Goal: Information Seeking & Learning: Learn about a topic

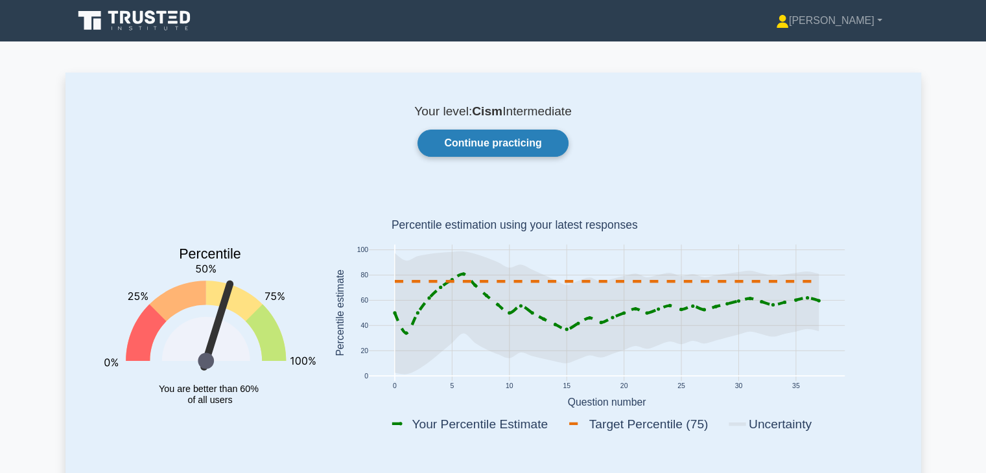
click at [513, 145] on link "Continue practicing" at bounding box center [492, 143] width 150 height 27
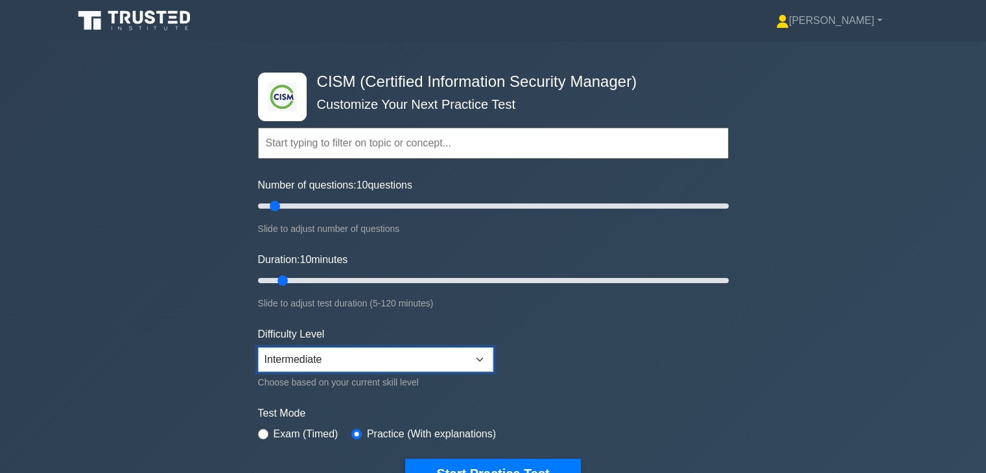
click at [353, 355] on select "Beginner Intermediate Expert" at bounding box center [375, 359] width 235 height 25
select select "expert"
click at [258, 347] on select "Beginner Intermediate Expert" at bounding box center [375, 359] width 235 height 25
click at [199, 358] on div ".clsa-1{fill:#f6f7f8;}.clsa-2{fill:#6bb345;}.clsa-3{fill:#1d2e5c;} CISM (Certif…" at bounding box center [493, 280] width 986 height 478
drag, startPoint x: 272, startPoint y: 205, endPoint x: 366, endPoint y: 212, distance: 93.6
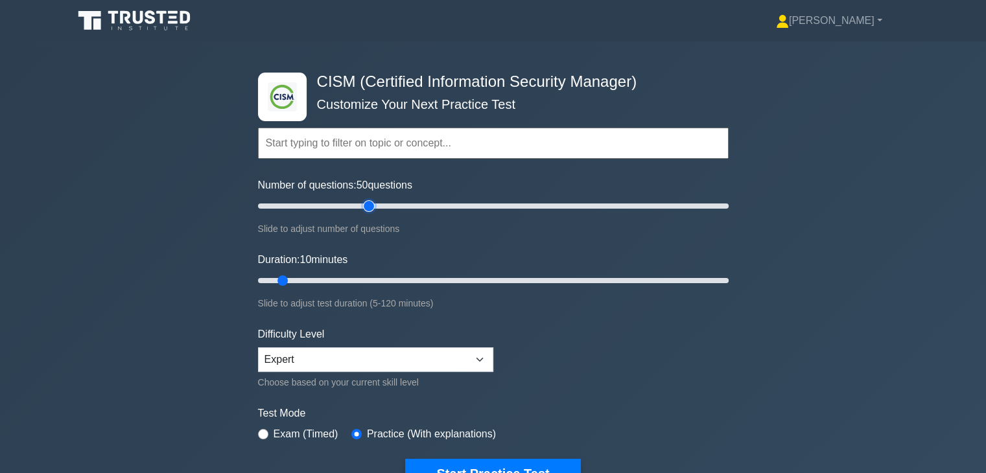
type input "50"
click at [366, 212] on input "Number of questions: 50 questions" at bounding box center [493, 206] width 471 height 16
drag, startPoint x: 283, startPoint y: 283, endPoint x: 363, endPoint y: 289, distance: 79.9
type input "30"
click at [363, 288] on input "Duration: 30 minutes" at bounding box center [493, 281] width 471 height 16
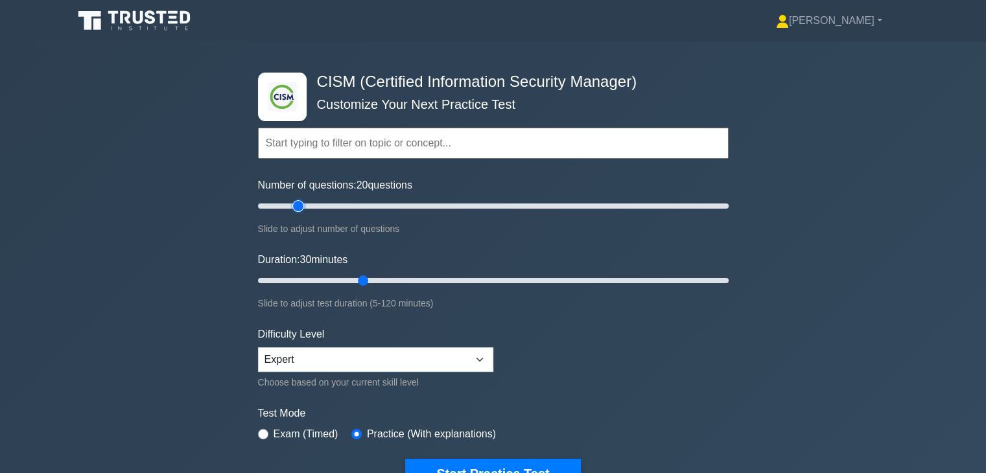
drag, startPoint x: 363, startPoint y: 207, endPoint x: 303, endPoint y: 205, distance: 59.7
type input "20"
click at [303, 205] on input "Number of questions: 20 questions" at bounding box center [493, 206] width 471 height 16
click at [368, 351] on select "Beginner Intermediate Expert" at bounding box center [375, 359] width 235 height 25
select select "intermediate"
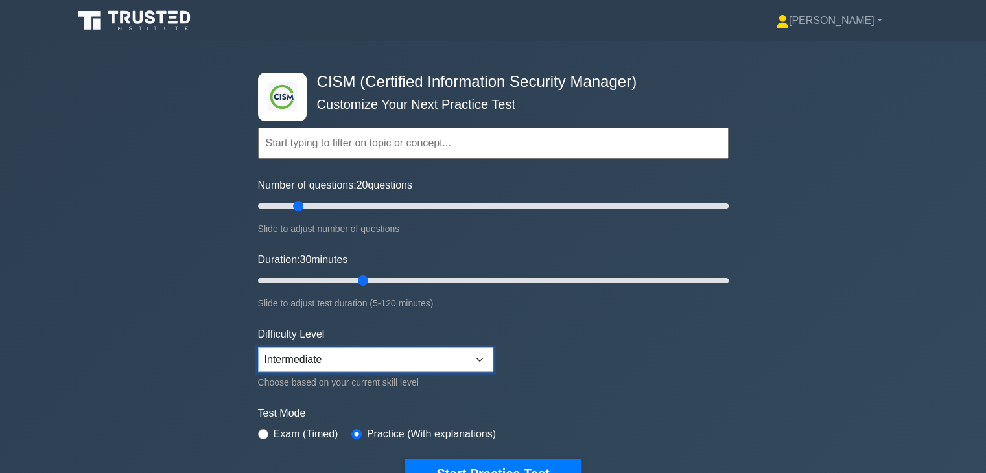
click at [258, 347] on select "Beginner Intermediate Expert" at bounding box center [375, 359] width 235 height 25
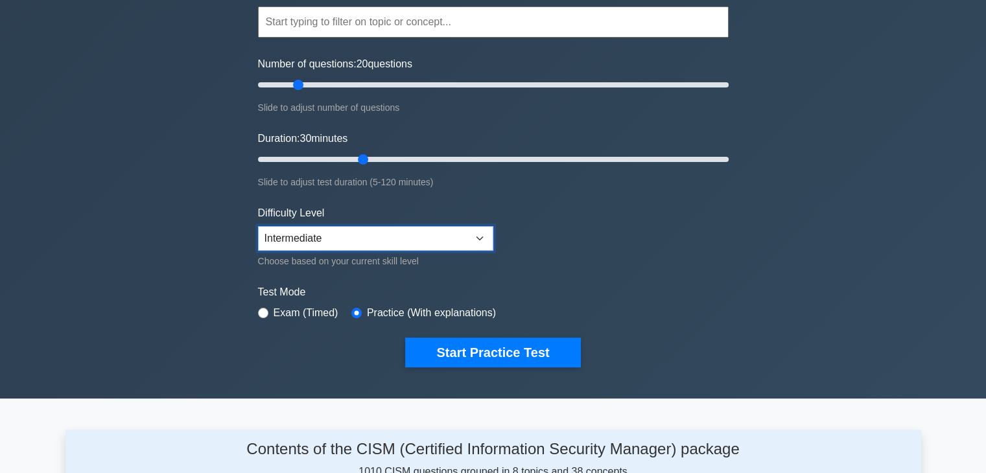
scroll to position [130, 0]
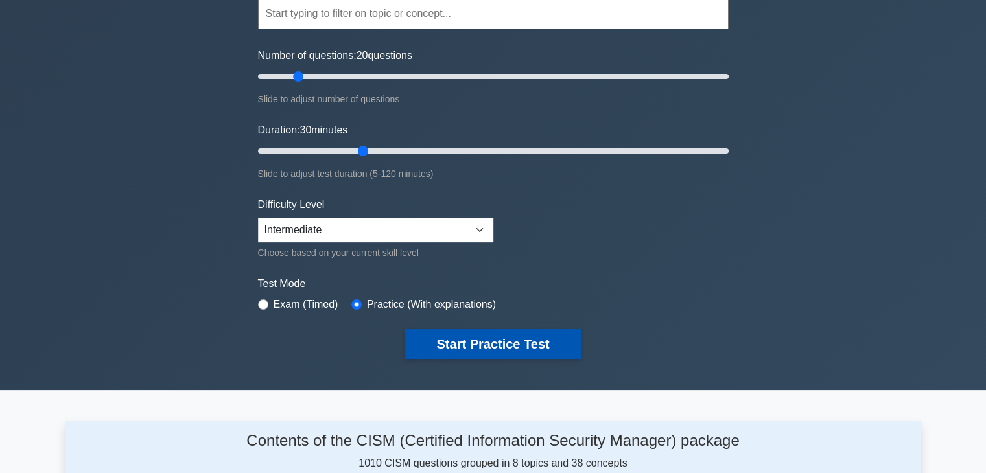
click at [502, 343] on button "Start Practice Test" at bounding box center [492, 344] width 175 height 30
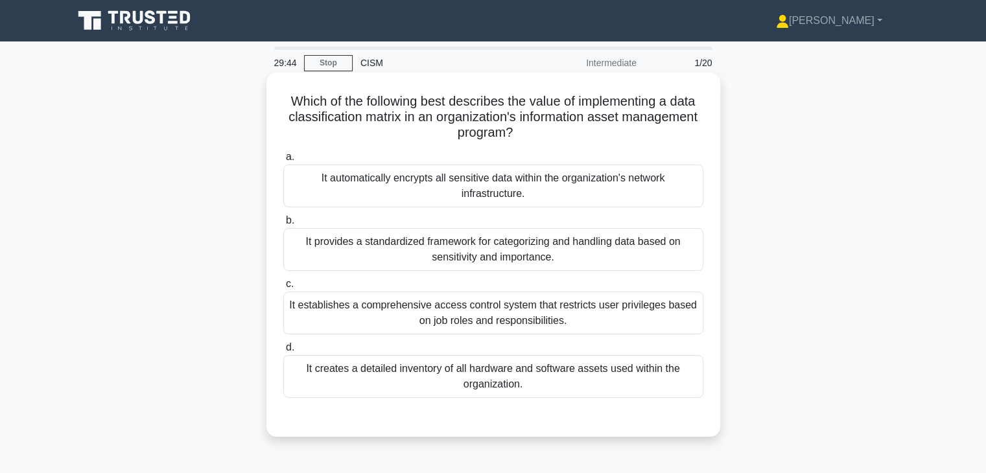
drag, startPoint x: 285, startPoint y: 99, endPoint x: 705, endPoint y: 136, distance: 422.4
click at [705, 136] on div "Which of the following best describes the value of implementing a data classifi…" at bounding box center [493, 255] width 443 height 354
drag, startPoint x: 322, startPoint y: 180, endPoint x: 672, endPoint y: 196, distance: 350.5
click at [672, 196] on div "It automatically encrypts all sensitive data within the organization's network …" at bounding box center [493, 186] width 420 height 43
drag, startPoint x: 479, startPoint y: 383, endPoint x: 303, endPoint y: 369, distance: 176.8
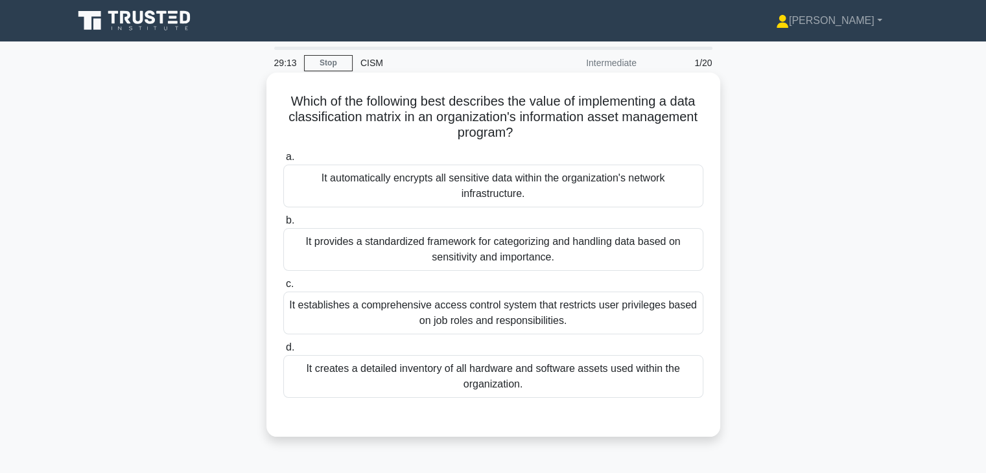
click at [303, 369] on div "It creates a detailed inventory of all hardware and software assets used within…" at bounding box center [493, 376] width 420 height 43
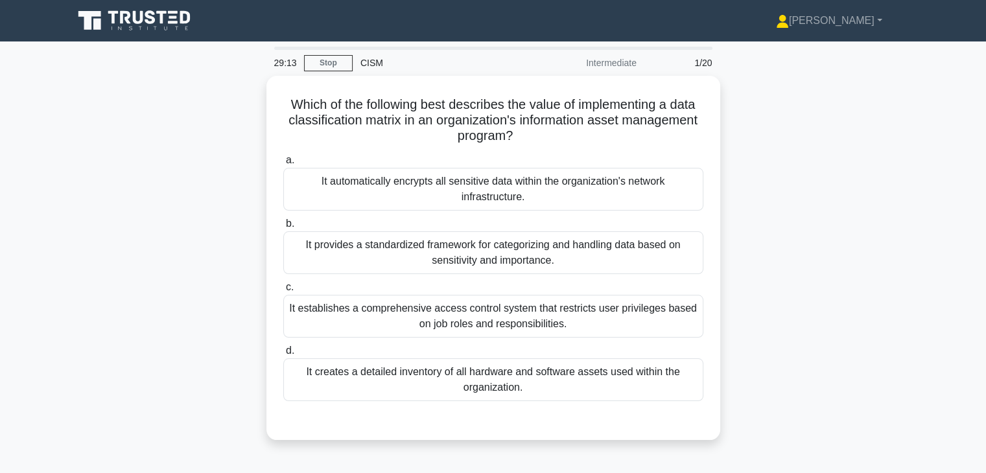
click at [756, 366] on div "Which of the following best describes the value of implementing a data classifi…" at bounding box center [493, 266] width 856 height 380
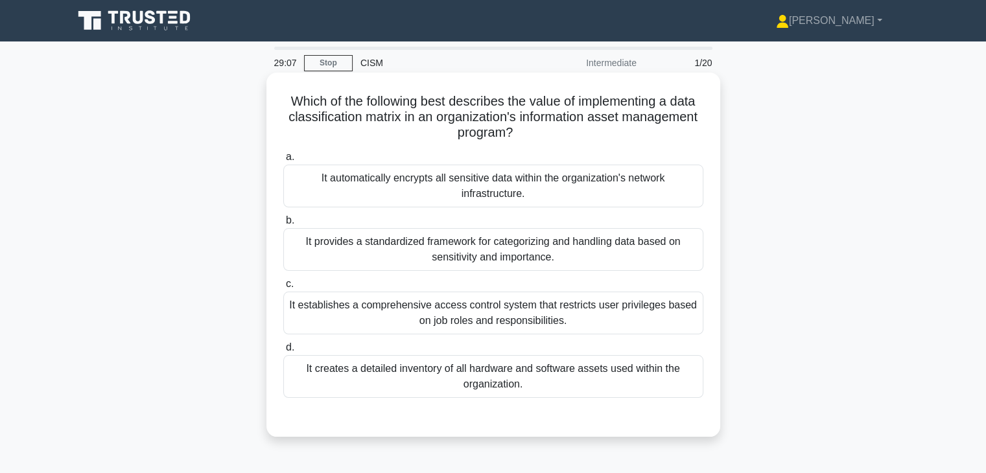
click at [632, 189] on div "It automatically encrypts all sensitive data within the organization's network …" at bounding box center [493, 186] width 420 height 43
click at [283, 161] on input "a. It automatically encrypts all sensitive data within the organization's netwo…" at bounding box center [283, 157] width 0 height 8
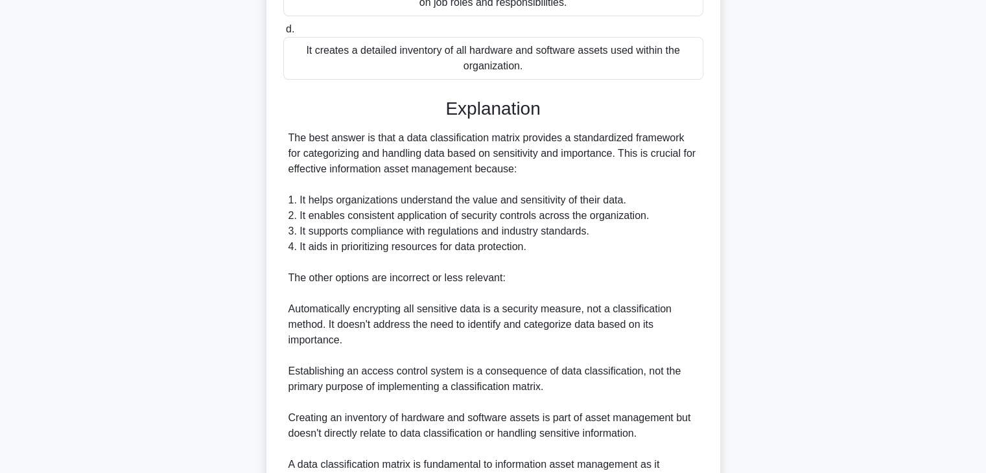
scroll to position [324, 0]
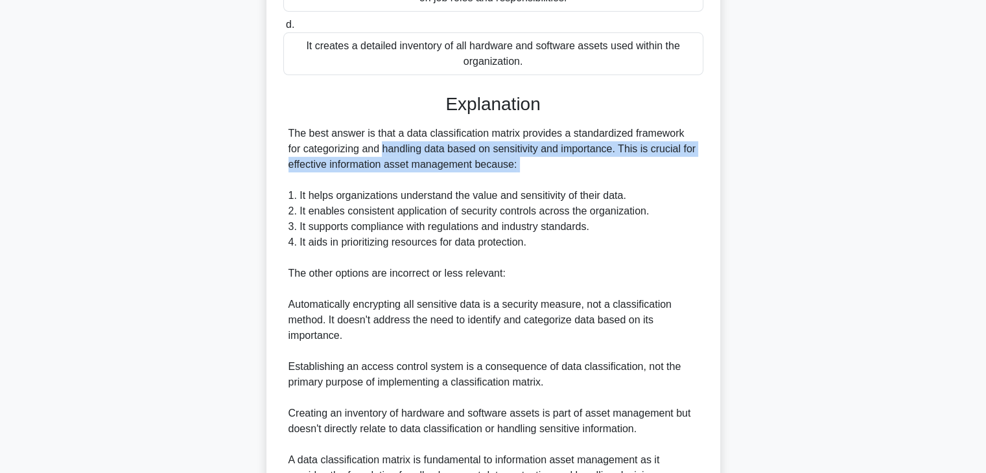
drag, startPoint x: 288, startPoint y: 149, endPoint x: 679, endPoint y: 177, distance: 392.5
click at [679, 177] on div "The best answer is that a data classification matrix provides a standardized fr…" at bounding box center [493, 305] width 410 height 358
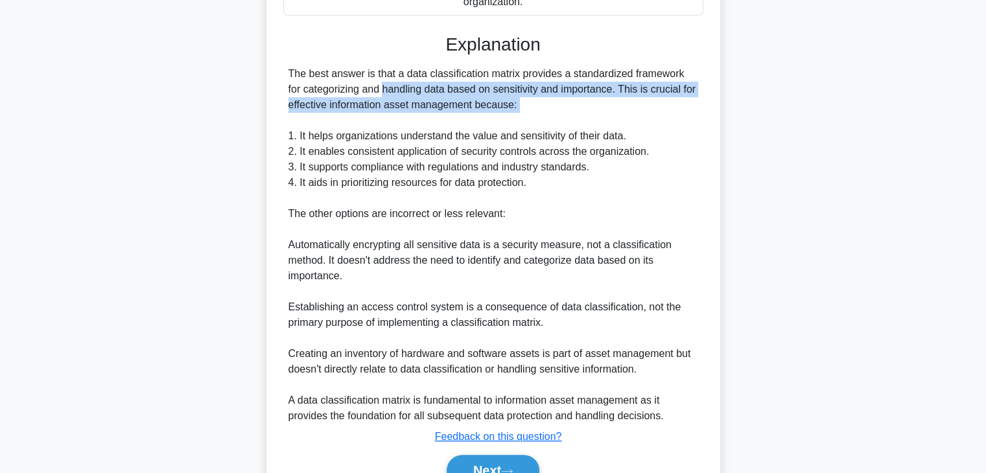
scroll to position [389, 0]
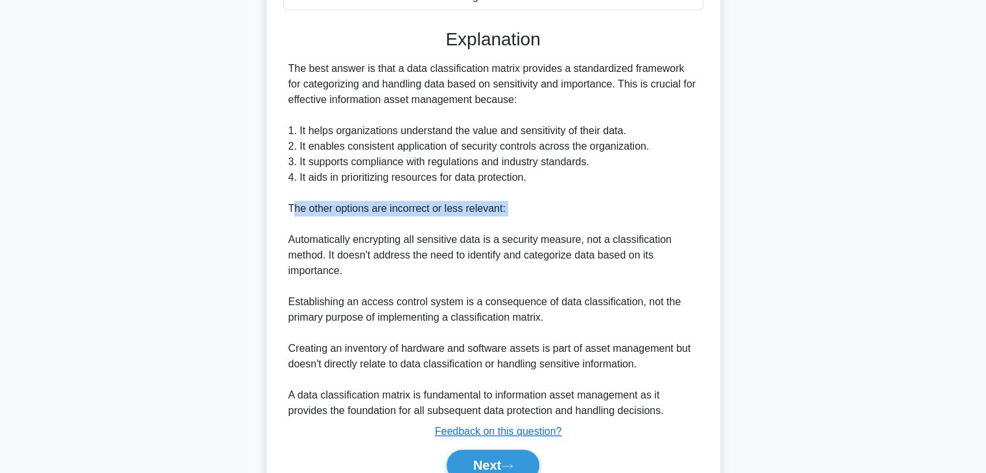
drag, startPoint x: 302, startPoint y: 212, endPoint x: 485, endPoint y: 216, distance: 182.8
click at [485, 216] on div "The best answer is that a data classification matrix provides a standardized fr…" at bounding box center [493, 240] width 410 height 358
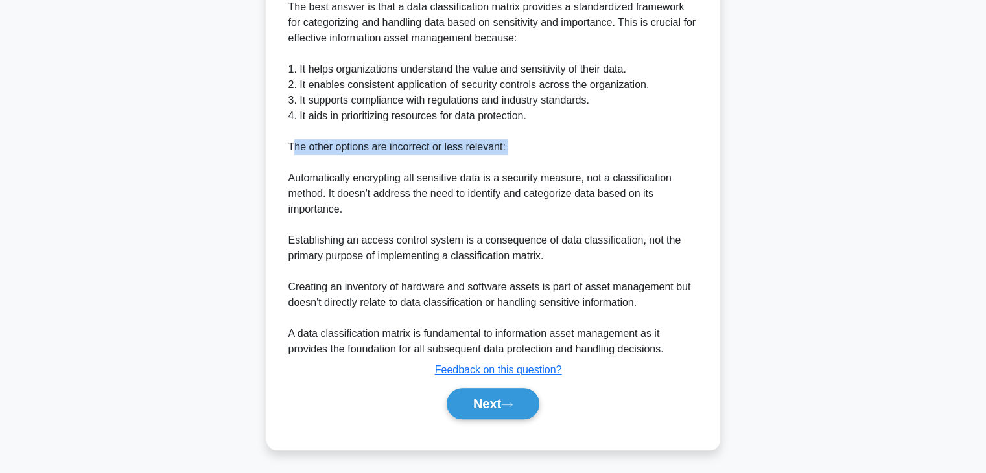
scroll to position [451, 0]
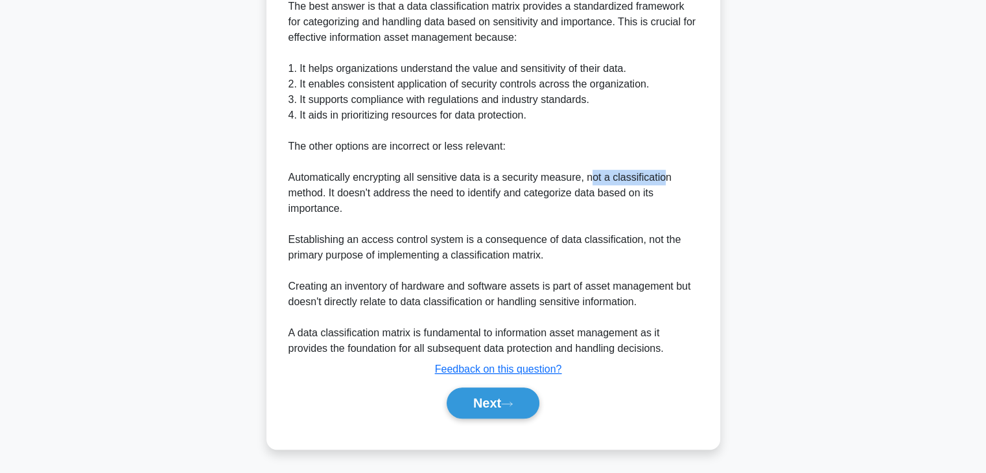
drag, startPoint x: 586, startPoint y: 179, endPoint x: 657, endPoint y: 182, distance: 71.4
click at [664, 180] on div "The best answer is that a data classification matrix provides a standardized fr…" at bounding box center [493, 178] width 410 height 358
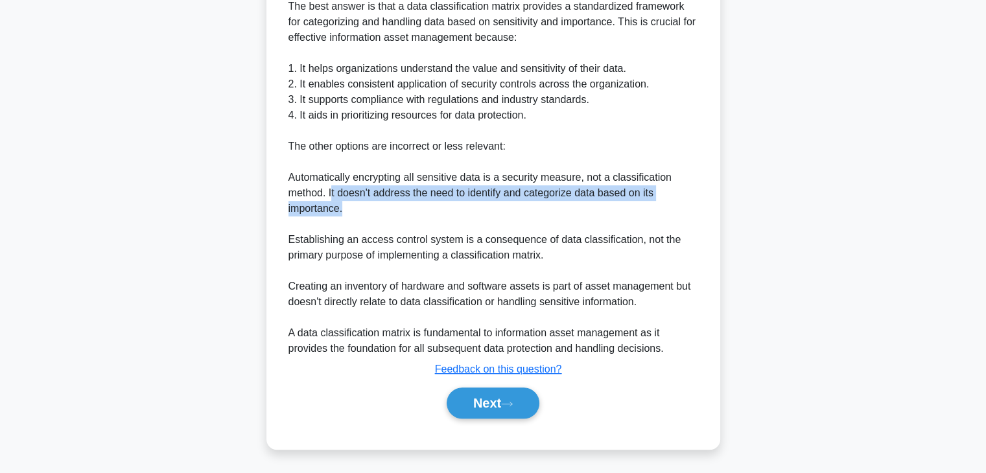
drag, startPoint x: 331, startPoint y: 193, endPoint x: 516, endPoint y: 206, distance: 185.9
click at [521, 204] on div "The best answer is that a data classification matrix provides a standardized fr…" at bounding box center [493, 178] width 410 height 358
click at [511, 405] on icon at bounding box center [507, 404] width 12 height 7
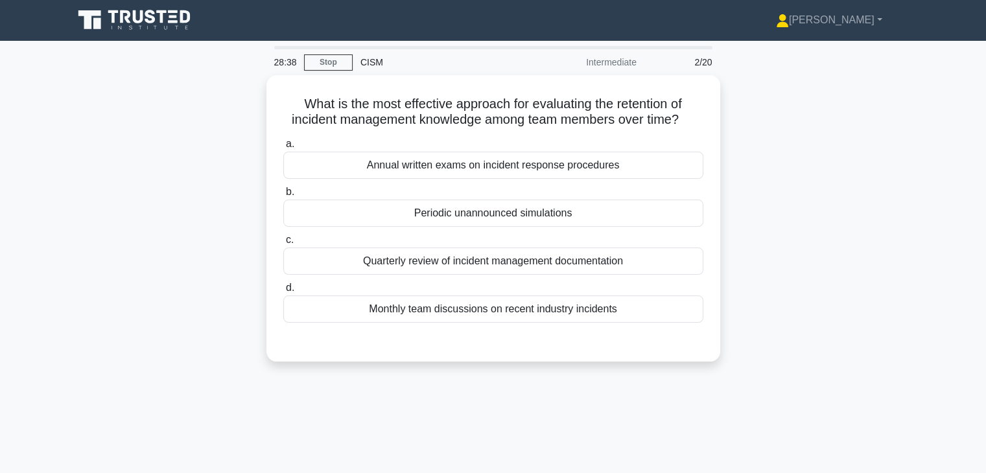
scroll to position [0, 0]
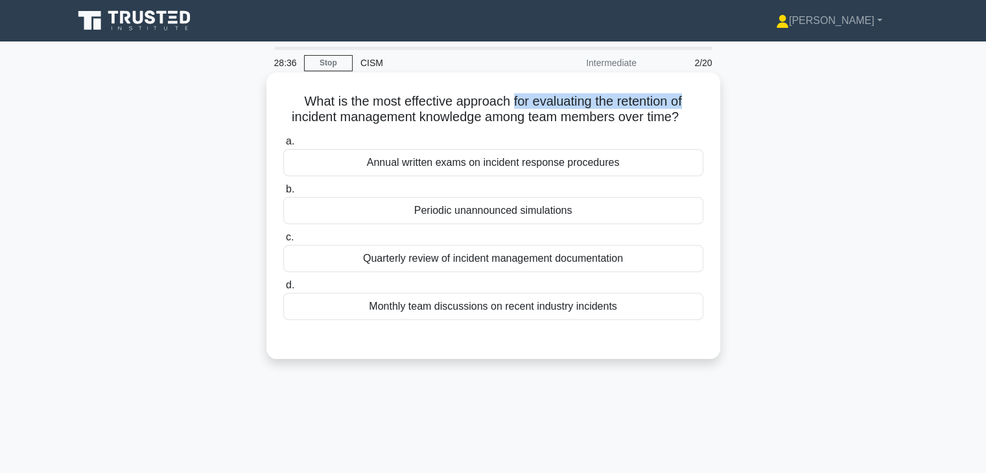
drag, startPoint x: 511, startPoint y: 97, endPoint x: 693, endPoint y: 97, distance: 181.5
click at [693, 97] on h5 "What is the most effective approach for evaluating the retention of incident ma…" at bounding box center [493, 109] width 423 height 32
drag, startPoint x: 284, startPoint y: 115, endPoint x: 685, endPoint y: 119, distance: 400.6
click at [686, 118] on h5 "What is the most effective approach for evaluating the retention of incident ma…" at bounding box center [493, 109] width 423 height 32
click at [510, 210] on div "Periodic unannounced simulations" at bounding box center [493, 210] width 420 height 27
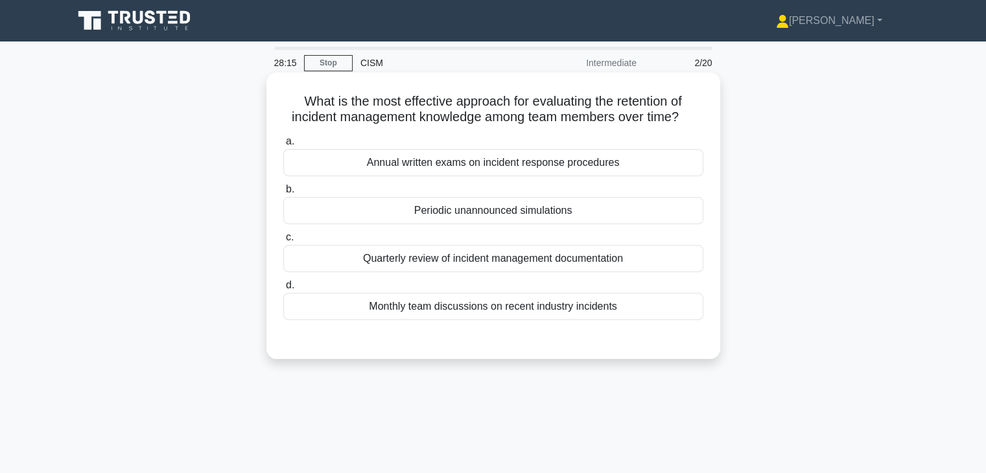
click at [283, 194] on input "b. Periodic unannounced simulations" at bounding box center [283, 189] width 0 height 8
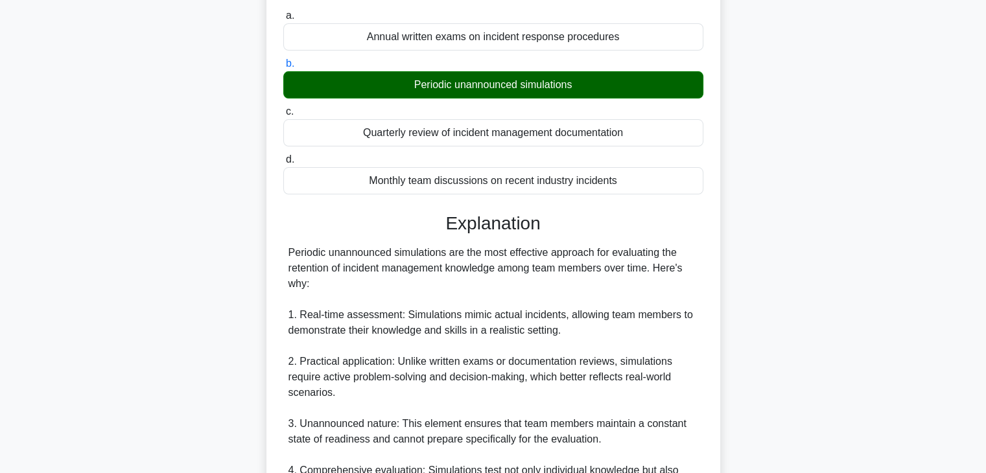
scroll to position [130, 0]
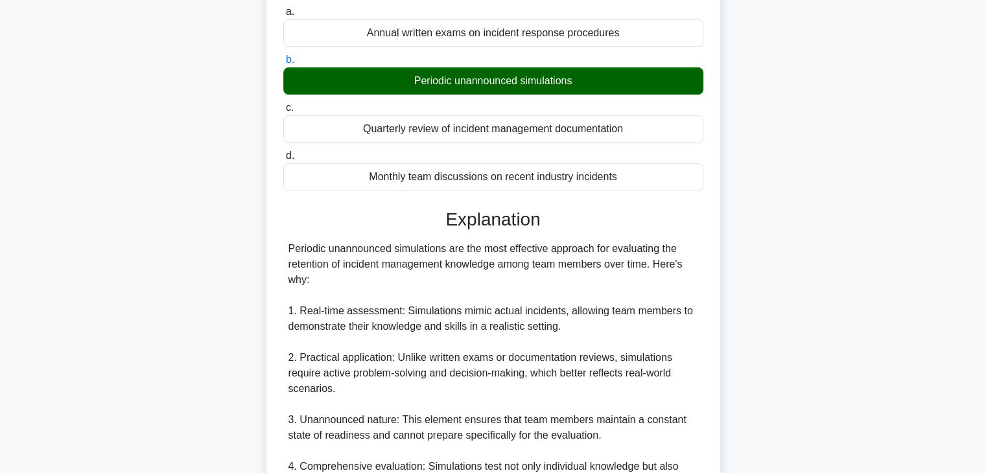
drag, startPoint x: 288, startPoint y: 263, endPoint x: 670, endPoint y: 281, distance: 382.2
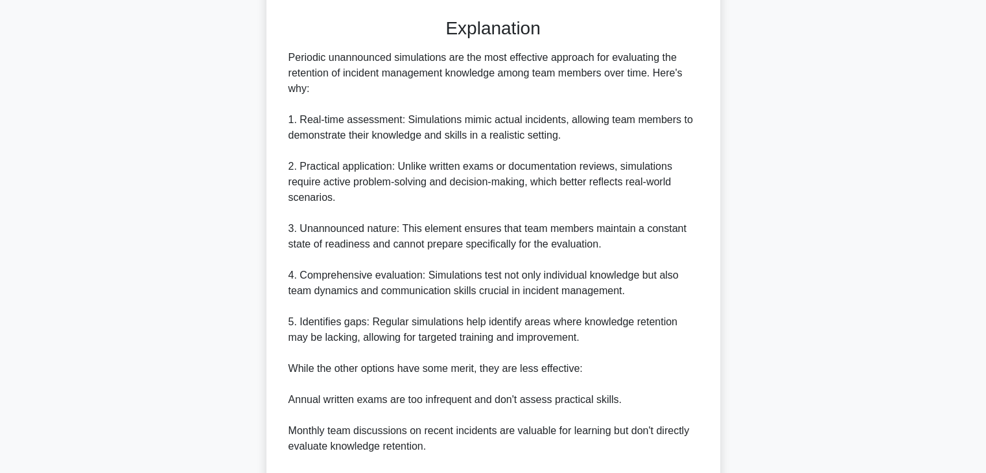
scroll to position [324, 0]
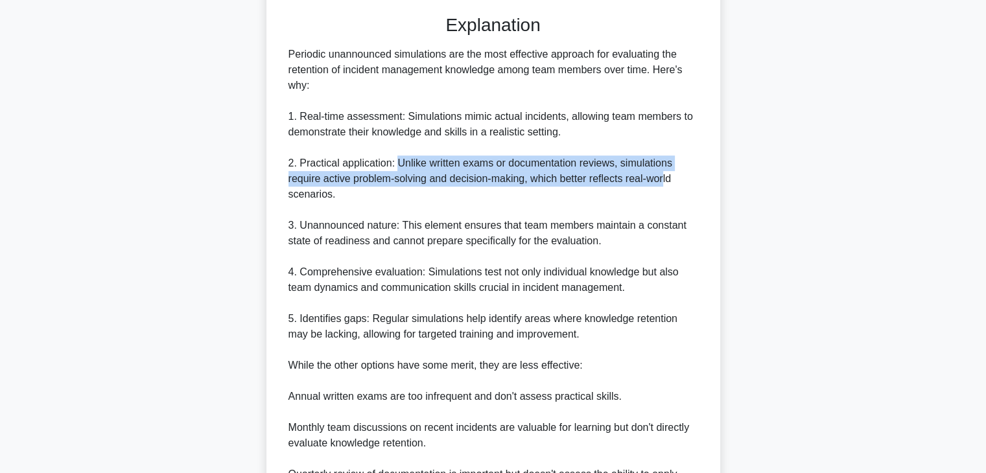
drag, startPoint x: 396, startPoint y: 161, endPoint x: 664, endPoint y: 180, distance: 269.0
click at [664, 180] on div "Periodic unannounced simulations are the most effective approach for evaluating…" at bounding box center [493, 296] width 410 height 498
drag, startPoint x: 329, startPoint y: 200, endPoint x: 275, endPoint y: 159, distance: 68.5
click at [275, 159] on div "What is the most effective approach for evaluating the retention of incident ma…" at bounding box center [493, 193] width 443 height 878
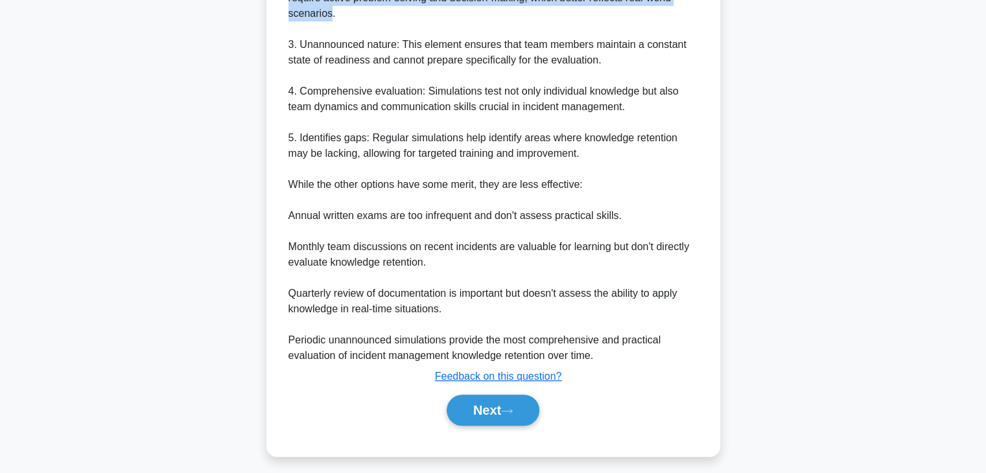
scroll to position [512, 0]
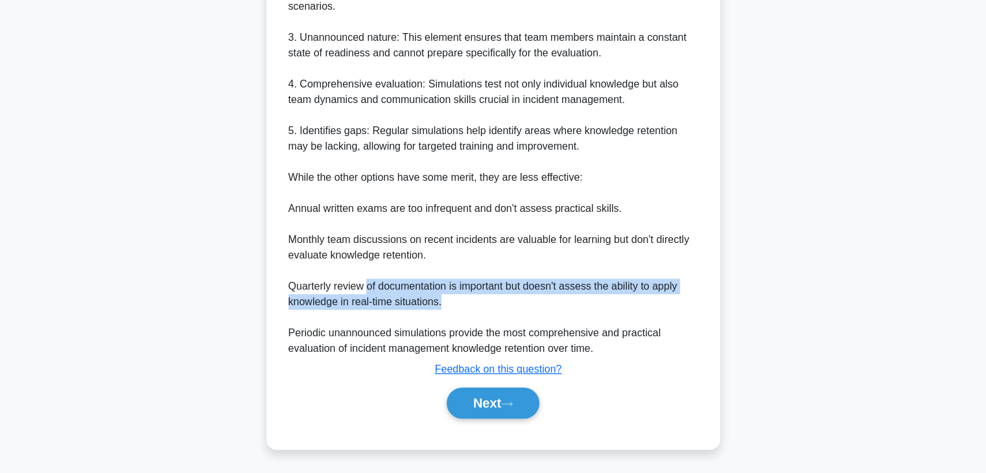
drag, startPoint x: 367, startPoint y: 286, endPoint x: 678, endPoint y: 307, distance: 311.8
click at [680, 307] on div "Periodic unannounced simulations are the most effective approach for evaluating…" at bounding box center [493, 108] width 410 height 498
click at [484, 408] on button "Next" at bounding box center [493, 403] width 93 height 31
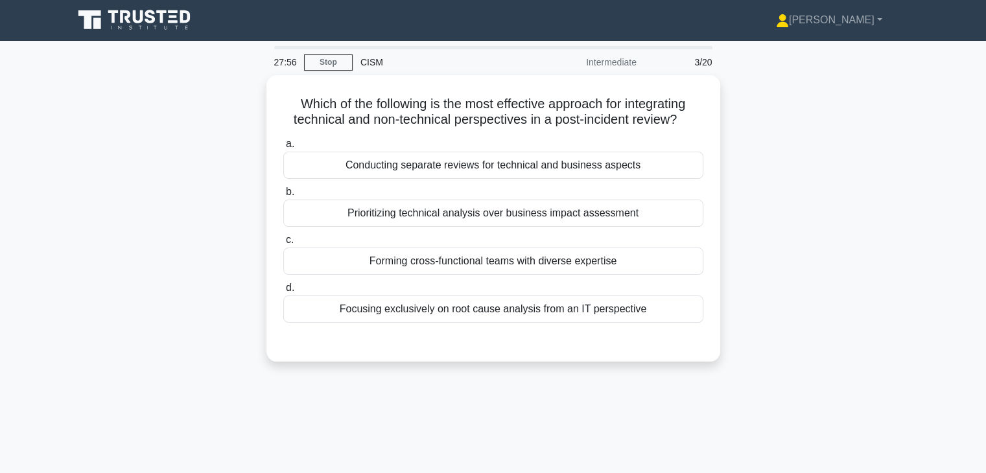
scroll to position [0, 0]
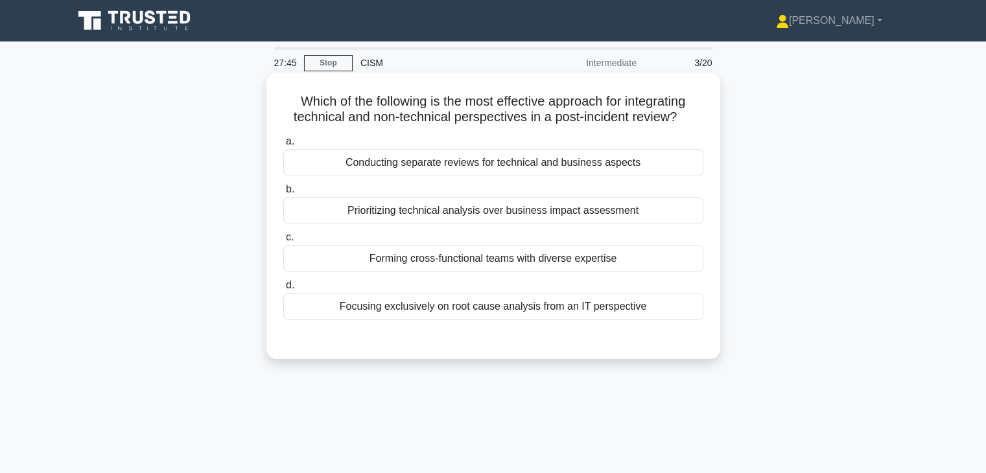
drag, startPoint x: 530, startPoint y: 115, endPoint x: 687, endPoint y: 117, distance: 157.5
click at [687, 117] on h5 "Which of the following is the most effective approach for integrating technical…" at bounding box center [493, 109] width 423 height 32
drag, startPoint x: 349, startPoint y: 161, endPoint x: 636, endPoint y: 170, distance: 286.6
click at [636, 170] on div "Conducting separate reviews for technical and business aspects" at bounding box center [493, 162] width 420 height 27
drag, startPoint x: 355, startPoint y: 212, endPoint x: 409, endPoint y: 215, distance: 53.9
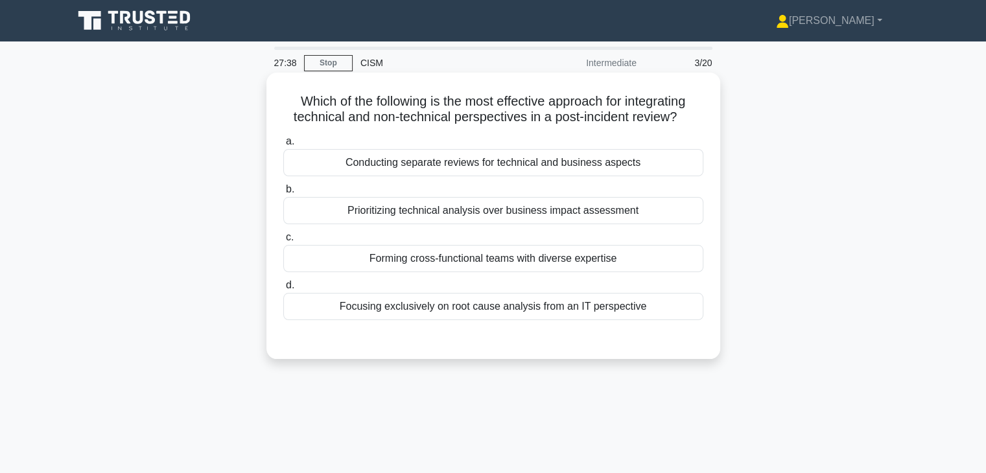
click at [407, 215] on div "Prioritizing technical analysis over business impact assessment" at bounding box center [493, 210] width 420 height 27
drag, startPoint x: 482, startPoint y: 213, endPoint x: 645, endPoint y: 217, distance: 162.8
click at [645, 217] on div "Prioritizing technical analysis over business impact assessment" at bounding box center [493, 210] width 420 height 27
drag, startPoint x: 470, startPoint y: 99, endPoint x: 599, endPoint y: 106, distance: 129.2
click at [599, 106] on h5 "Which of the following is the most effective approach for integrating technical…" at bounding box center [493, 109] width 423 height 32
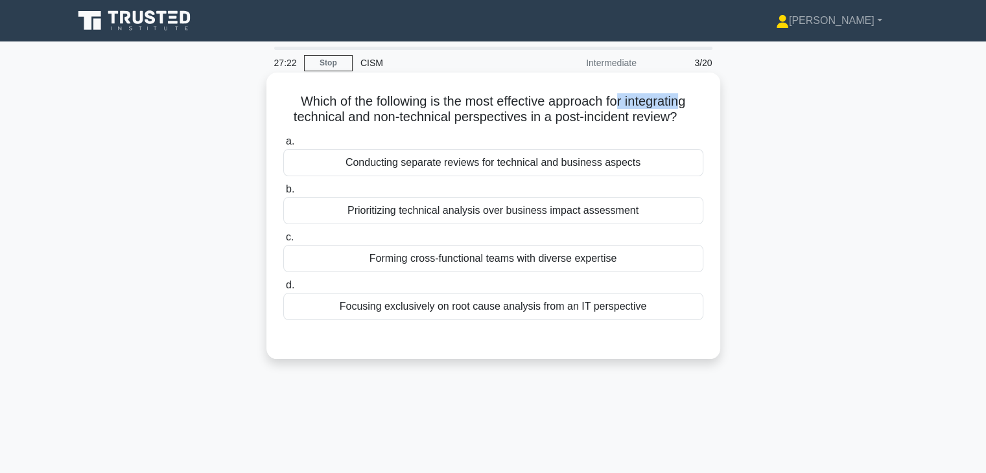
drag, startPoint x: 618, startPoint y: 107, endPoint x: 690, endPoint y: 108, distance: 72.0
click at [690, 108] on h5 "Which of the following is the most effective approach for integrating technical…" at bounding box center [493, 109] width 423 height 32
drag, startPoint x: 285, startPoint y: 116, endPoint x: 333, endPoint y: 123, distance: 48.4
click at [333, 123] on h5 "Which of the following is the most effective approach for integrating technical…" at bounding box center [493, 109] width 423 height 32
drag, startPoint x: 351, startPoint y: 172, endPoint x: 649, endPoint y: 172, distance: 298.2
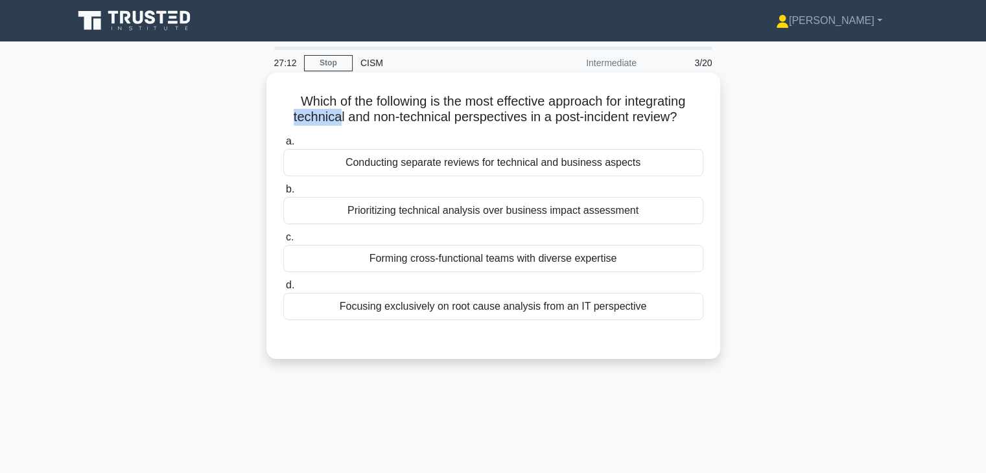
click at [649, 172] on div "Conducting separate reviews for technical and business aspects" at bounding box center [493, 162] width 420 height 27
drag, startPoint x: 353, startPoint y: 217, endPoint x: 547, endPoint y: 236, distance: 195.4
click at [620, 221] on div "Prioritizing technical analysis over business impact assessment" at bounding box center [493, 210] width 420 height 27
drag, startPoint x: 371, startPoint y: 264, endPoint x: 615, endPoint y: 272, distance: 243.8
click at [630, 265] on div "Forming cross-functional teams with diverse expertise" at bounding box center [493, 258] width 420 height 27
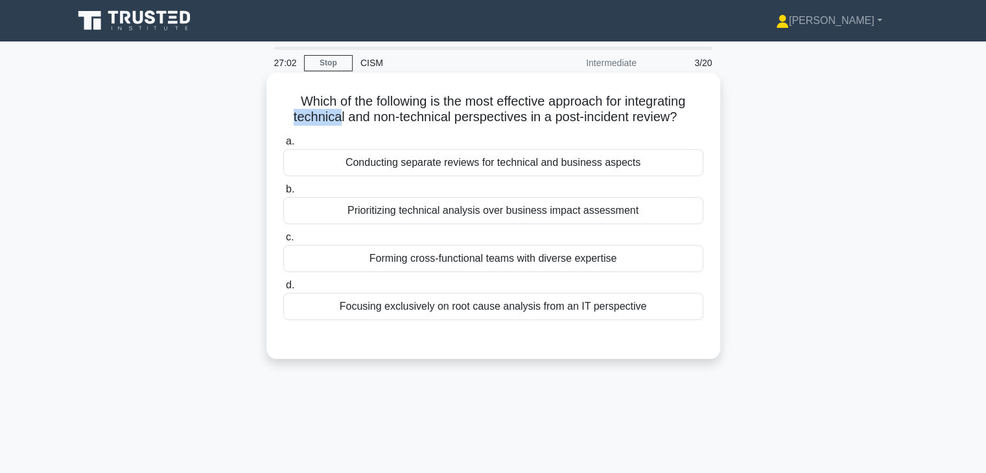
drag, startPoint x: 346, startPoint y: 312, endPoint x: 616, endPoint y: 317, distance: 269.7
click at [615, 317] on div "Focusing exclusively on root cause analysis from an IT perspective" at bounding box center [493, 306] width 420 height 27
drag, startPoint x: 634, startPoint y: 312, endPoint x: 334, endPoint y: 316, distance: 299.5
click at [334, 316] on div "Focusing exclusively on root cause analysis from an IT perspective" at bounding box center [493, 306] width 420 height 27
click at [449, 261] on div "Forming cross-functional teams with diverse expertise" at bounding box center [493, 258] width 420 height 27
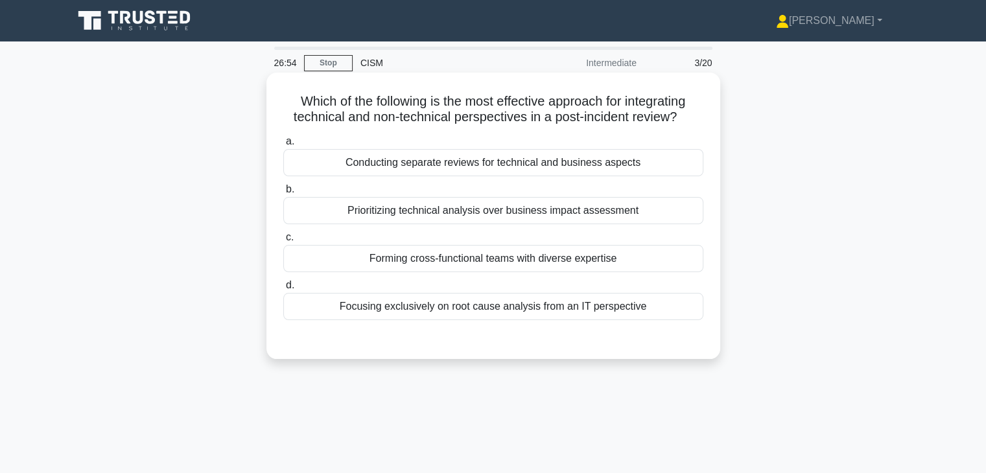
click at [283, 242] on input "c. Forming cross-functional teams with diverse expertise" at bounding box center [283, 237] width 0 height 8
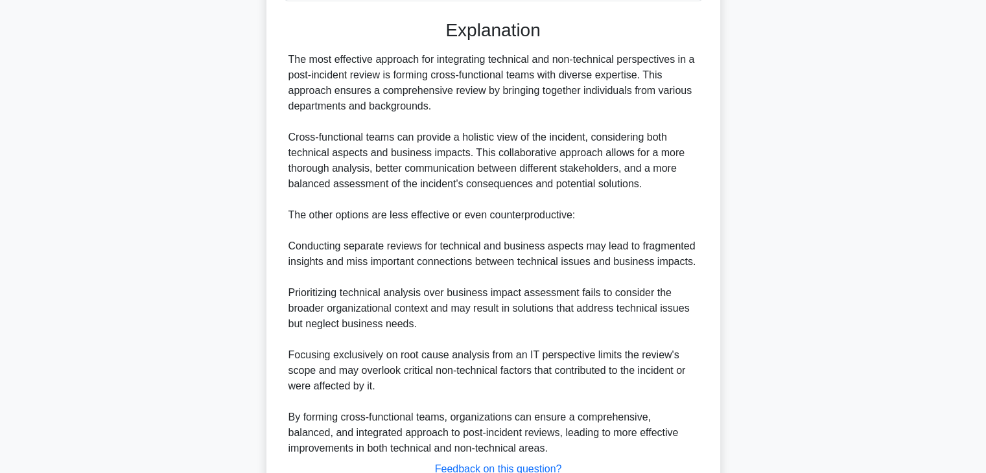
scroll to position [389, 0]
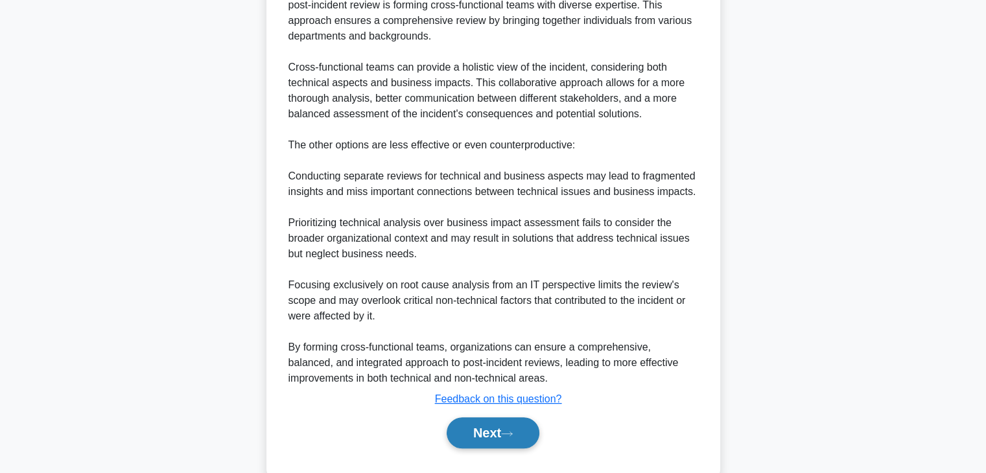
click at [504, 430] on button "Next" at bounding box center [493, 432] width 93 height 31
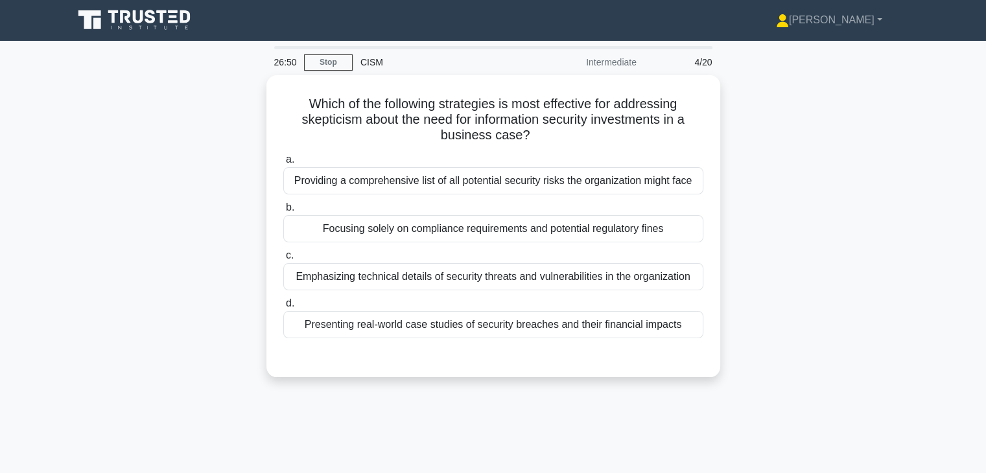
scroll to position [0, 0]
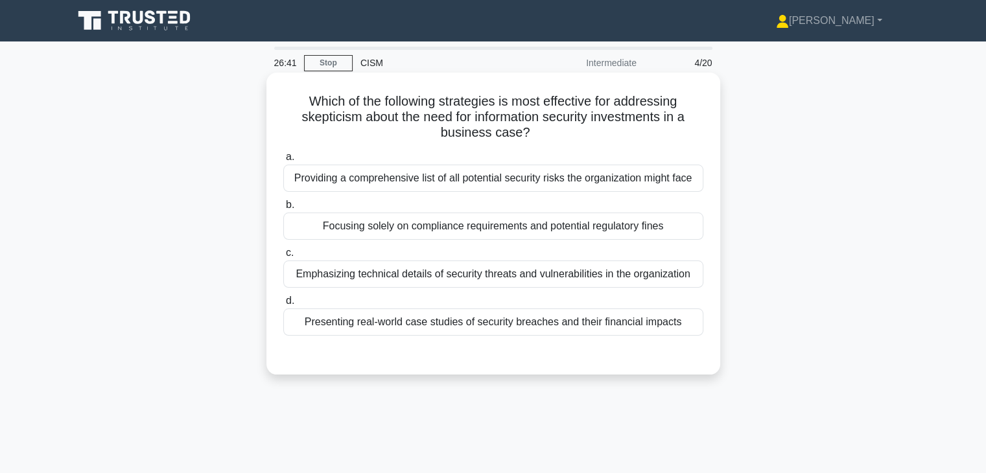
drag, startPoint x: 294, startPoint y: 119, endPoint x: 621, endPoint y: 134, distance: 327.7
click at [662, 128] on h5 "Which of the following strategies is most effective for addressing skepticism a…" at bounding box center [493, 117] width 423 height 48
click at [532, 138] on icon ".spinner_0XTQ{transform-origin:center;animation:spinner_y6GP .75s linear infini…" at bounding box center [538, 134] width 16 height 16
drag, startPoint x: 493, startPoint y: 102, endPoint x: 311, endPoint y: 102, distance: 182.2
click at [314, 102] on h5 "Which of the following strategies is most effective for addressing skepticism a…" at bounding box center [493, 117] width 423 height 48
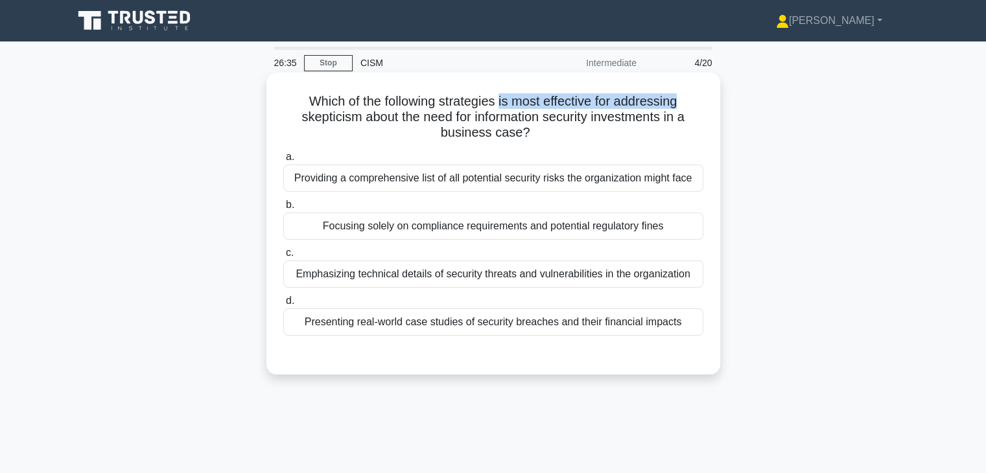
drag, startPoint x: 505, startPoint y: 100, endPoint x: 683, endPoint y: 102, distance: 178.3
click at [683, 102] on h5 "Which of the following strategies is most effective for addressing skepticism a…" at bounding box center [493, 117] width 423 height 48
drag, startPoint x: 295, startPoint y: 117, endPoint x: 350, endPoint y: 123, distance: 55.4
click at [350, 123] on h5 "Which of the following strategies is most effective for addressing skepticism a…" at bounding box center [493, 117] width 423 height 48
drag, startPoint x: 361, startPoint y: 118, endPoint x: 679, endPoint y: 143, distance: 319.3
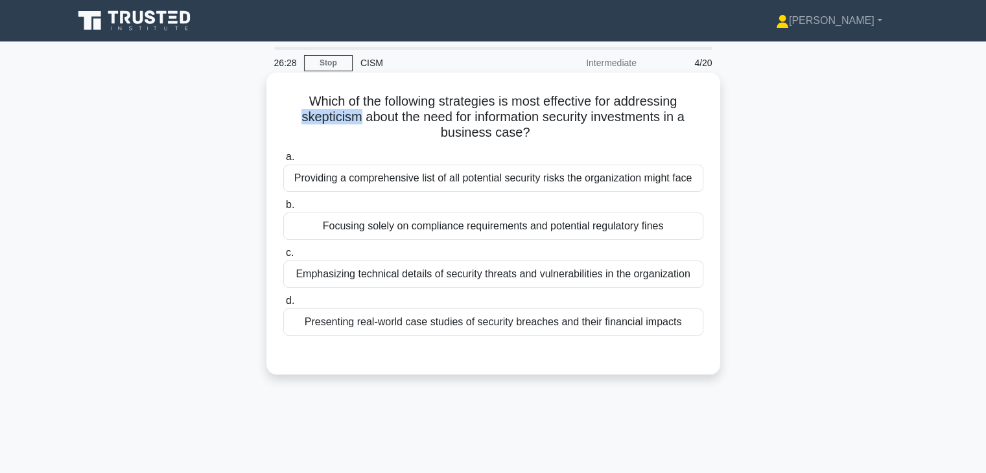
click at [692, 139] on h5 "Which of the following strategies is most effective for addressing skepticism a…" at bounding box center [493, 117] width 423 height 48
drag, startPoint x: 293, startPoint y: 180, endPoint x: 685, endPoint y: 187, distance: 392.2
click at [685, 187] on div "Providing a comprehensive list of all potential security risks the organization…" at bounding box center [493, 178] width 420 height 27
drag, startPoint x: 322, startPoint y: 231, endPoint x: 651, endPoint y: 231, distance: 330.0
click at [651, 231] on div "Focusing solely on compliance requirements and potential regulatory fines" at bounding box center [493, 226] width 420 height 27
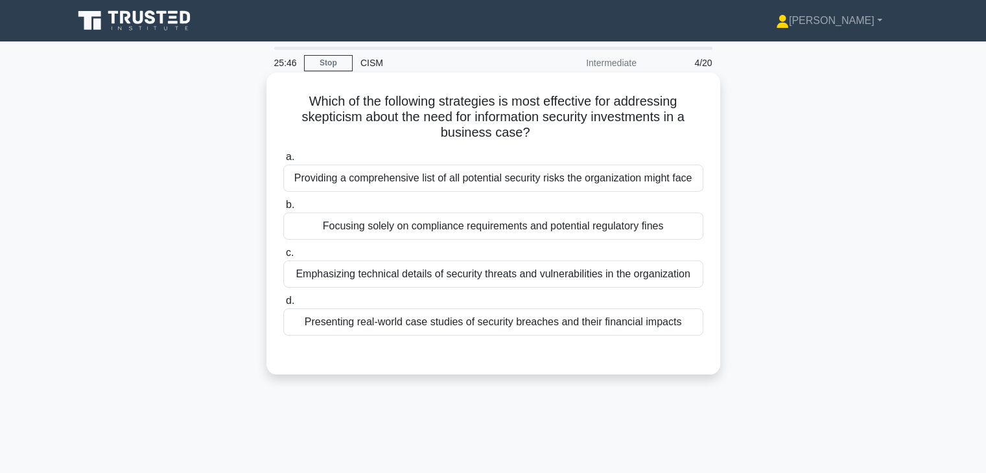
click at [600, 322] on div "Presenting real-world case studies of security breaches and their financial imp…" at bounding box center [493, 322] width 420 height 27
click at [283, 305] on input "d. Presenting real-world case studies of security breaches and their financial …" at bounding box center [283, 301] width 0 height 8
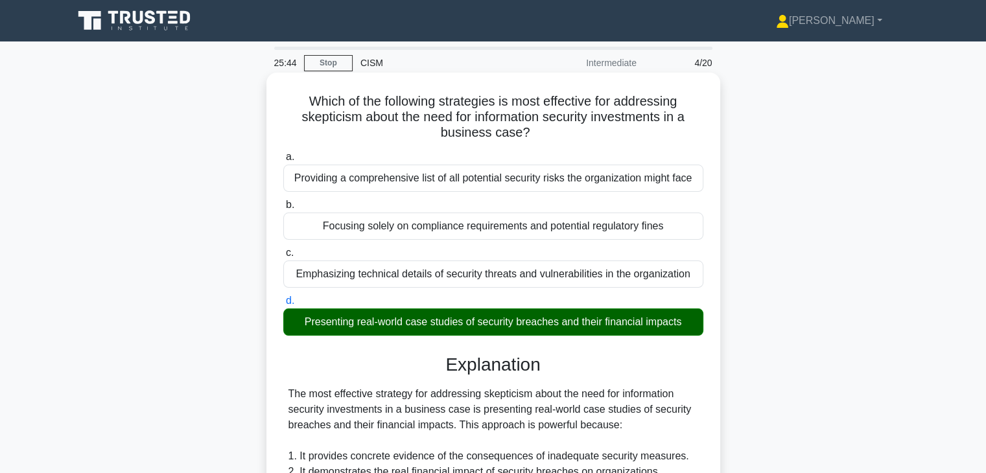
scroll to position [194, 0]
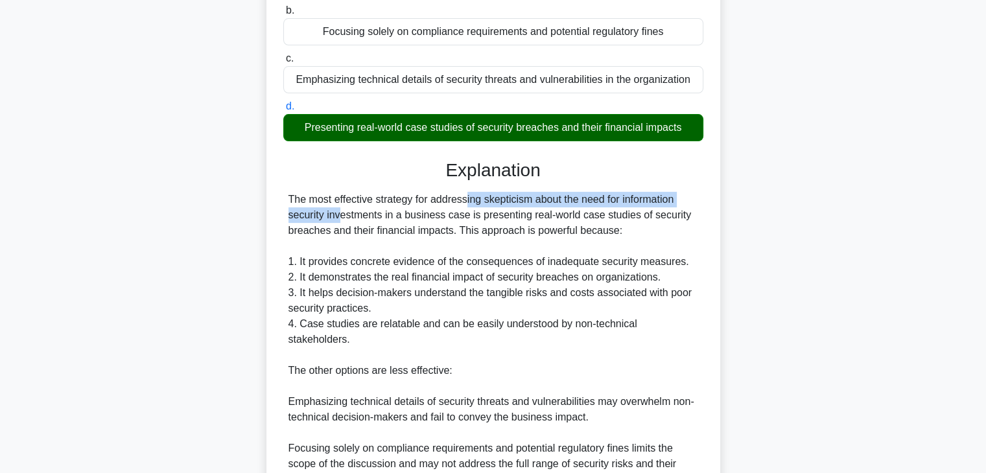
drag, startPoint x: 386, startPoint y: 200, endPoint x: 659, endPoint y: 201, distance: 272.9
click at [659, 201] on div "The most effective strategy for addressing skepticism about the need for inform…" at bounding box center [493, 402] width 410 height 420
drag, startPoint x: 389, startPoint y: 217, endPoint x: 679, endPoint y: 237, distance: 291.1
click at [682, 237] on div "The most effective strategy for addressing skepticism about the need for inform…" at bounding box center [493, 402] width 410 height 420
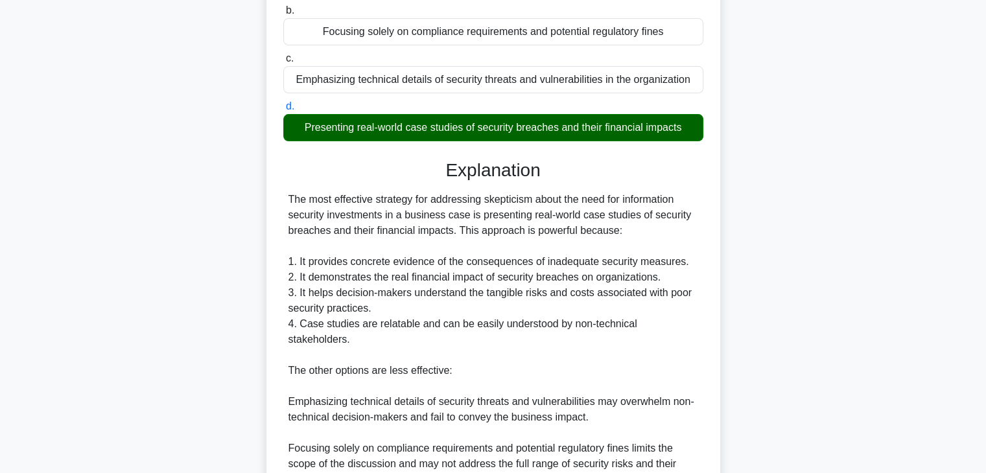
click at [423, 242] on div "The most effective strategy for addressing skepticism about the need for inform…" at bounding box center [493, 402] width 410 height 420
drag, startPoint x: 331, startPoint y: 228, endPoint x: 455, endPoint y: 231, distance: 123.9
click at [448, 231] on div "The most effective strategy for addressing skepticism about the need for inform…" at bounding box center [493, 402] width 410 height 420
drag, startPoint x: 456, startPoint y: 230, endPoint x: 640, endPoint y: 231, distance: 183.5
click at [640, 231] on div "The most effective strategy for addressing skepticism about the need for inform…" at bounding box center [493, 402] width 410 height 420
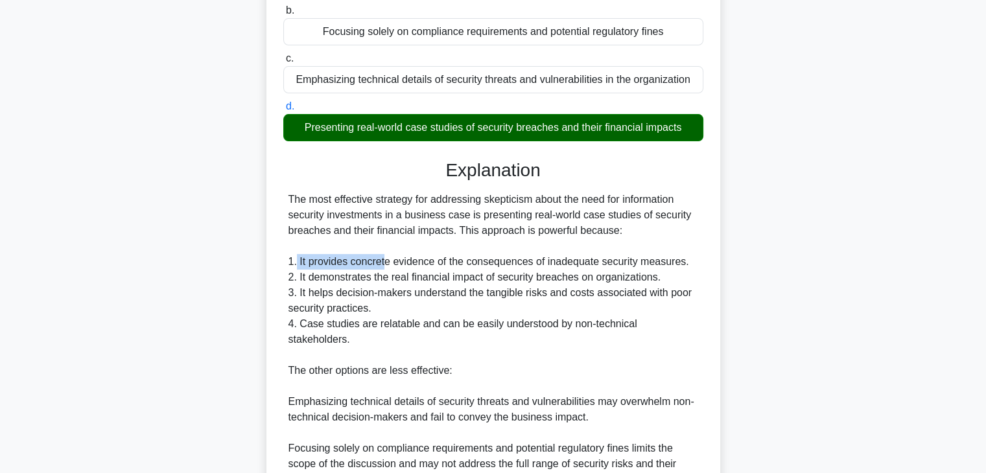
drag, startPoint x: 297, startPoint y: 261, endPoint x: 394, endPoint y: 260, distance: 97.2
click at [385, 260] on div "The most effective strategy for addressing skepticism about the need for inform…" at bounding box center [493, 402] width 410 height 420
drag, startPoint x: 397, startPoint y: 260, endPoint x: 478, endPoint y: 259, distance: 81.7
click at [476, 259] on div "The most effective strategy for addressing skepticism about the need for inform…" at bounding box center [493, 402] width 410 height 420
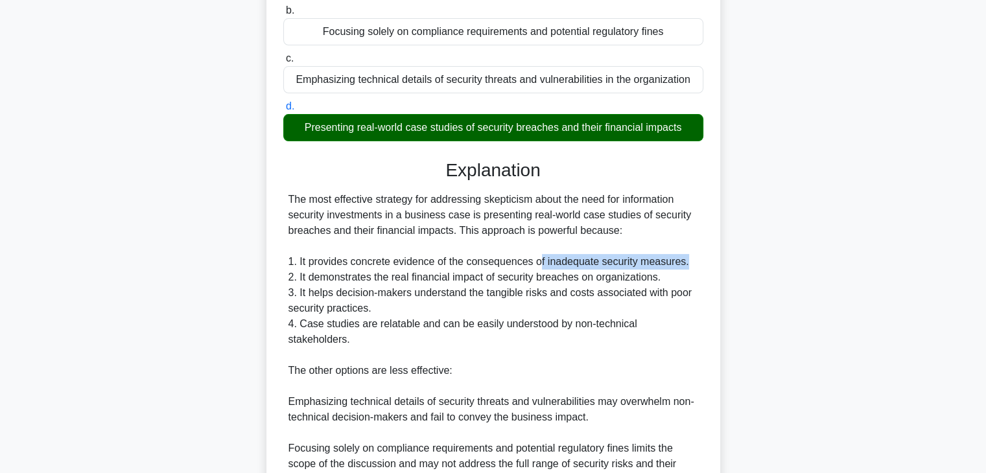
drag, startPoint x: 537, startPoint y: 261, endPoint x: 683, endPoint y: 267, distance: 146.0
click at [683, 267] on div "The most effective strategy for addressing skepticism about the need for inform…" at bounding box center [493, 402] width 410 height 420
drag, startPoint x: 303, startPoint y: 275, endPoint x: 410, endPoint y: 276, distance: 106.3
click at [410, 276] on div "The most effective strategy for addressing skepticism about the need for inform…" at bounding box center [493, 402] width 410 height 420
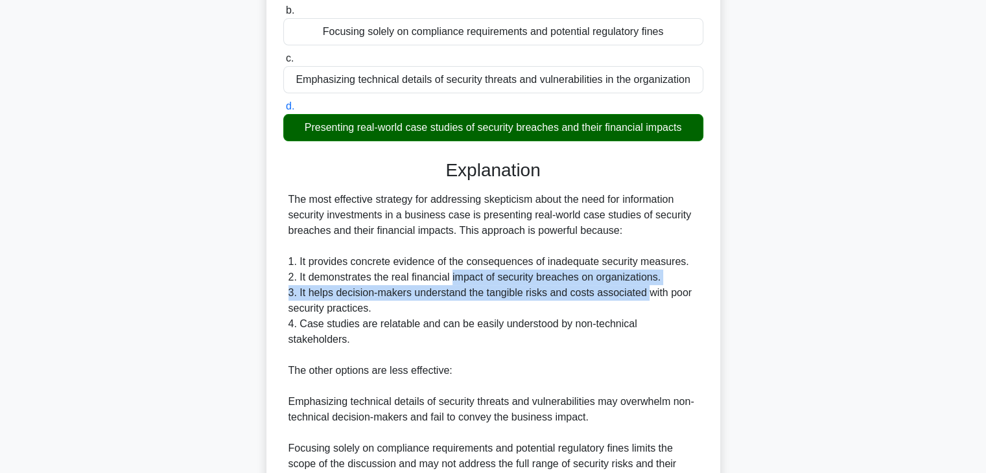
drag, startPoint x: 451, startPoint y: 276, endPoint x: 647, endPoint y: 294, distance: 196.5
click at [647, 294] on div "The most effective strategy for addressing skepticism about the need for inform…" at bounding box center [493, 402] width 410 height 420
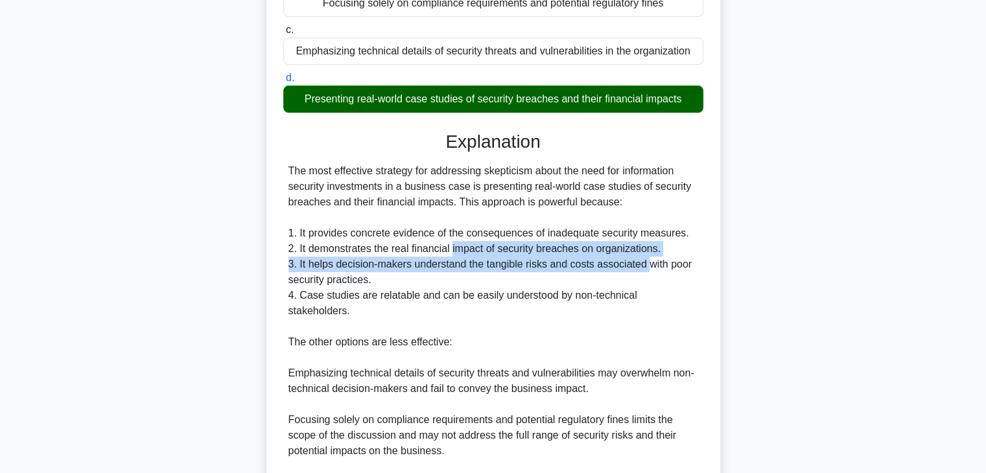
scroll to position [324, 0]
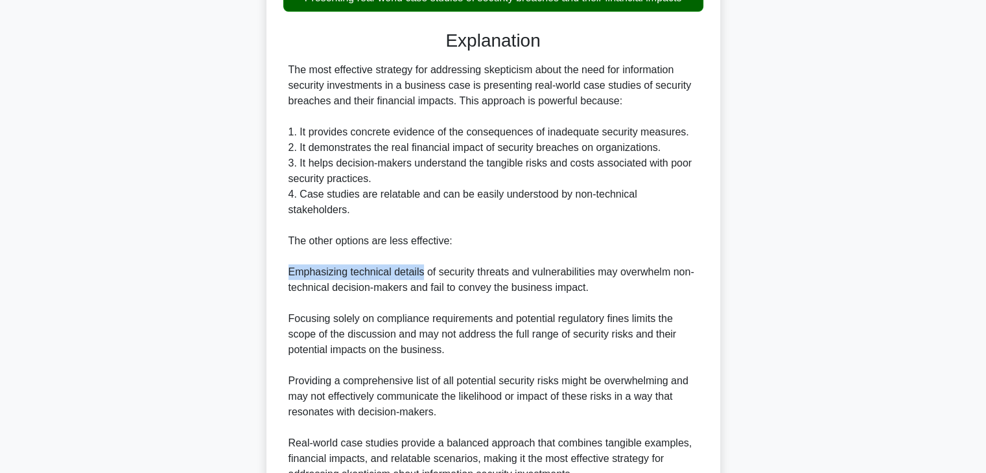
drag, startPoint x: 288, startPoint y: 253, endPoint x: 420, endPoint y: 256, distance: 132.3
click at [420, 256] on div "The most effective strategy for addressing skepticism about the need for inform…" at bounding box center [493, 272] width 410 height 420
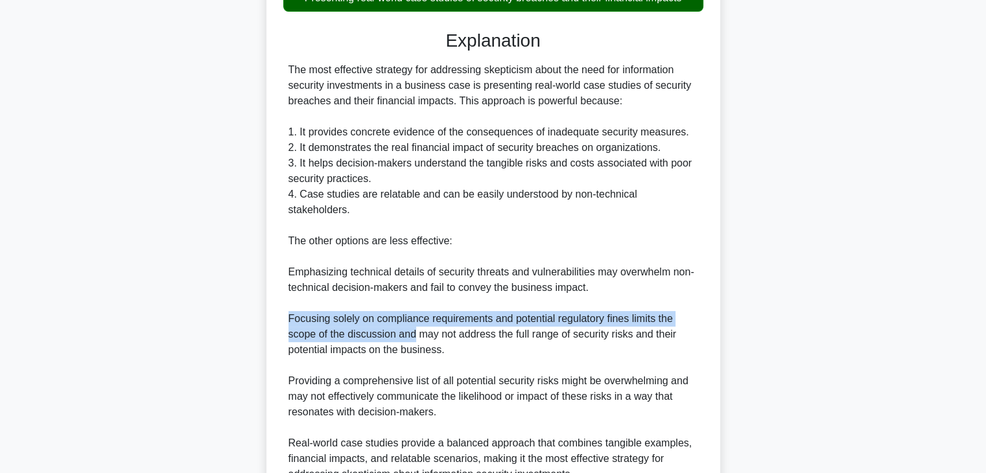
drag, startPoint x: 288, startPoint y: 301, endPoint x: 415, endPoint y: 316, distance: 127.9
click at [415, 316] on div "The most effective strategy for addressing skepticism about the need for inform…" at bounding box center [493, 272] width 410 height 420
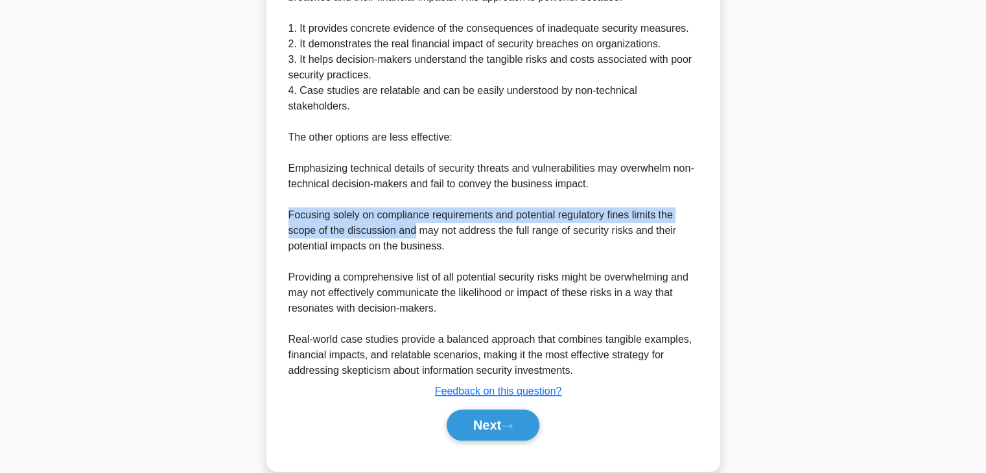
scroll to position [434, 0]
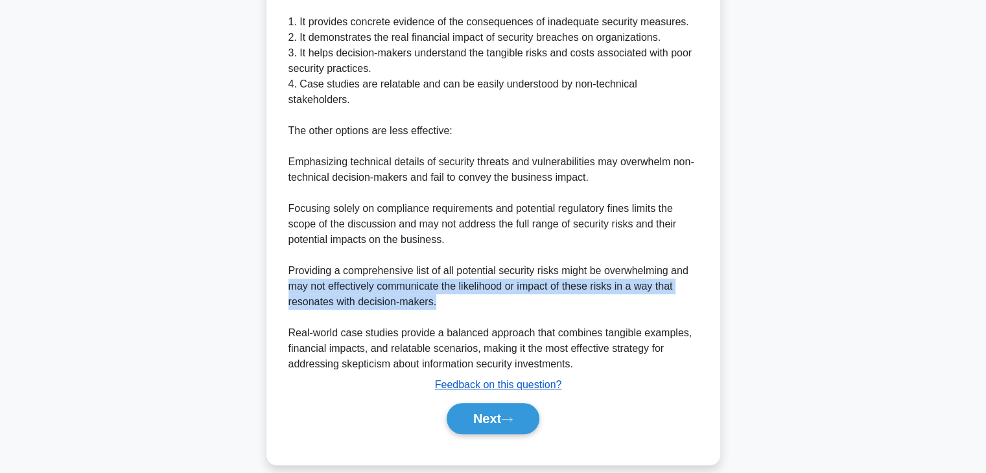
drag, startPoint x: 287, startPoint y: 270, endPoint x: 535, endPoint y: 375, distance: 269.0
click at [552, 285] on div "The most effective strategy for addressing skepticism about the need for inform…" at bounding box center [493, 162] width 420 height 420
click at [497, 403] on button "Next" at bounding box center [493, 418] width 93 height 31
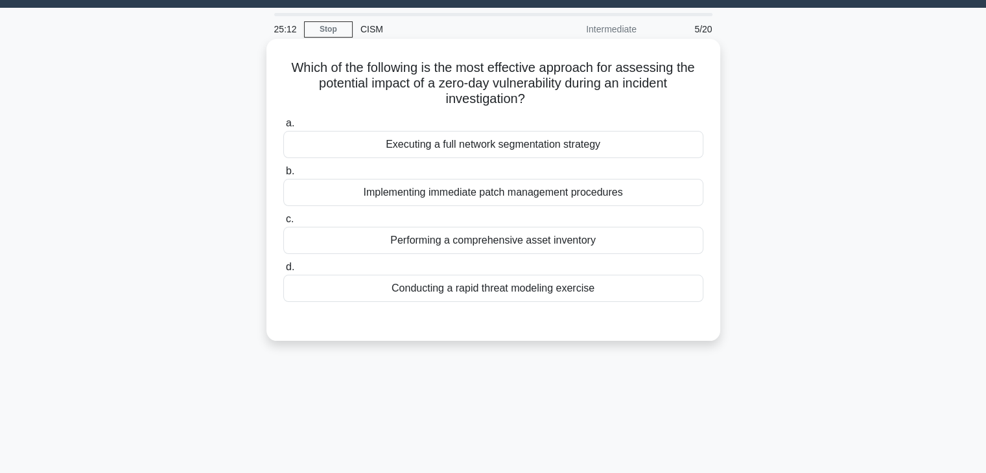
scroll to position [33, 0]
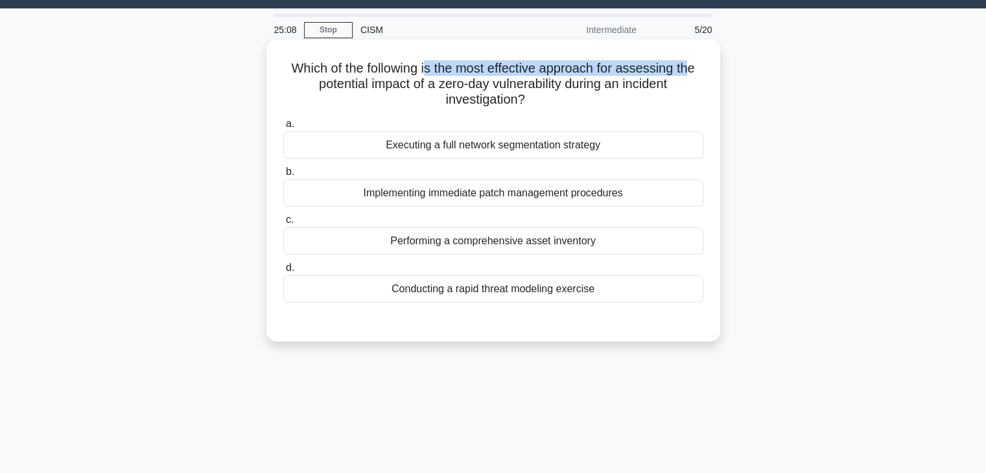
drag, startPoint x: 433, startPoint y: 69, endPoint x: 625, endPoint y: 74, distance: 191.9
click at [676, 73] on h5 "Which of the following is the most effective approach for assessing the potenti…" at bounding box center [493, 84] width 423 height 48
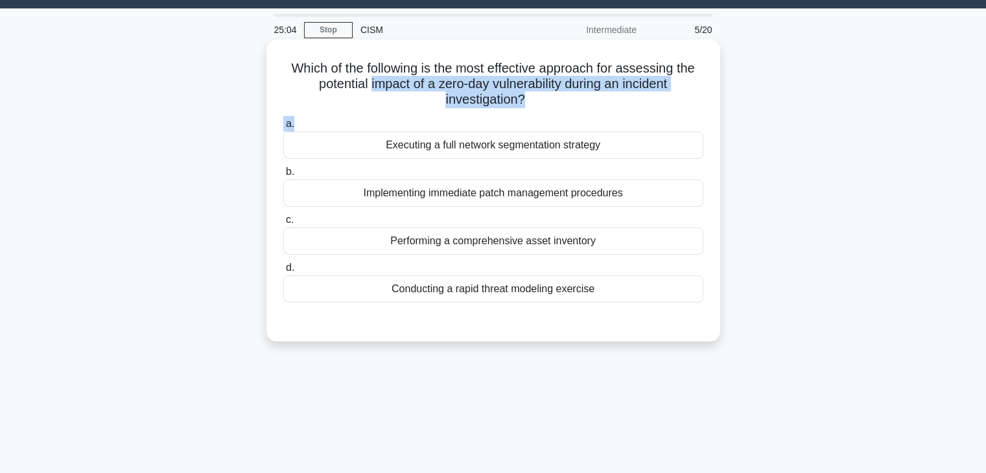
drag, startPoint x: 367, startPoint y: 84, endPoint x: 685, endPoint y: 116, distance: 319.9
click at [686, 115] on div "Which of the following is the most effective approach for assessing the potenti…" at bounding box center [493, 191] width 443 height 292
click at [686, 112] on div "Which of the following is the most effective approach for assessing the potenti…" at bounding box center [493, 191] width 443 height 292
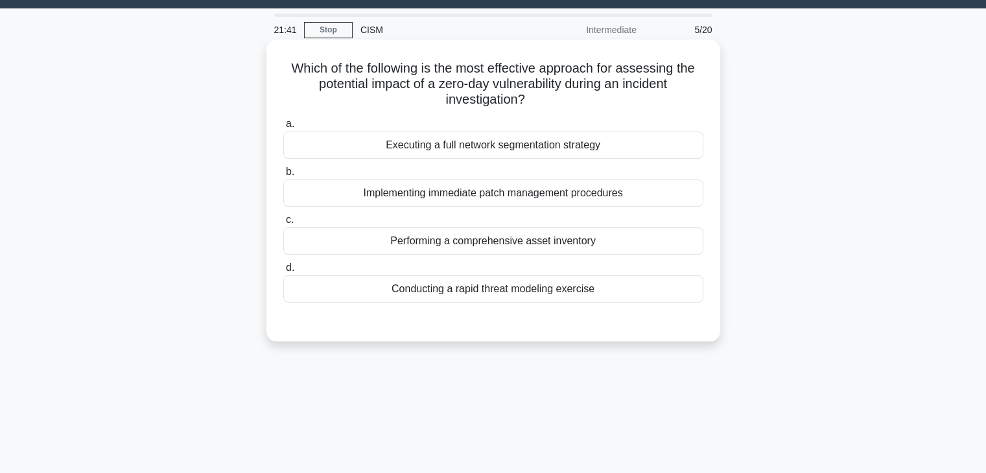
click at [543, 296] on div "Conducting a rapid threat modeling exercise" at bounding box center [493, 288] width 420 height 27
click at [283, 272] on input "d. Conducting a rapid threat modeling exercise" at bounding box center [283, 268] width 0 height 8
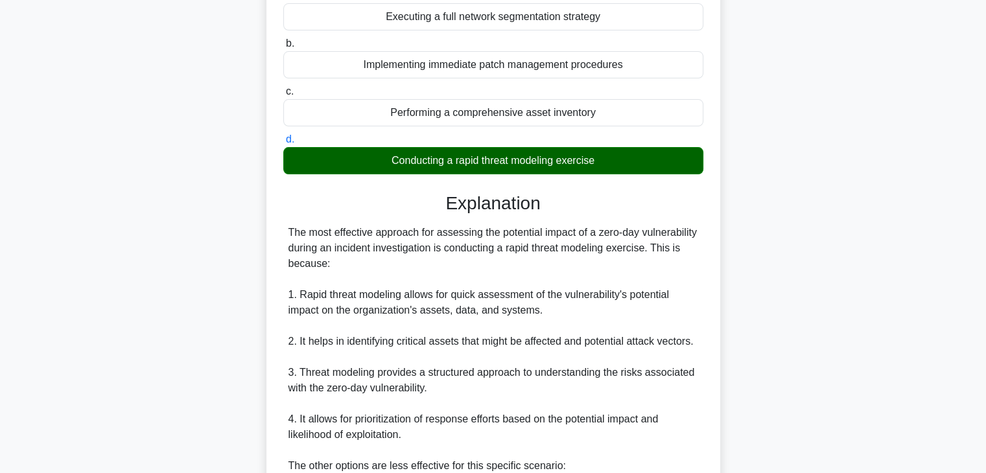
scroll to position [163, 0]
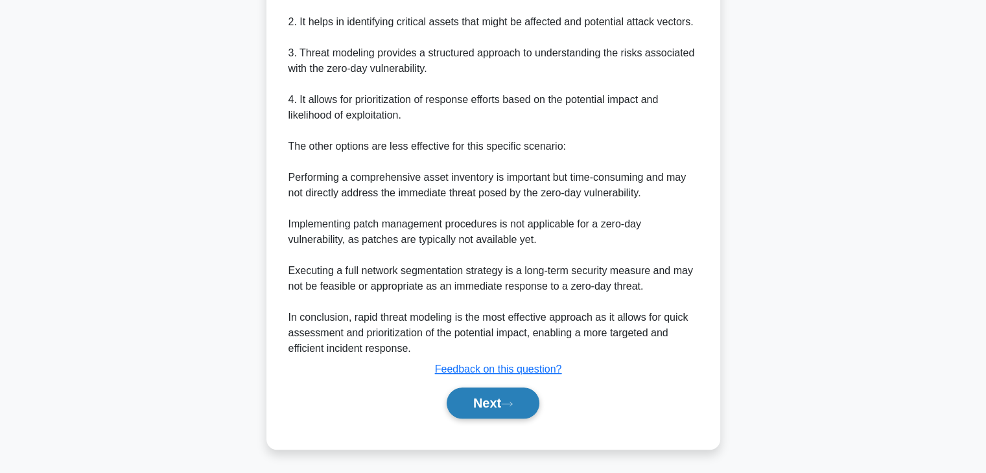
click at [491, 400] on button "Next" at bounding box center [493, 403] width 93 height 31
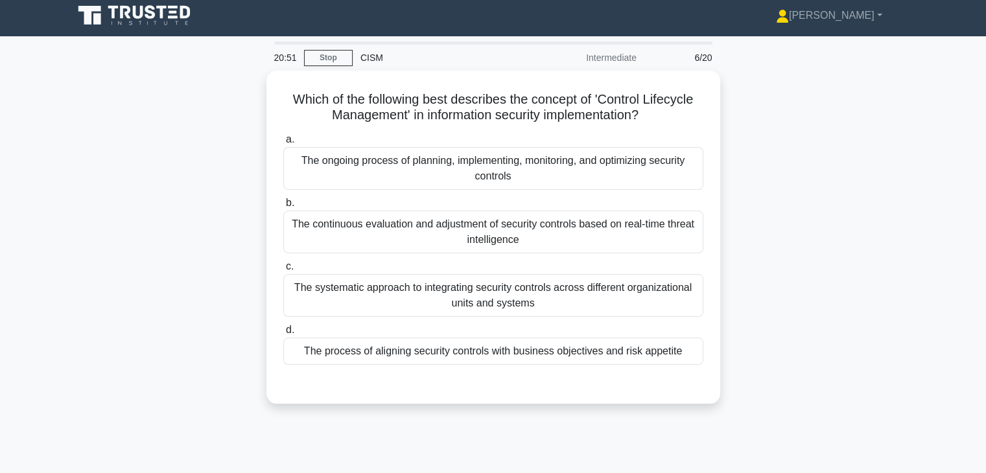
scroll to position [0, 0]
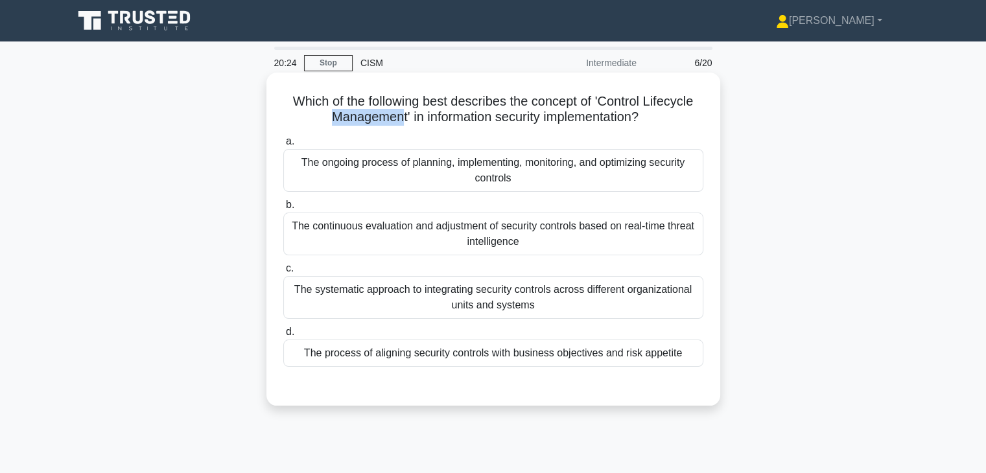
drag, startPoint x: 322, startPoint y: 116, endPoint x: 397, endPoint y: 126, distance: 75.9
click at [394, 126] on h5 "Which of the following best describes the concept of 'Control Lifecycle Managem…" at bounding box center [493, 109] width 423 height 32
drag, startPoint x: 410, startPoint y: 124, endPoint x: 646, endPoint y: 123, distance: 236.0
click at [646, 123] on h5 "Which of the following best describes the concept of 'Control Lifecycle Managem…" at bounding box center [493, 109] width 423 height 32
click at [646, 119] on icon at bounding box center [642, 118] width 7 height 14
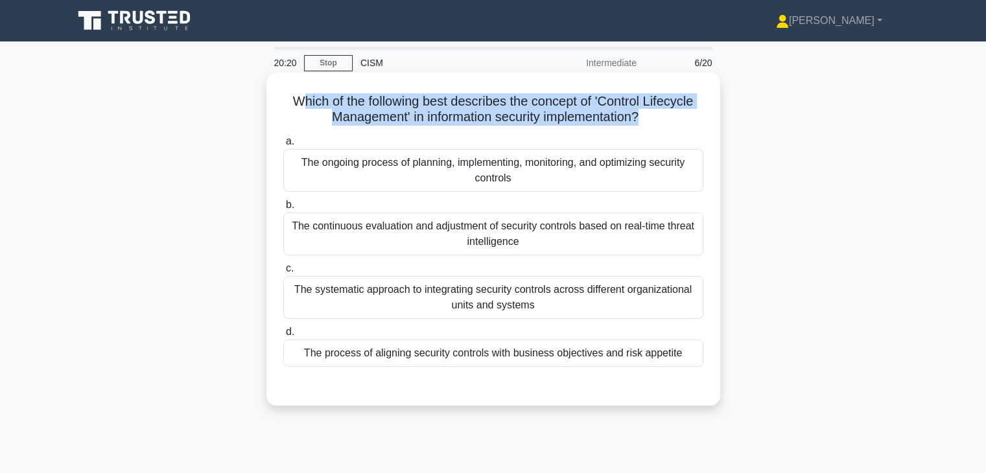
drag, startPoint x: 642, startPoint y: 119, endPoint x: 293, endPoint y: 100, distance: 349.9
click at [293, 100] on h5 "Which of the following best describes the concept of 'Control Lifecycle Managem…" at bounding box center [493, 109] width 423 height 32
drag, startPoint x: 288, startPoint y: 100, endPoint x: 642, endPoint y: 119, distance: 355.1
click at [642, 119] on h5 "Which of the following best describes the concept of 'Control Lifecycle Managem…" at bounding box center [493, 109] width 423 height 32
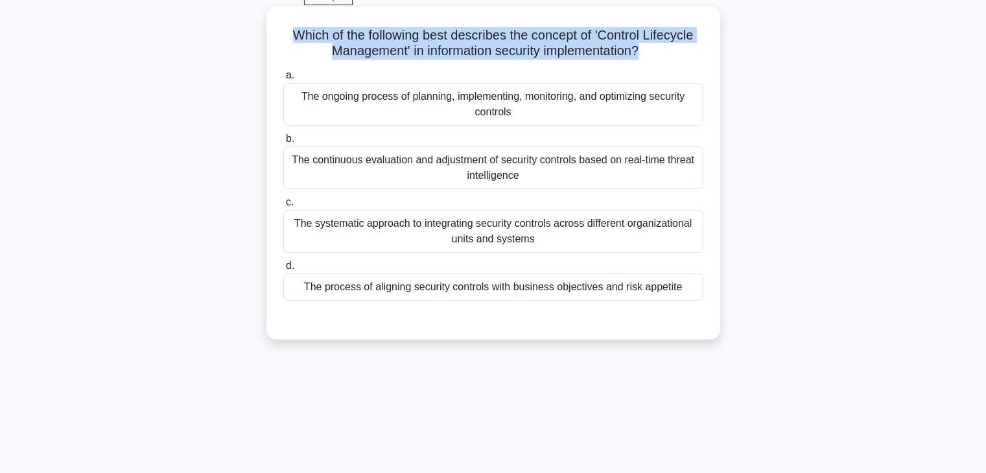
scroll to position [65, 0]
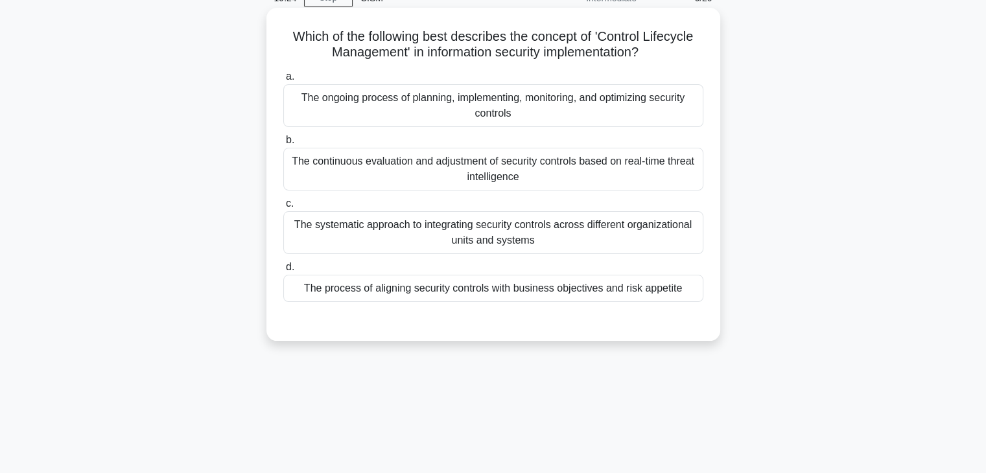
click at [417, 107] on div "The ongoing process of planning, implementing, monitoring, and optimizing secur…" at bounding box center [493, 105] width 420 height 43
click at [283, 81] on input "a. The ongoing process of planning, implementing, monitoring, and optimizing se…" at bounding box center [283, 77] width 0 height 8
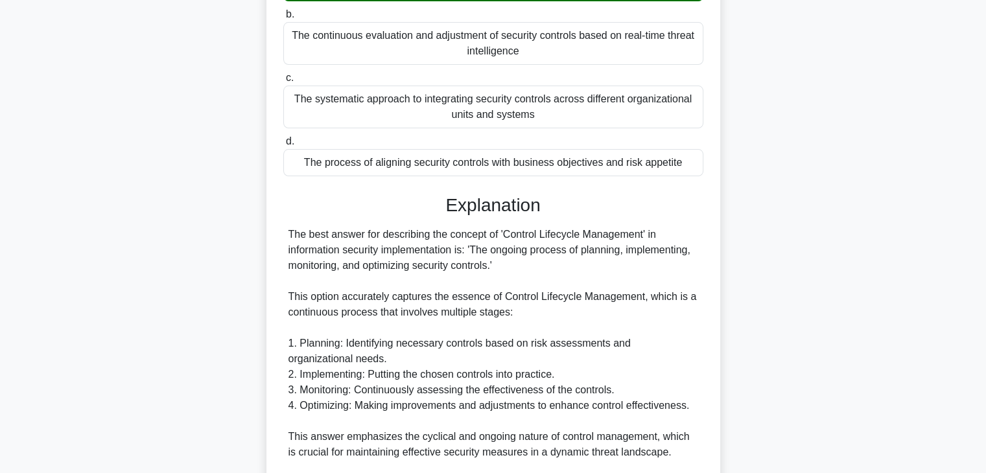
scroll to position [194, 0]
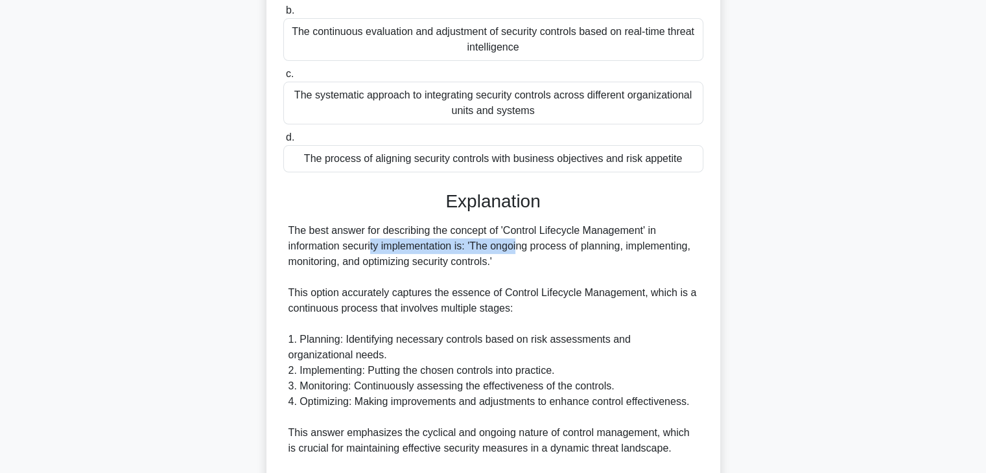
drag, startPoint x: 292, startPoint y: 247, endPoint x: 456, endPoint y: 248, distance: 164.0
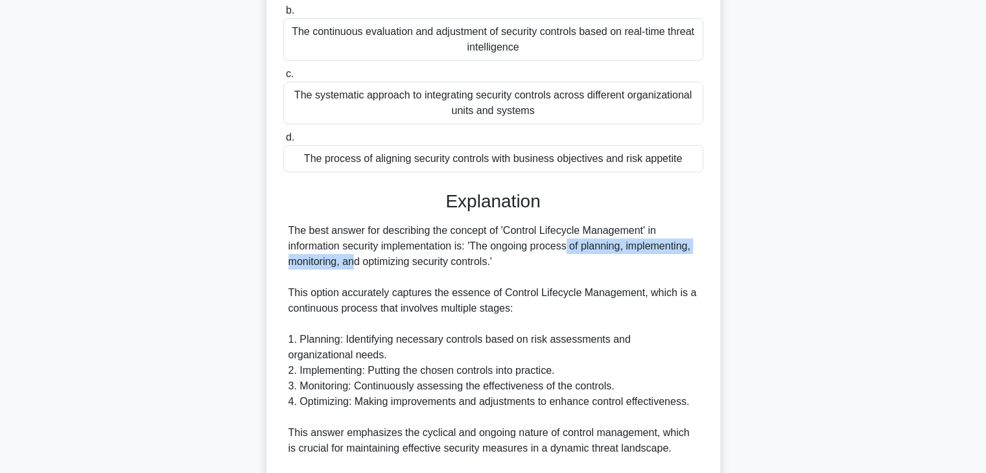
drag, startPoint x: 486, startPoint y: 248, endPoint x: 685, endPoint y: 252, distance: 199.0
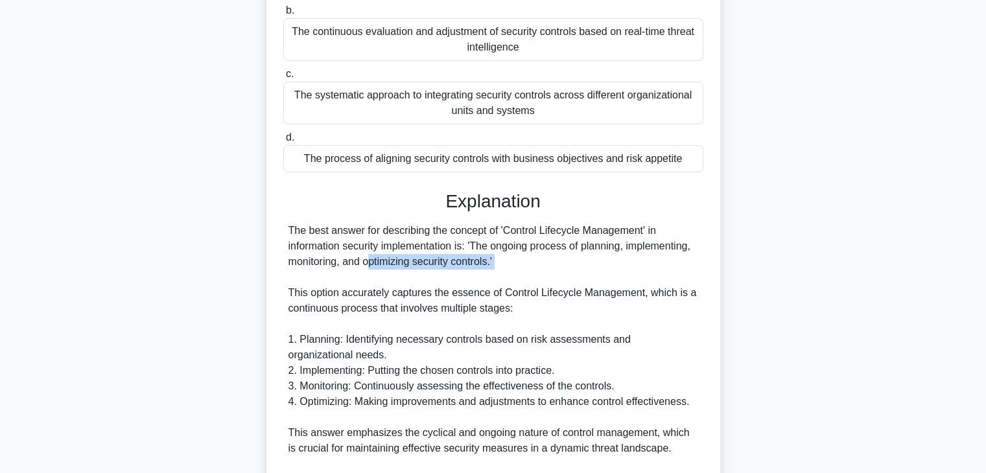
drag, startPoint x: 285, startPoint y: 265, endPoint x: 495, endPoint y: 270, distance: 210.1
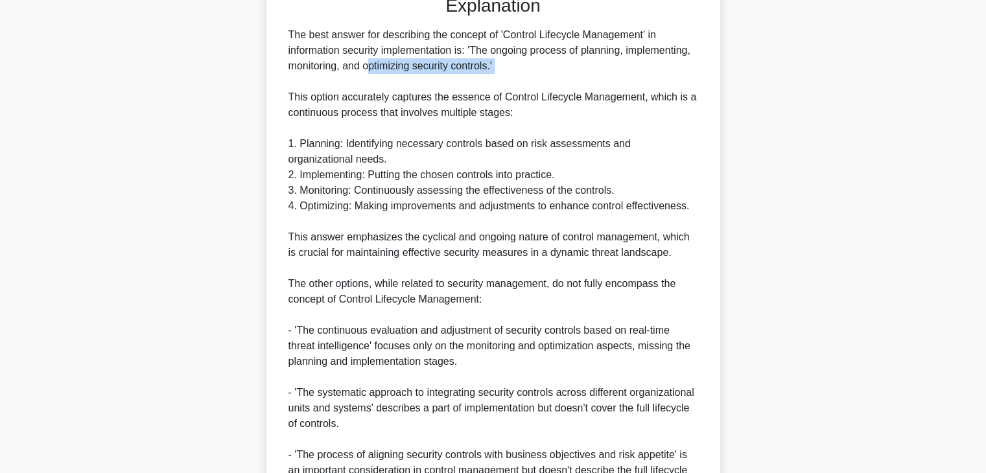
scroll to position [389, 0]
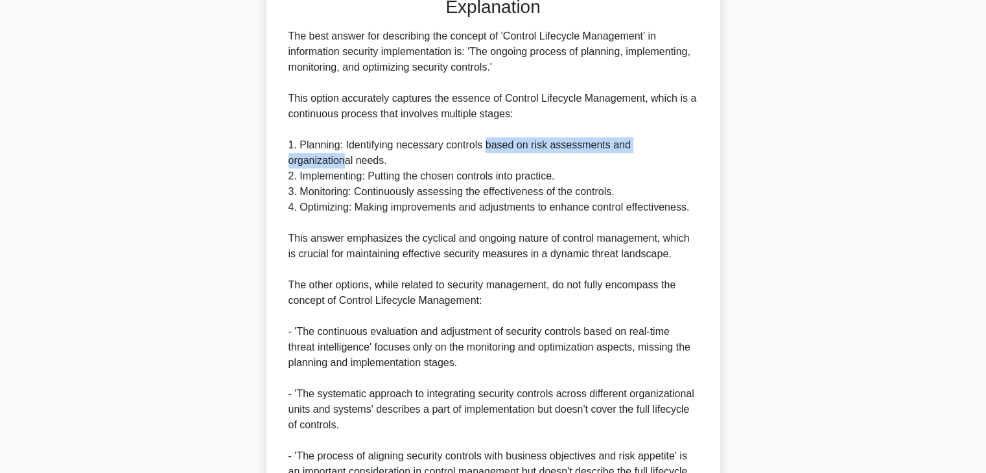
drag, startPoint x: 482, startPoint y: 145, endPoint x: 674, endPoint y: 144, distance: 191.9
click at [684, 143] on div "The best answer for describing the concept of 'Control Lifecycle Management' in…" at bounding box center [493, 293] width 410 height 529
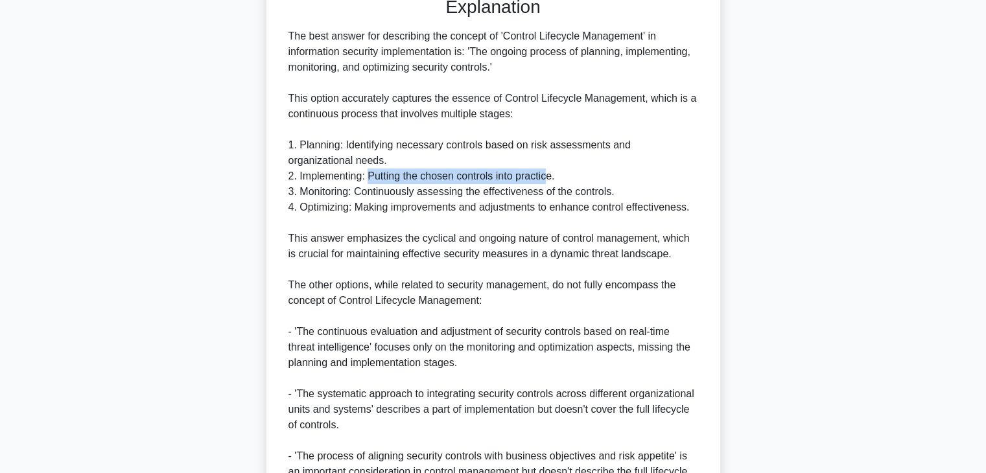
drag, startPoint x: 375, startPoint y: 176, endPoint x: 550, endPoint y: 177, distance: 175.7
click at [550, 177] on div "The best answer for describing the concept of 'Control Lifecycle Management' in…" at bounding box center [493, 293] width 410 height 529
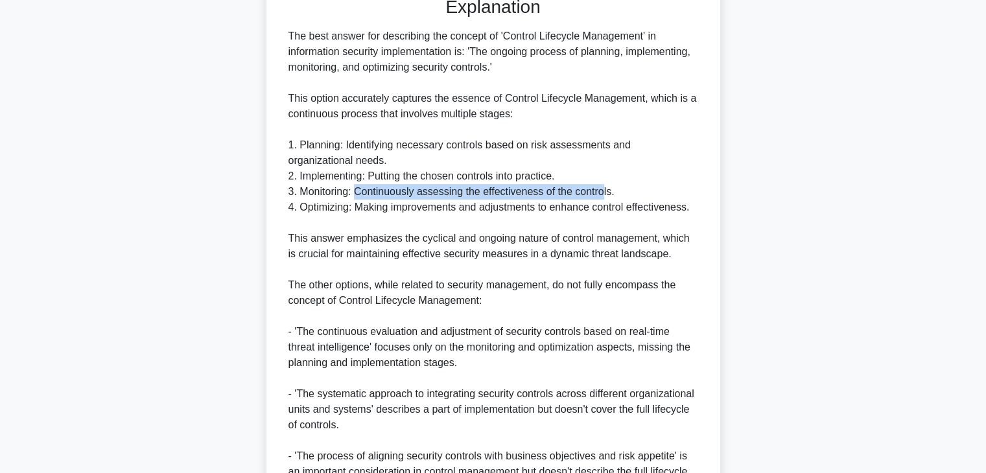
drag, startPoint x: 355, startPoint y: 191, endPoint x: 603, endPoint y: 191, distance: 247.6
click at [603, 191] on div "The best answer for describing the concept of 'Control Lifecycle Management' in…" at bounding box center [493, 293] width 410 height 529
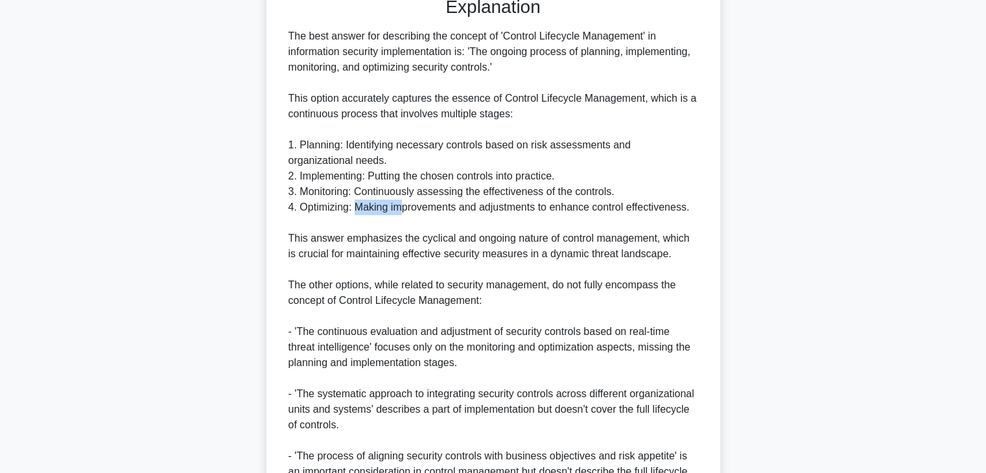
drag, startPoint x: 357, startPoint y: 209, endPoint x: 404, endPoint y: 209, distance: 48.0
click at [404, 209] on div "The best answer for describing the concept of 'Control Lifecycle Management' in…" at bounding box center [493, 293] width 410 height 529
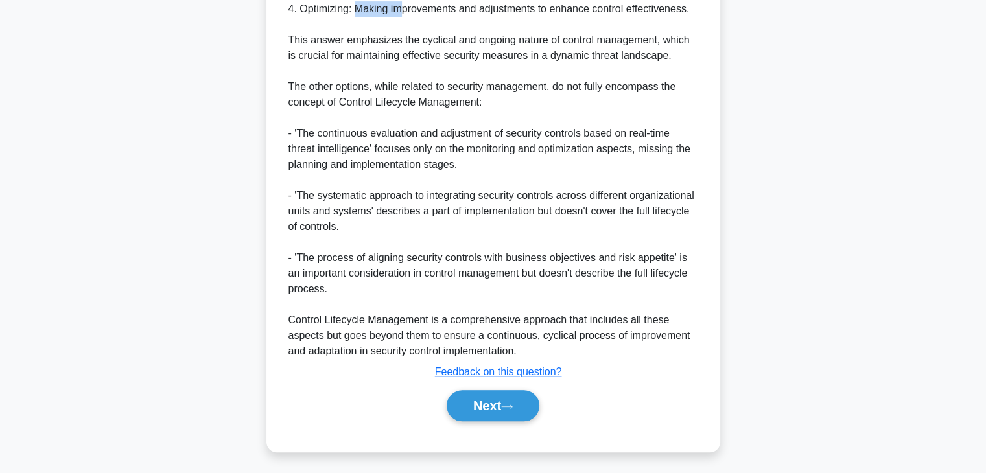
scroll to position [590, 0]
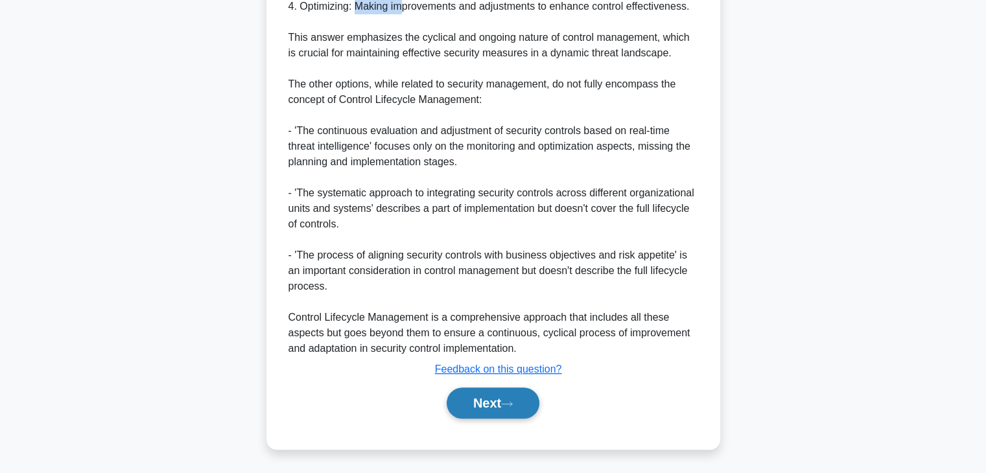
click at [492, 411] on button "Next" at bounding box center [493, 403] width 93 height 31
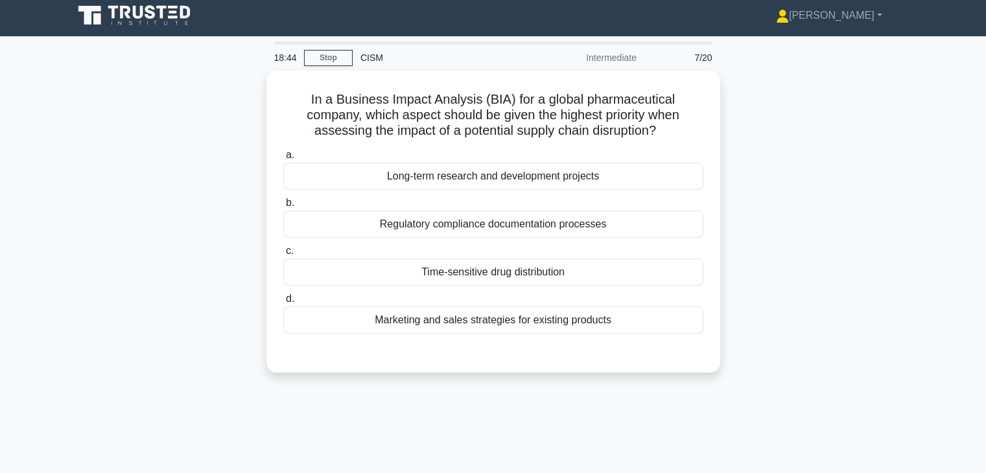
scroll to position [0, 0]
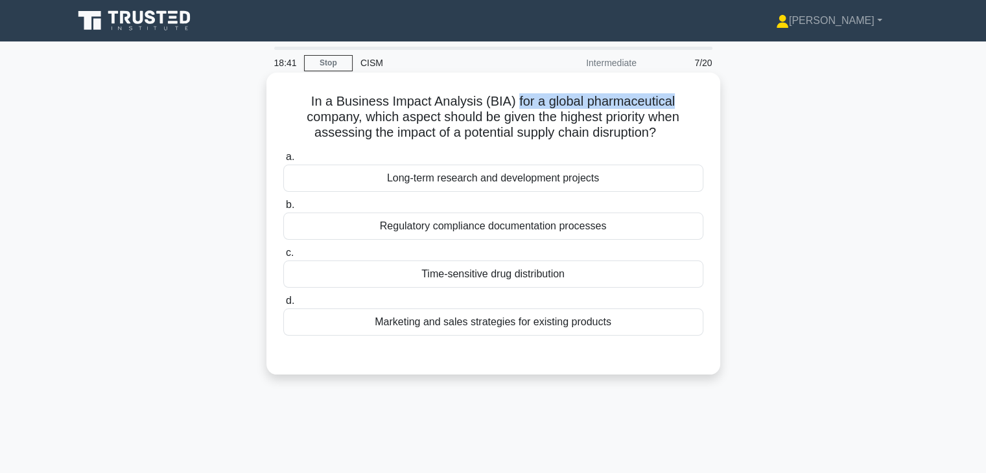
drag, startPoint x: 516, startPoint y: 102, endPoint x: 682, endPoint y: 104, distance: 166.0
click at [686, 103] on h5 "In a Business Impact Analysis (BIA) for a global pharmaceutical company, which …" at bounding box center [493, 117] width 423 height 48
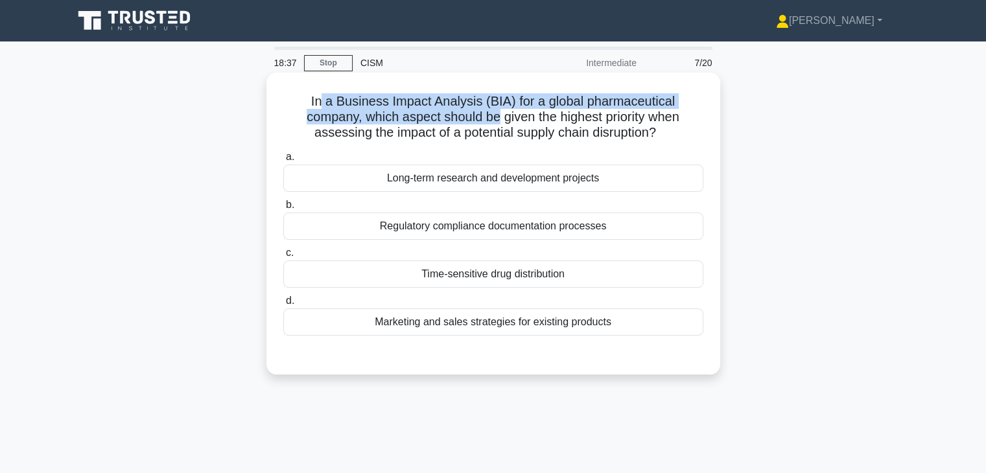
drag, startPoint x: 320, startPoint y: 102, endPoint x: 500, endPoint y: 110, distance: 180.4
click at [500, 110] on h5 "In a Business Impact Analysis (BIA) for a global pharmaceutical company, which …" at bounding box center [493, 117] width 423 height 48
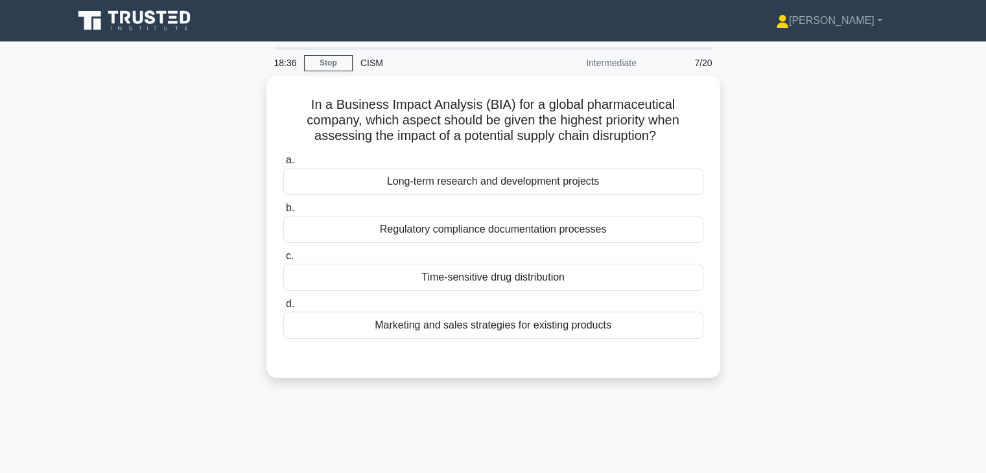
click at [727, 137] on div "In a Business Impact Analysis (BIA) for a global pharmaceutical company, which …" at bounding box center [493, 235] width 856 height 318
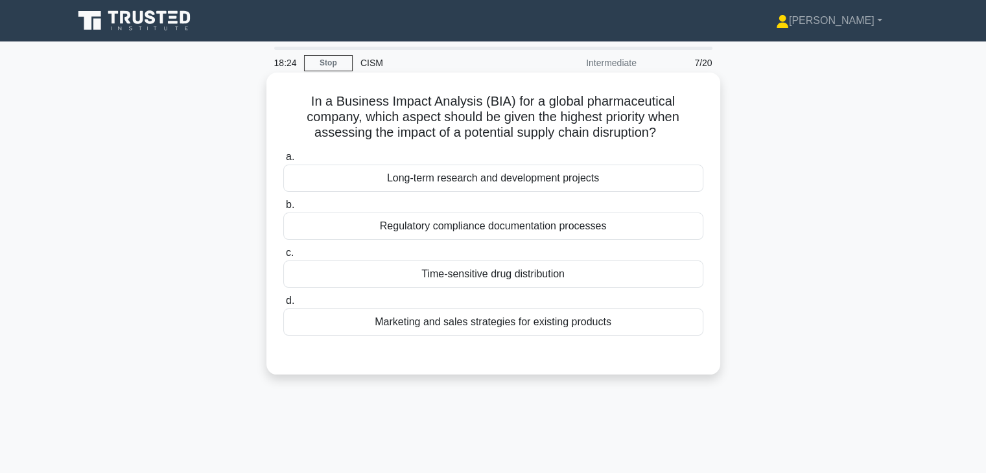
drag, startPoint x: 364, startPoint y: 115, endPoint x: 661, endPoint y: 136, distance: 298.3
click at [661, 136] on h5 "In a Business Impact Analysis (BIA) for a global pharmaceutical company, which …" at bounding box center [493, 117] width 423 height 48
click at [504, 270] on div "Time-sensitive drug distribution" at bounding box center [493, 274] width 420 height 27
click at [283, 257] on input "c. Time-sensitive drug distribution" at bounding box center [283, 253] width 0 height 8
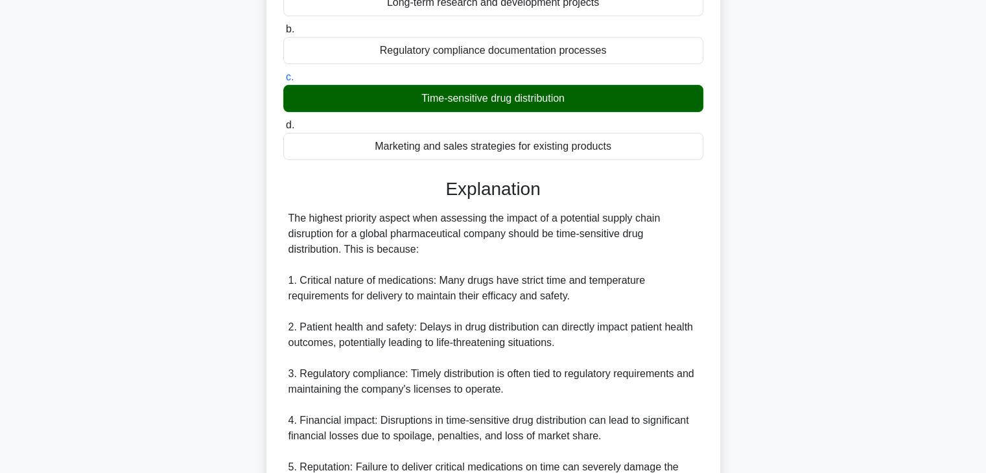
scroll to position [259, 0]
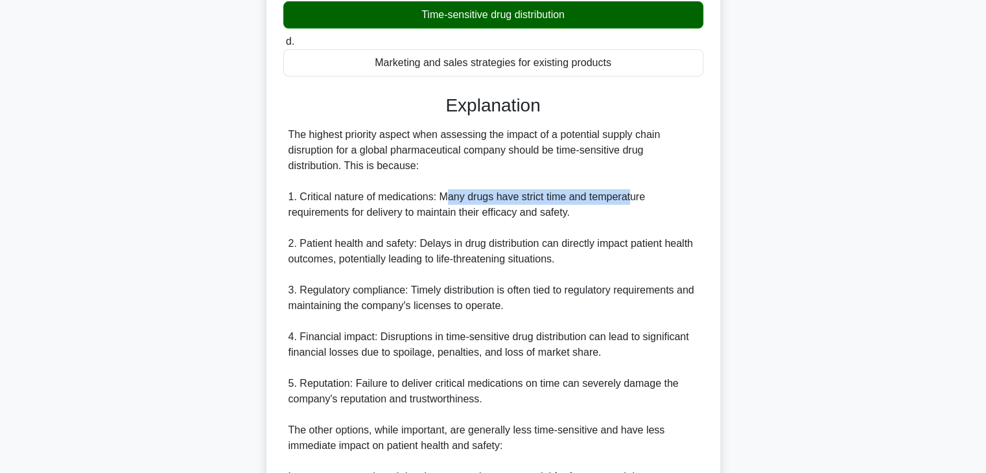
drag, startPoint x: 443, startPoint y: 195, endPoint x: 631, endPoint y: 204, distance: 188.9
click at [631, 204] on div "The highest priority aspect when assessing the impact of a potential supply cha…" at bounding box center [493, 360] width 410 height 467
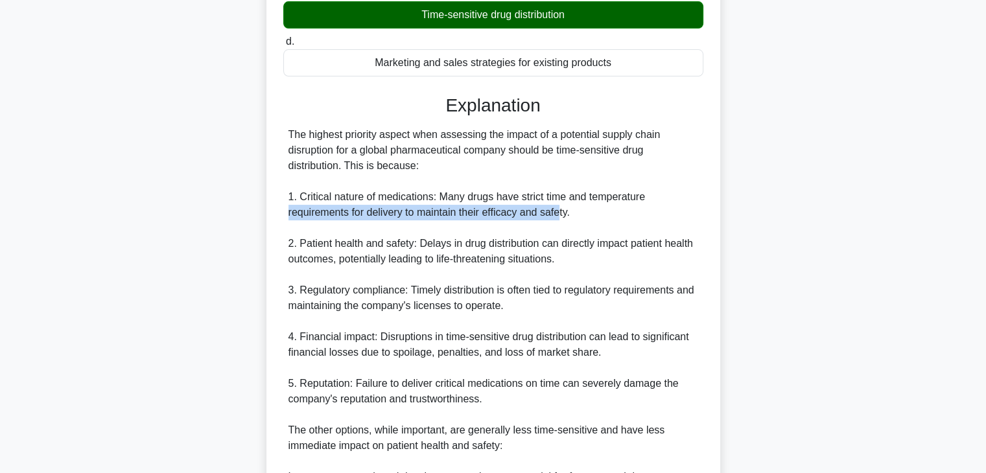
drag, startPoint x: 288, startPoint y: 213, endPoint x: 560, endPoint y: 218, distance: 272.3
click at [560, 218] on div "The highest priority aspect when assessing the impact of a potential supply cha…" at bounding box center [493, 360] width 410 height 467
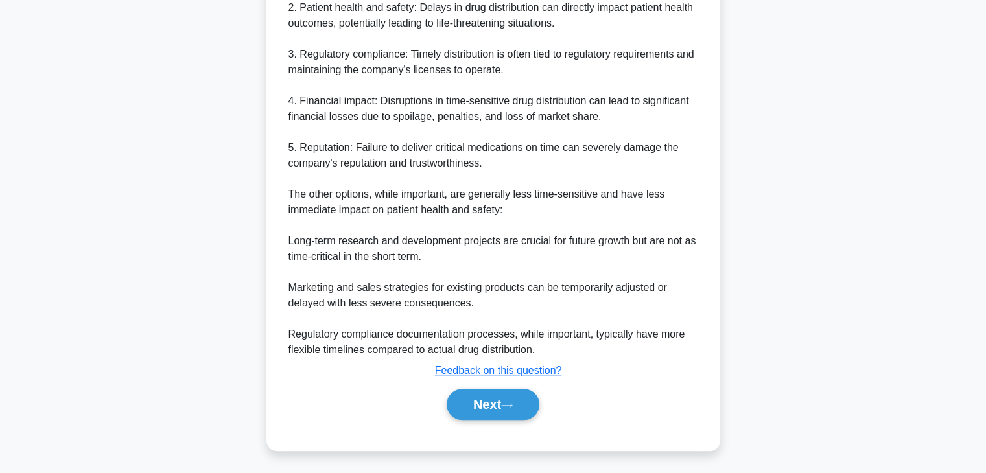
scroll to position [497, 0]
click at [496, 400] on button "Next" at bounding box center [493, 403] width 93 height 31
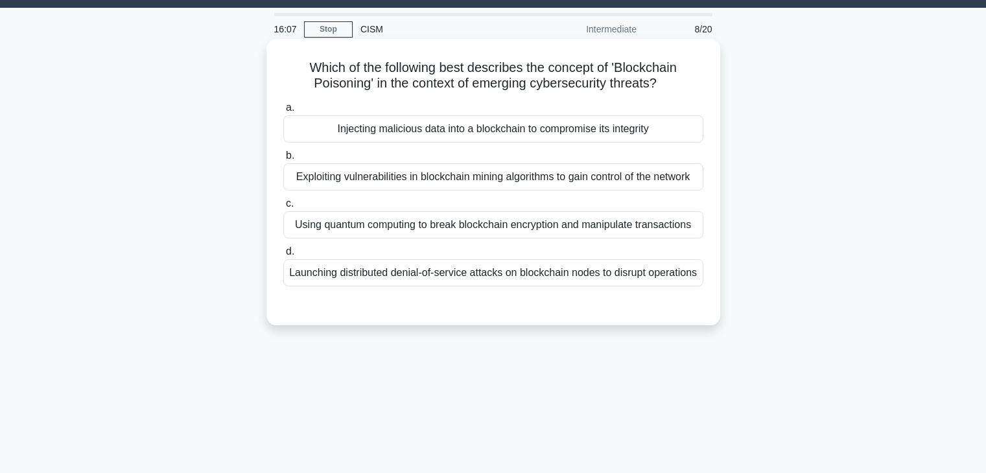
scroll to position [33, 0]
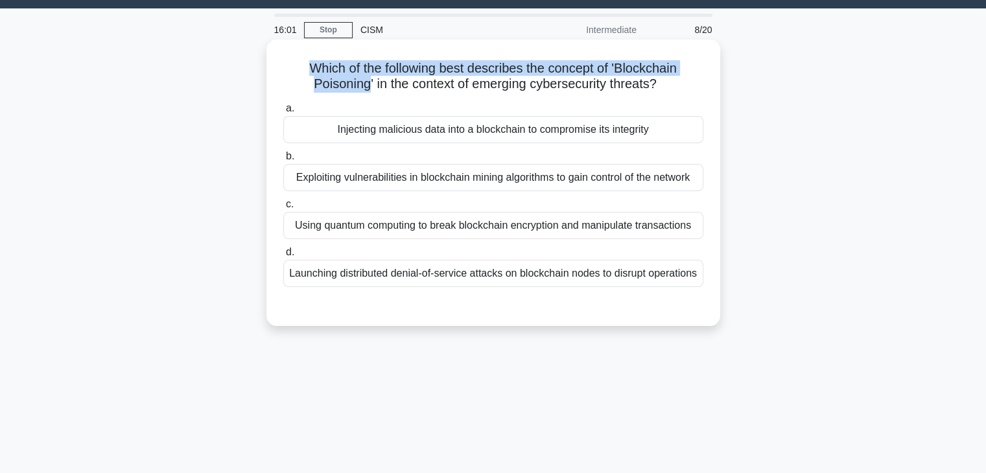
drag, startPoint x: 362, startPoint y: 80, endPoint x: 300, endPoint y: 71, distance: 62.8
click at [300, 71] on h5 "Which of the following best describes the concept of 'Blockchain Poisoning' in …" at bounding box center [493, 76] width 423 height 32
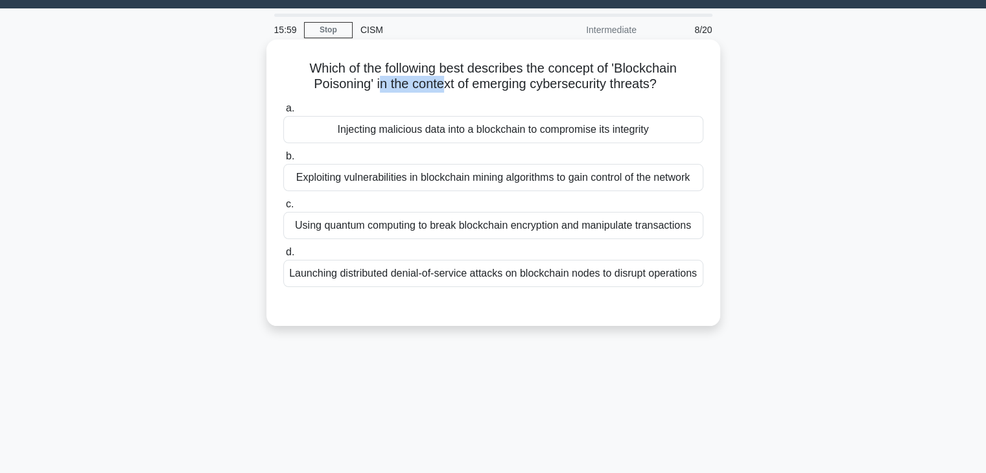
drag, startPoint x: 375, startPoint y: 83, endPoint x: 447, endPoint y: 88, distance: 72.1
click at [445, 88] on h5 "Which of the following best describes the concept of 'Blockchain Poisoning' in …" at bounding box center [493, 76] width 423 height 32
drag, startPoint x: 363, startPoint y: 84, endPoint x: 309, endPoint y: 87, distance: 54.5
click at [288, 85] on h5 "Which of the following best describes the concept of 'Blockchain Poisoning' in …" at bounding box center [493, 76] width 423 height 32
drag, startPoint x: 371, startPoint y: 84, endPoint x: 656, endPoint y: 91, distance: 284.7
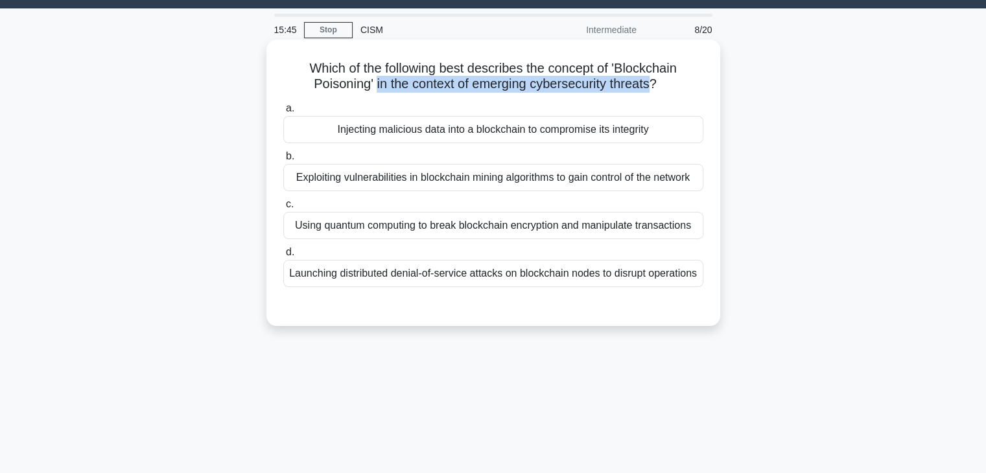
click at [656, 91] on h5 "Which of the following best describes the concept of 'Blockchain Poisoning' in …" at bounding box center [493, 76] width 423 height 32
drag, startPoint x: 333, startPoint y: 134, endPoint x: 647, endPoint y: 138, distance: 313.8
click at [647, 138] on div "Injecting malicious data into a blockchain to compromise its integrity" at bounding box center [493, 129] width 420 height 27
drag, startPoint x: 293, startPoint y: 182, endPoint x: 679, endPoint y: 191, distance: 386.5
click at [679, 191] on div "Exploiting vulnerabilities in blockchain mining algorithms to gain control of t…" at bounding box center [493, 177] width 420 height 27
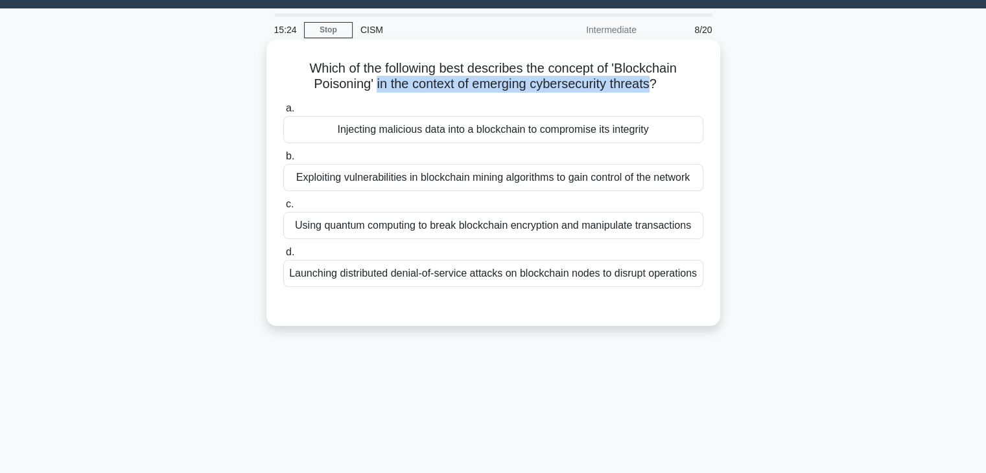
drag, startPoint x: 311, startPoint y: 275, endPoint x: 672, endPoint y: 290, distance: 361.3
click at [672, 287] on div "Launching distributed denial-of-service attacks on blockchain nodes to disrupt …" at bounding box center [493, 273] width 420 height 27
drag, startPoint x: 373, startPoint y: 81, endPoint x: 441, endPoint y: 88, distance: 67.8
click at [440, 88] on h5 "Which of the following best describes the concept of 'Blockchain Poisoning' in …" at bounding box center [493, 76] width 423 height 32
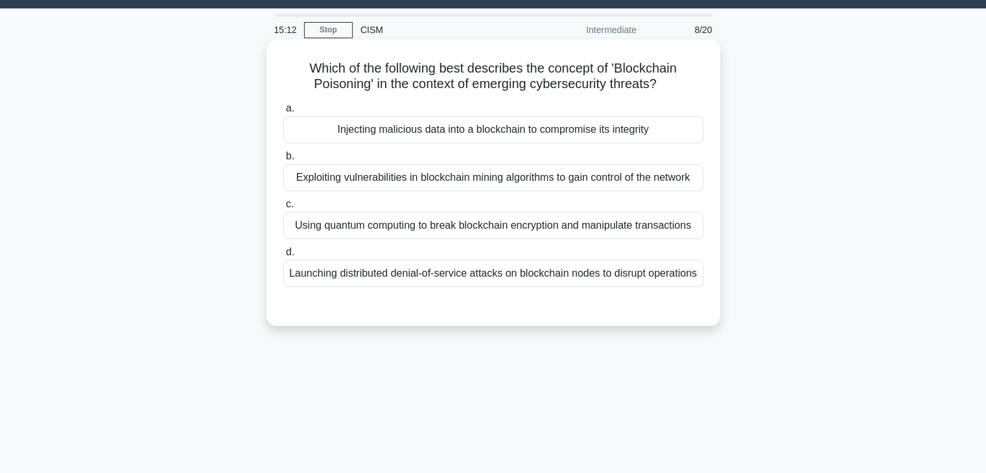
click at [423, 128] on div "Injecting malicious data into a blockchain to compromise its integrity" at bounding box center [493, 129] width 420 height 27
click at [283, 113] on input "a. Injecting malicious data into a blockchain to compromise its integrity" at bounding box center [283, 108] width 0 height 8
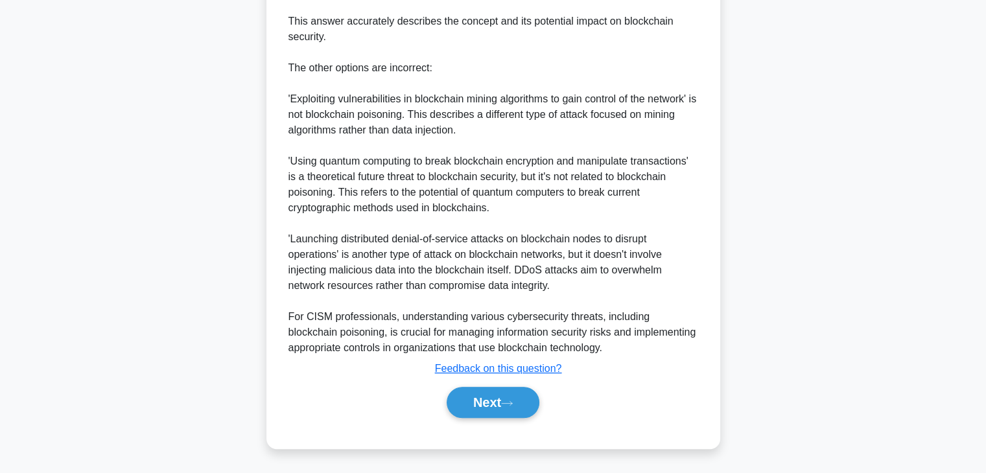
scroll to position [481, 0]
click at [513, 400] on icon at bounding box center [507, 403] width 12 height 7
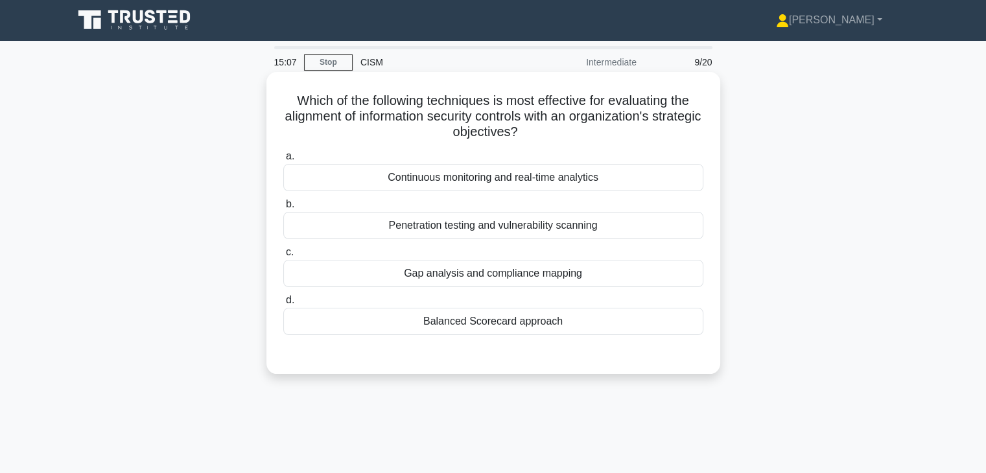
scroll to position [0, 0]
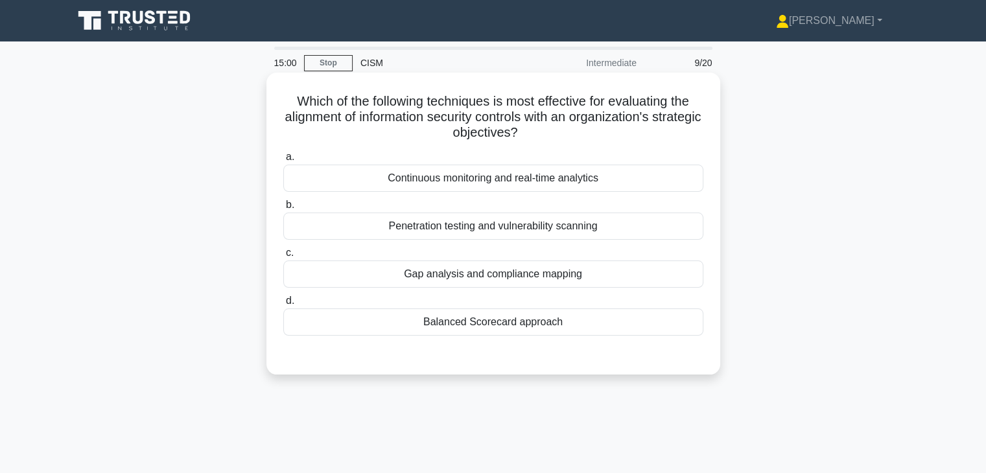
drag, startPoint x: 304, startPoint y: 117, endPoint x: 689, endPoint y: 135, distance: 385.5
click at [689, 135] on h5 "Which of the following techniques is most effective for evaluating the alignmen…" at bounding box center [493, 117] width 423 height 48
click at [543, 137] on h5 "Which of the following techniques is most effective for evaluating the alignmen…" at bounding box center [493, 117] width 423 height 48
click at [539, 134] on h5 "Which of the following techniques is most effective for evaluating the alignmen…" at bounding box center [493, 117] width 423 height 48
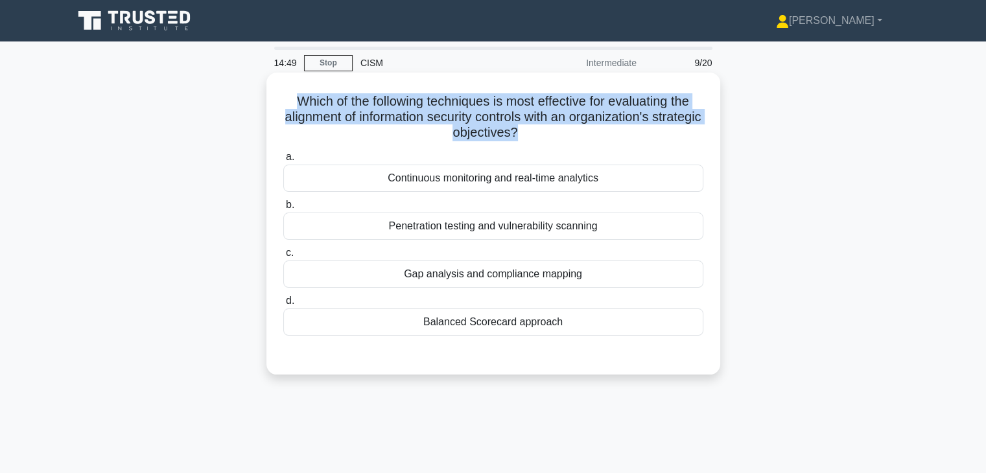
drag, startPoint x: 542, startPoint y: 133, endPoint x: 288, endPoint y: 105, distance: 255.6
click at [289, 105] on h5 "Which of the following techniques is most effective for evaluating the alignmen…" at bounding box center [493, 117] width 423 height 48
click at [334, 124] on h5 "Which of the following techniques is most effective for evaluating the alignmen…" at bounding box center [493, 117] width 423 height 48
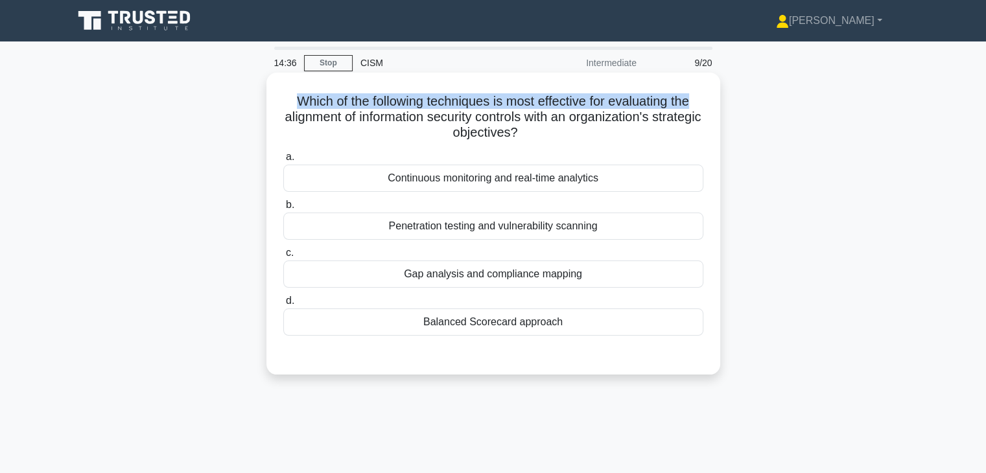
drag, startPoint x: 289, startPoint y: 98, endPoint x: 700, endPoint y: 108, distance: 411.1
click at [700, 108] on h5 "Which of the following techniques is most effective for evaluating the alignmen…" at bounding box center [493, 117] width 423 height 48
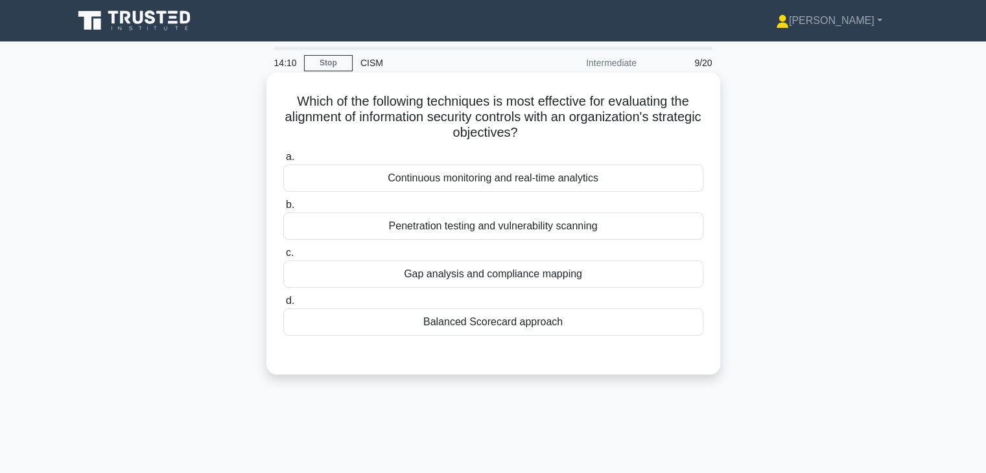
click at [519, 183] on div "Continuous monitoring and real-time analytics" at bounding box center [493, 178] width 420 height 27
click at [283, 161] on input "a. Continuous monitoring and real-time analytics" at bounding box center [283, 157] width 0 height 8
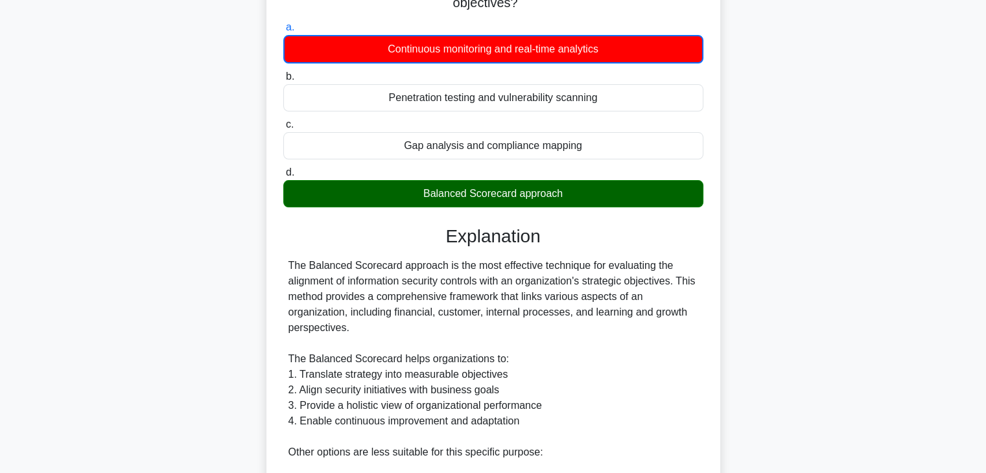
scroll to position [194, 0]
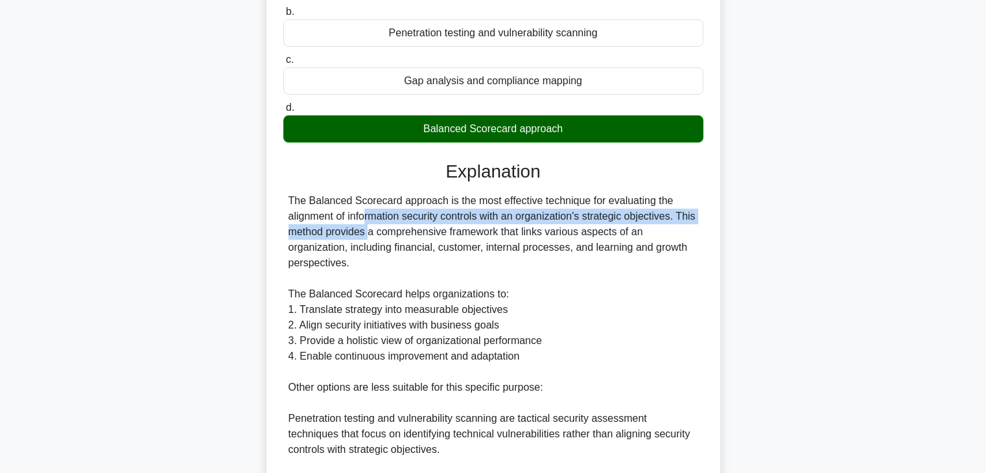
drag, startPoint x: 296, startPoint y: 217, endPoint x: 696, endPoint y: 224, distance: 400.0
click at [696, 224] on div "The Balanced Scorecard approach is the most effective technique for evaluating …" at bounding box center [493, 395] width 410 height 404
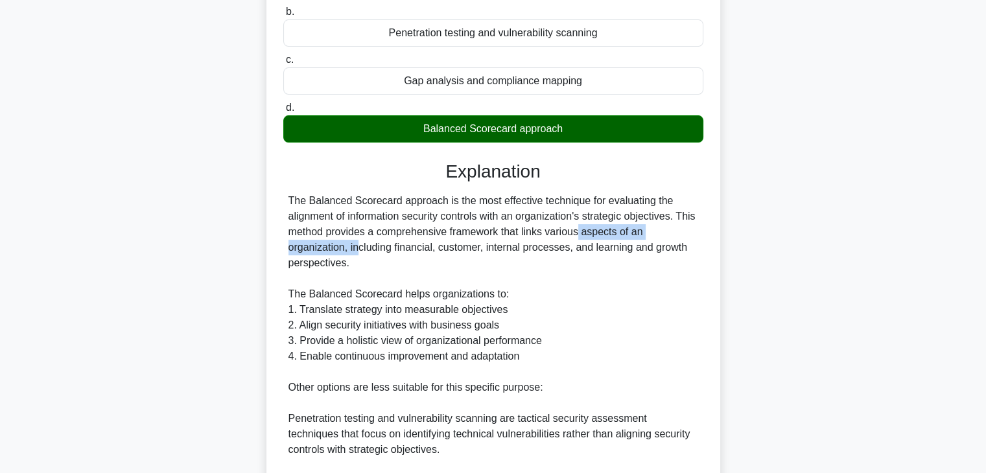
drag, startPoint x: 506, startPoint y: 232, endPoint x: 625, endPoint y: 242, distance: 119.1
click at [643, 238] on div "The Balanced Scorecard approach is the most effective technique for evaluating …" at bounding box center [493, 395] width 410 height 404
drag, startPoint x: 287, startPoint y: 248, endPoint x: 338, endPoint y: 250, distance: 51.9
click at [336, 250] on div "The Balanced Scorecard approach is the most effective technique for evaluating …" at bounding box center [493, 395] width 420 height 404
drag, startPoint x: 350, startPoint y: 250, endPoint x: 417, endPoint y: 250, distance: 67.4
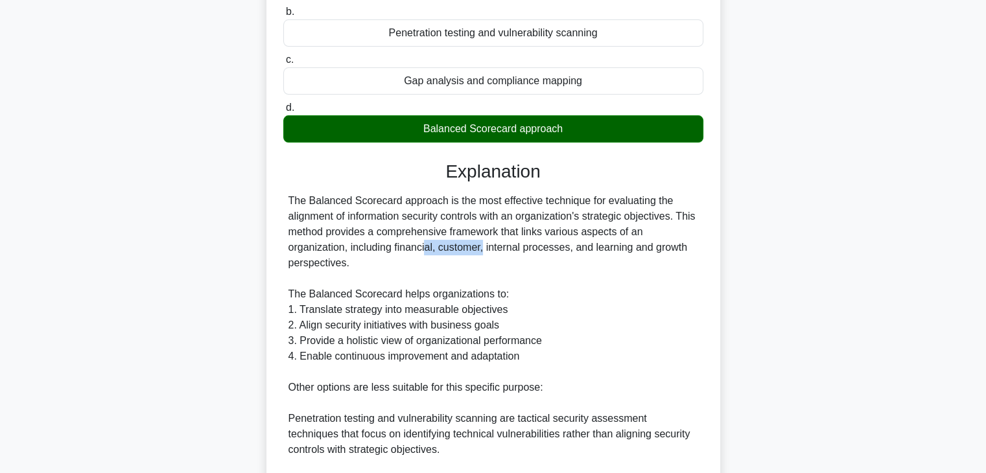
click at [410, 250] on div "The Balanced Scorecard approach is the most effective technique for evaluating …" at bounding box center [493, 395] width 410 height 404
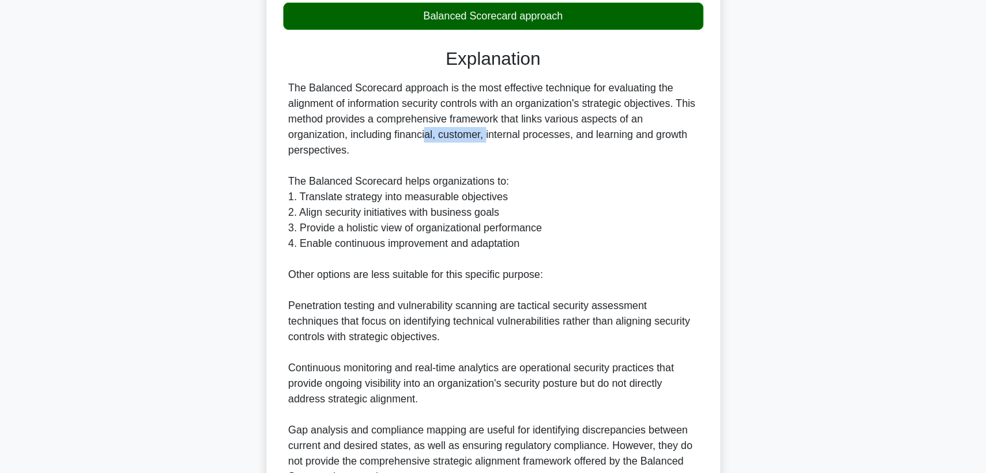
scroll to position [324, 0]
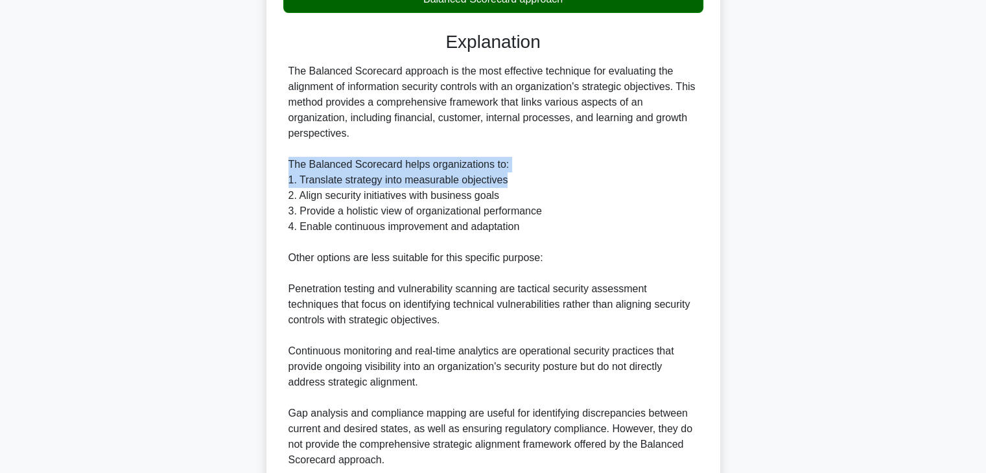
drag, startPoint x: 287, startPoint y: 164, endPoint x: 503, endPoint y: 180, distance: 217.1
click at [506, 178] on div "The Balanced Scorecard approach is the most effective technique for evaluating …" at bounding box center [493, 266] width 420 height 404
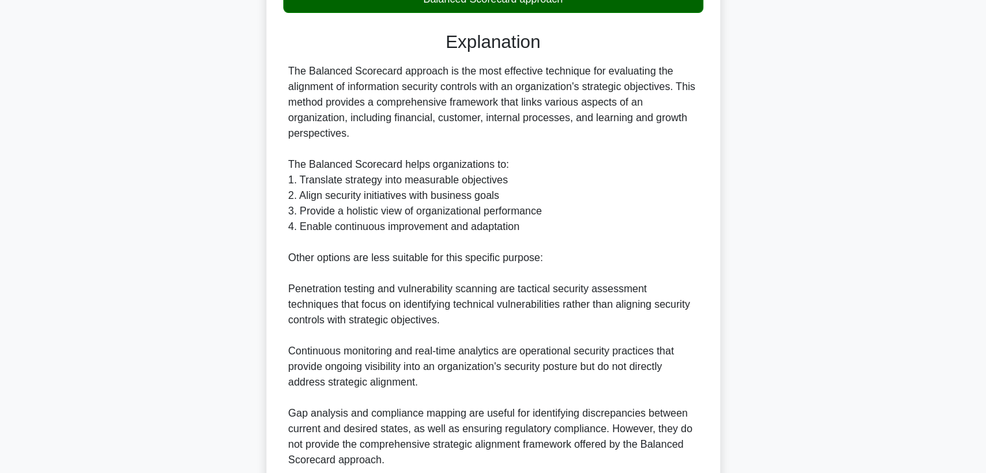
click at [381, 195] on div "The Balanced Scorecard approach is the most effective technique for evaluating …" at bounding box center [493, 266] width 410 height 404
drag, startPoint x: 300, startPoint y: 181, endPoint x: 504, endPoint y: 183, distance: 204.2
click at [504, 183] on div "The Balanced Scorecard approach is the most effective technique for evaluating …" at bounding box center [493, 266] width 410 height 404
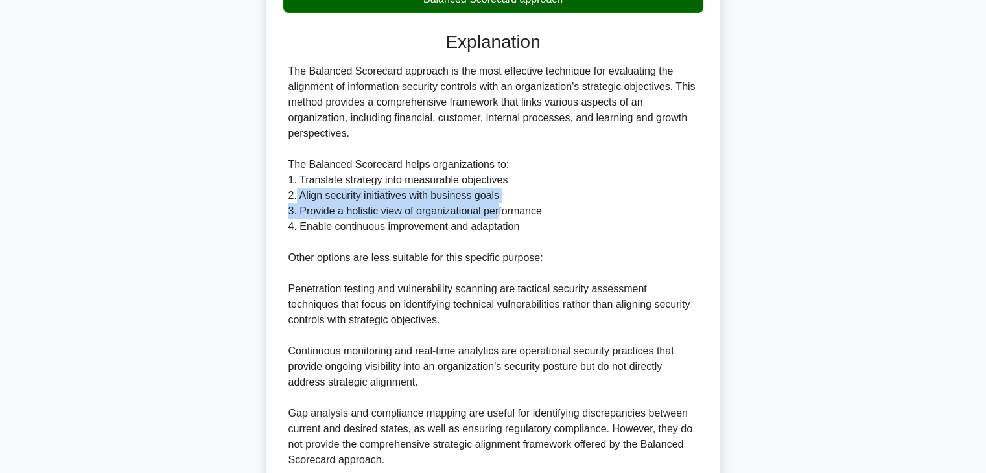
drag, startPoint x: 298, startPoint y: 194, endPoint x: 493, endPoint y: 205, distance: 195.4
click at [498, 203] on div "The Balanced Scorecard approach is the most effective technique for evaluating …" at bounding box center [493, 266] width 410 height 404
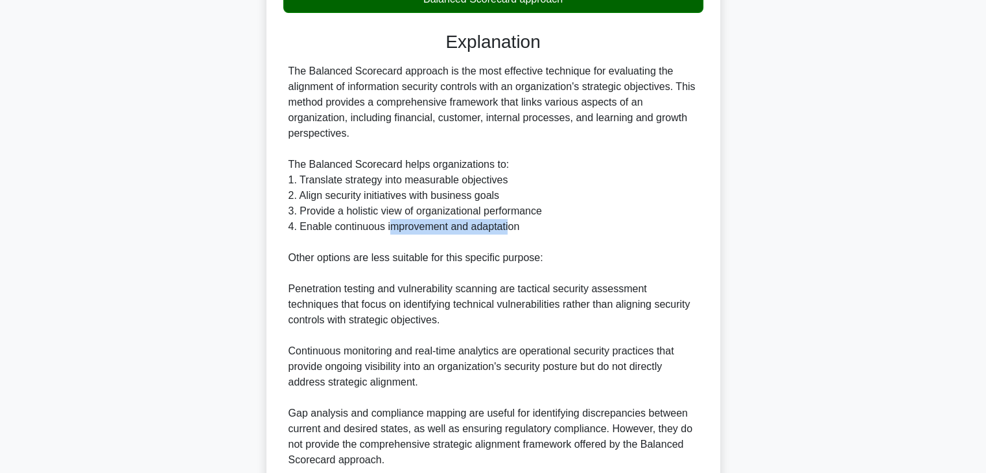
drag, startPoint x: 395, startPoint y: 228, endPoint x: 512, endPoint y: 228, distance: 116.7
click at [512, 228] on div "The Balanced Scorecard approach is the most effective technique for evaluating …" at bounding box center [493, 266] width 410 height 404
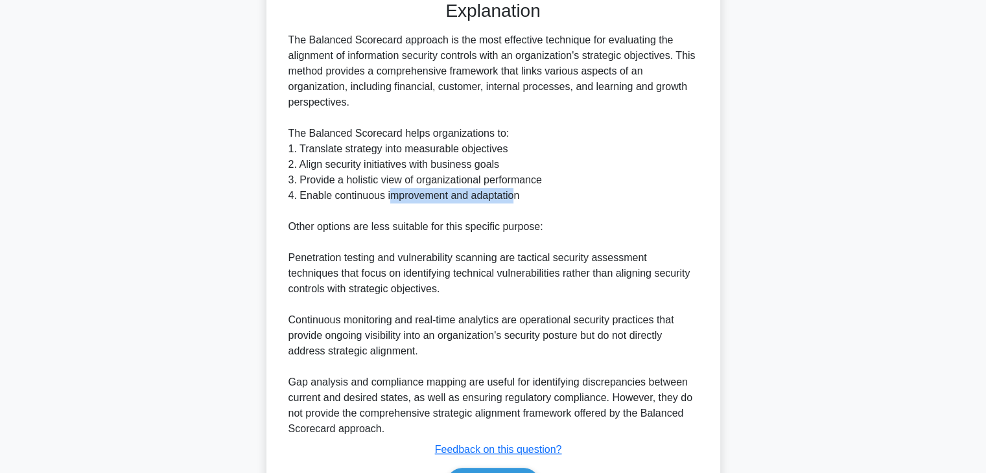
scroll to position [436, 0]
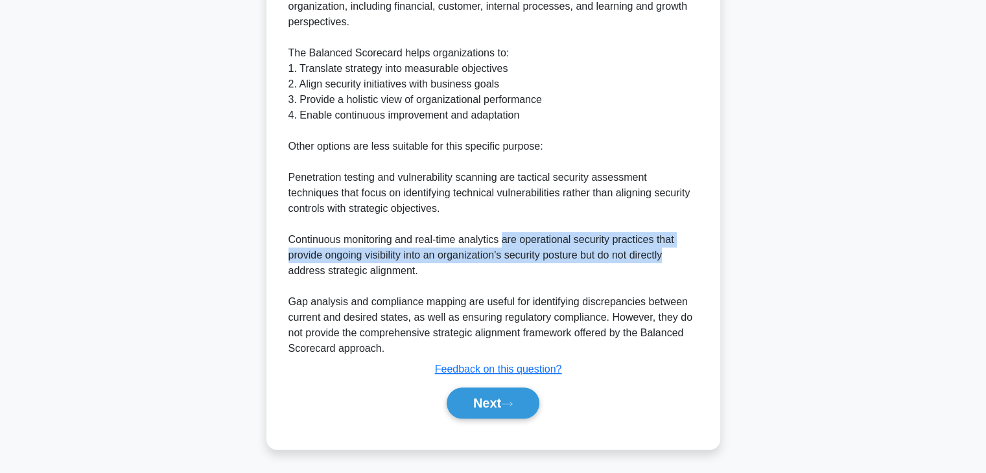
drag, startPoint x: 503, startPoint y: 240, endPoint x: 686, endPoint y: 252, distance: 183.2
click at [686, 252] on div "The Balanced Scorecard approach is the most effective technique for evaluating …" at bounding box center [493, 154] width 410 height 404
click at [502, 408] on button "Next" at bounding box center [493, 403] width 93 height 31
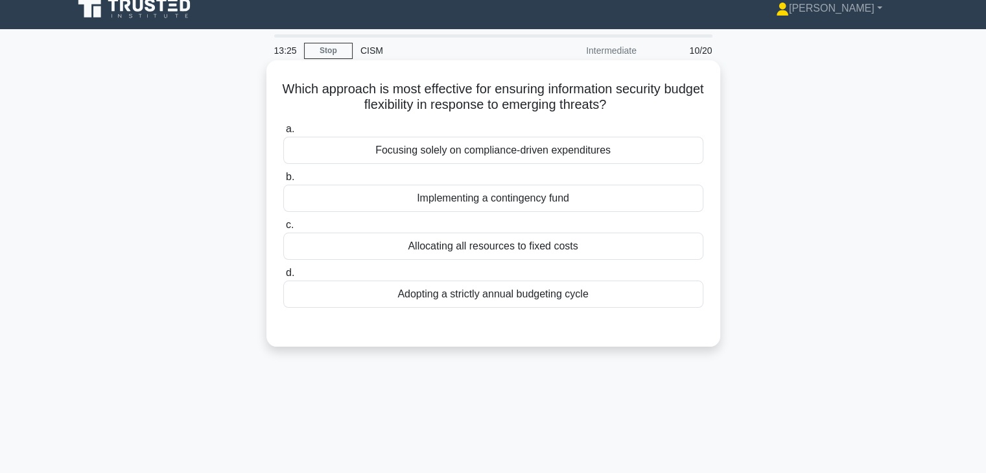
scroll to position [0, 0]
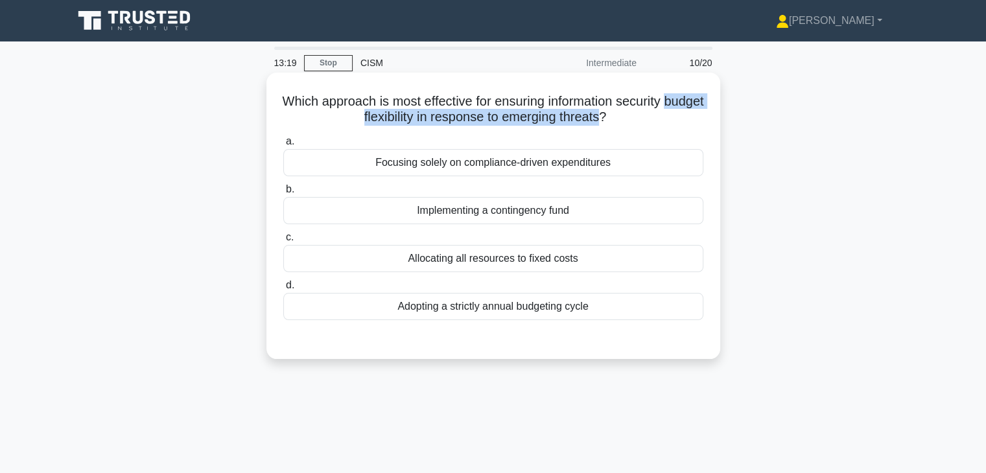
drag, startPoint x: 336, startPoint y: 119, endPoint x: 627, endPoint y: 124, distance: 291.1
click at [627, 124] on h5 "Which approach is most effective for ensuring information security budget flexi…" at bounding box center [493, 109] width 423 height 32
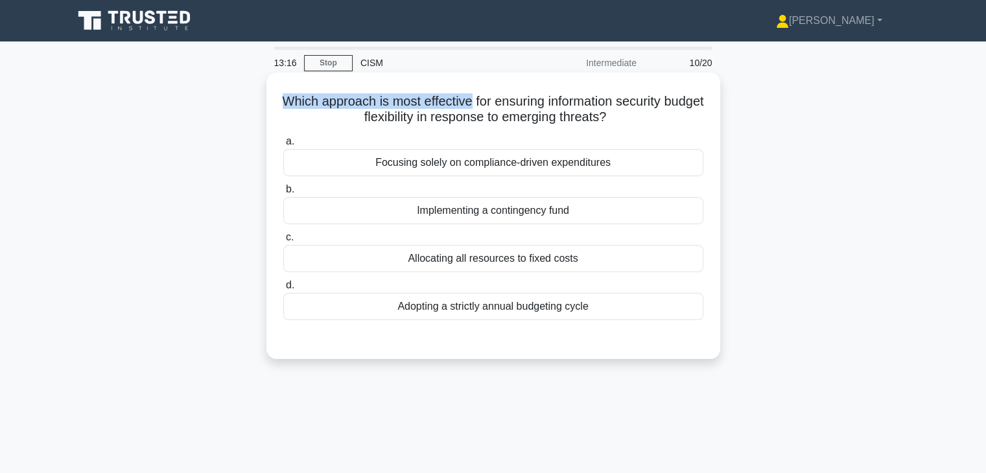
drag, startPoint x: 490, startPoint y: 99, endPoint x: 272, endPoint y: 99, distance: 217.8
click at [272, 99] on div "Which approach is most effective for ensuring information security budget flexi…" at bounding box center [493, 216] width 443 height 276
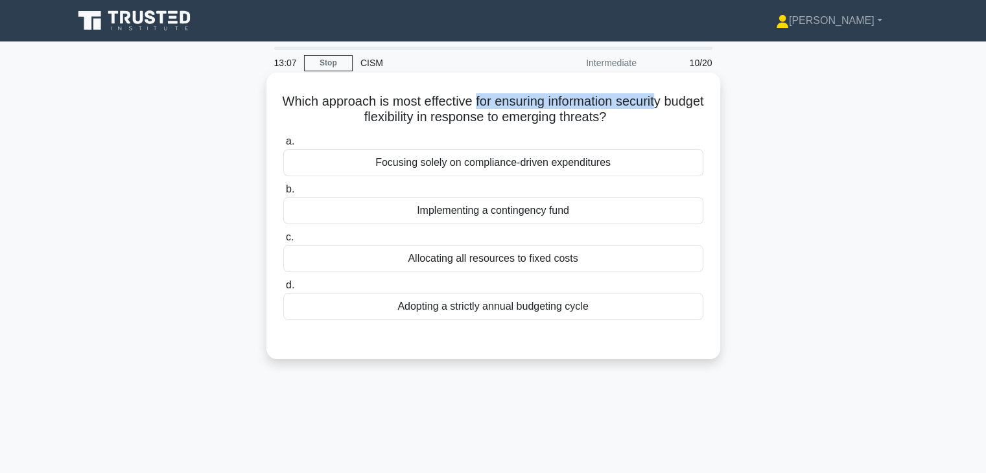
drag, startPoint x: 497, startPoint y: 102, endPoint x: 684, endPoint y: 99, distance: 187.4
click at [685, 99] on h5 "Which approach is most effective for ensuring information security budget flexi…" at bounding box center [493, 109] width 423 height 32
drag, startPoint x: 296, startPoint y: 102, endPoint x: 375, endPoint y: 124, distance: 82.1
click at [375, 124] on h5 "Which approach is most effective for ensuring information security budget flexi…" at bounding box center [493, 109] width 423 height 32
drag, startPoint x: 381, startPoint y: 120, endPoint x: 431, endPoint y: 121, distance: 50.6
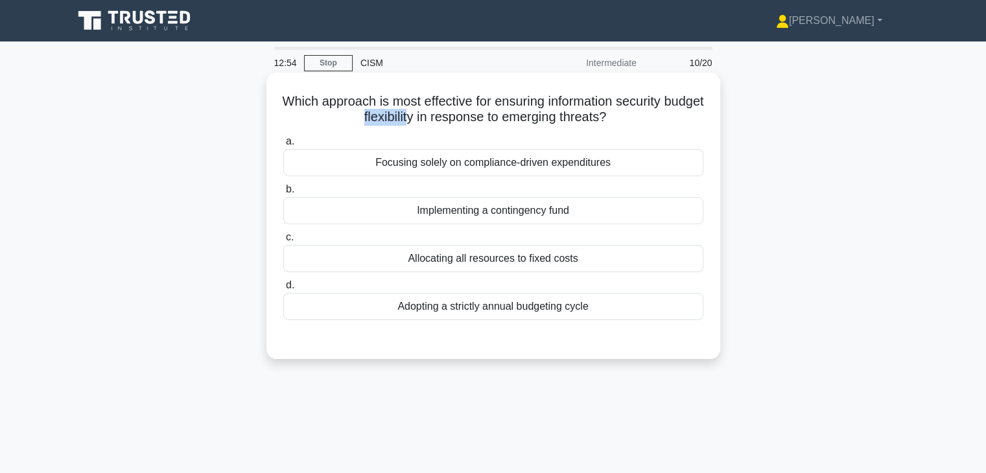
click at [431, 121] on h5 "Which approach is most effective for ensuring information security budget flexi…" at bounding box center [493, 109] width 423 height 32
drag, startPoint x: 571, startPoint y: 102, endPoint x: 379, endPoint y: 123, distance: 193.7
click at [379, 123] on h5 "Which approach is most effective for ensuring information security budget flexi…" at bounding box center [493, 109] width 423 height 32
click at [580, 106] on h5 "Which approach is most effective for ensuring information security budget flexi…" at bounding box center [493, 109] width 423 height 32
drag, startPoint x: 383, startPoint y: 117, endPoint x: 433, endPoint y: 115, distance: 50.0
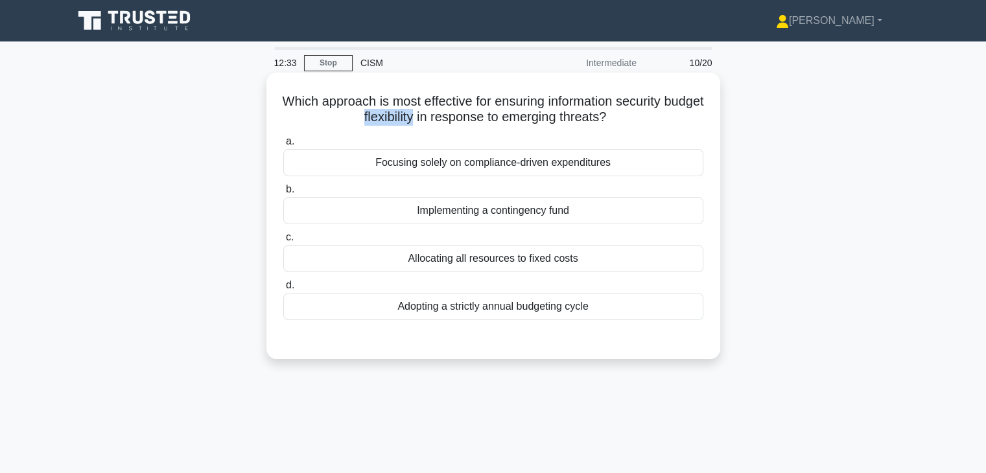
click at [433, 115] on h5 "Which approach is most effective for ensuring information security budget flexi…" at bounding box center [493, 109] width 423 height 32
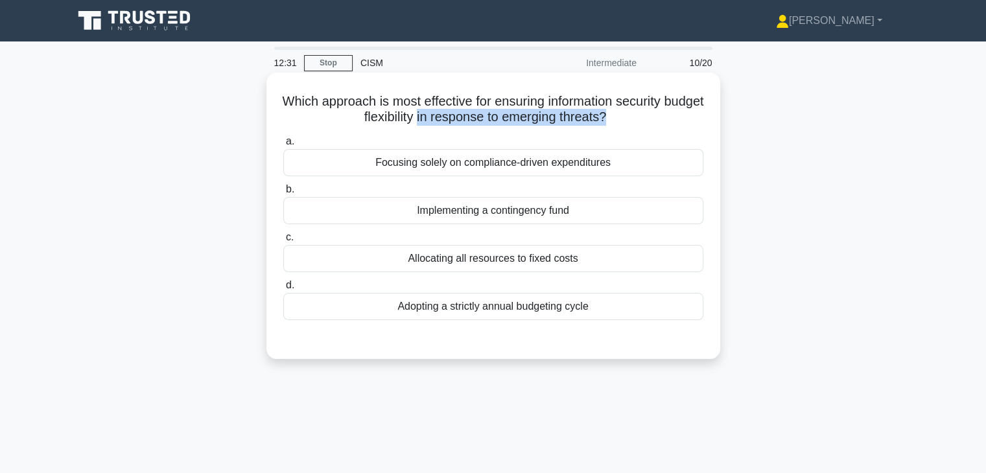
drag, startPoint x: 438, startPoint y: 114, endPoint x: 630, endPoint y: 119, distance: 191.9
click at [630, 119] on h5 "Which approach is most effective for ensuring information security budget flexi…" at bounding box center [493, 109] width 423 height 32
click at [550, 211] on div "Implementing a contingency fund" at bounding box center [493, 210] width 420 height 27
click at [283, 194] on input "b. Implementing a contingency fund" at bounding box center [283, 189] width 0 height 8
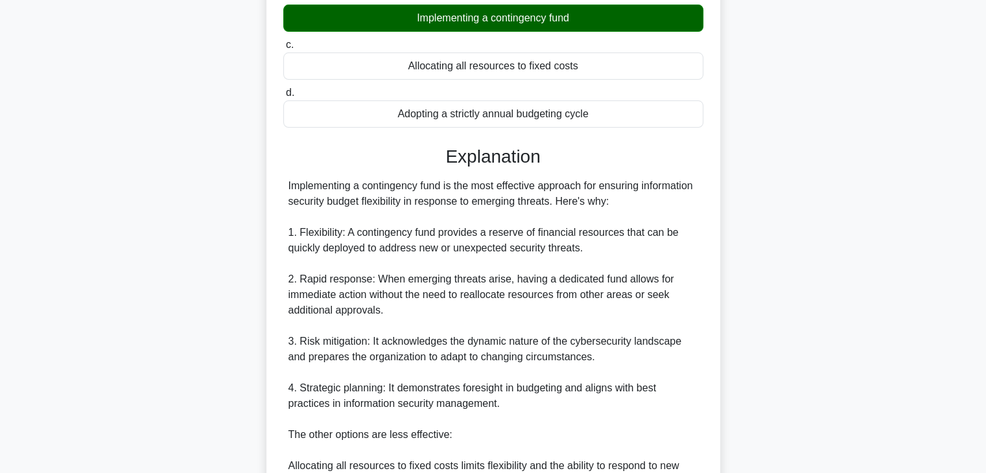
scroll to position [194, 0]
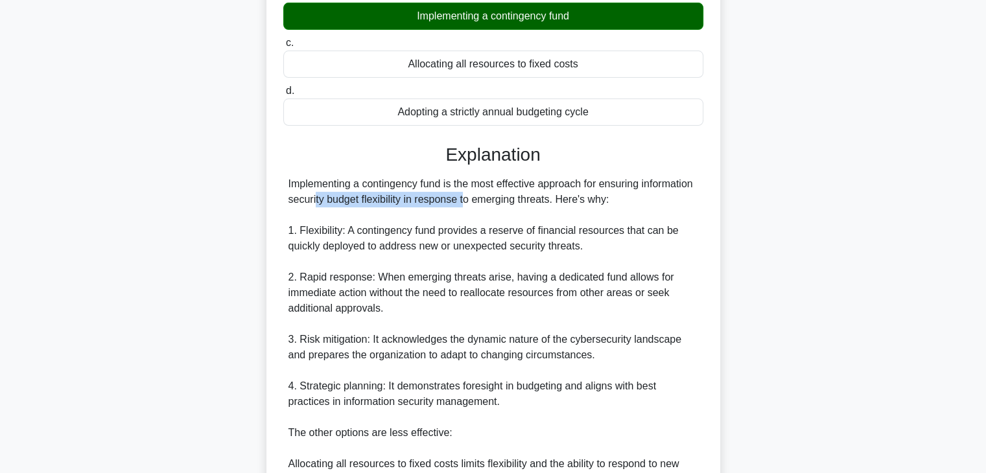
drag, startPoint x: 293, startPoint y: 200, endPoint x: 451, endPoint y: 202, distance: 158.2
click at [449, 202] on div "Implementing a contingency fund is the most effective approach for ensuring inf…" at bounding box center [493, 378] width 410 height 404
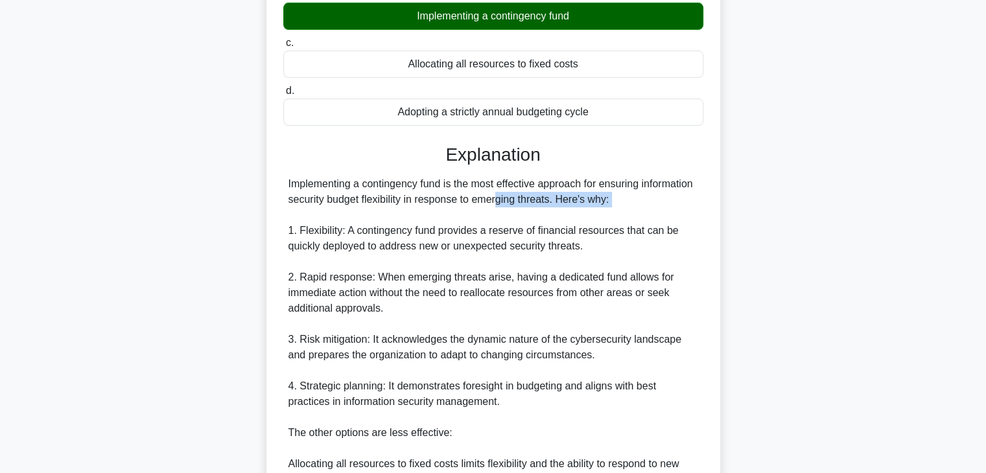
drag, startPoint x: 469, startPoint y: 202, endPoint x: 642, endPoint y: 209, distance: 172.6
click at [638, 208] on div "Implementing a contingency fund is the most effective approach for ensuring inf…" at bounding box center [493, 378] width 410 height 404
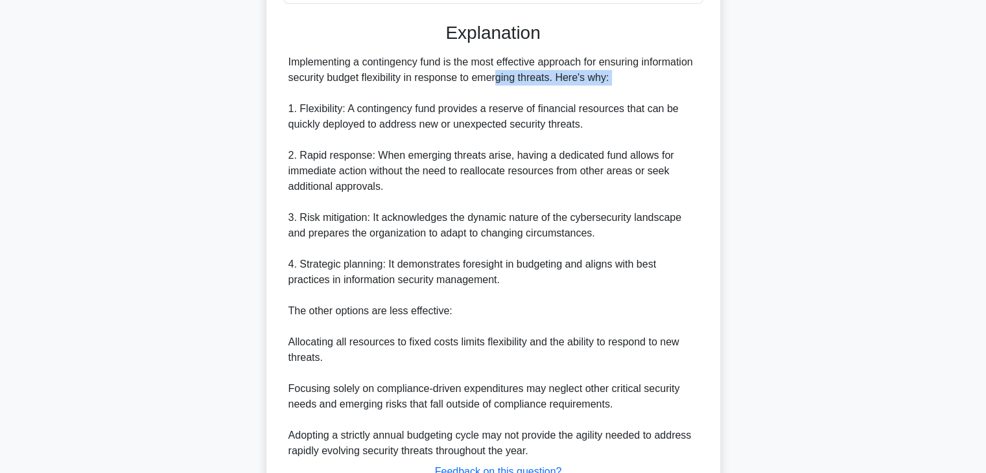
scroll to position [324, 0]
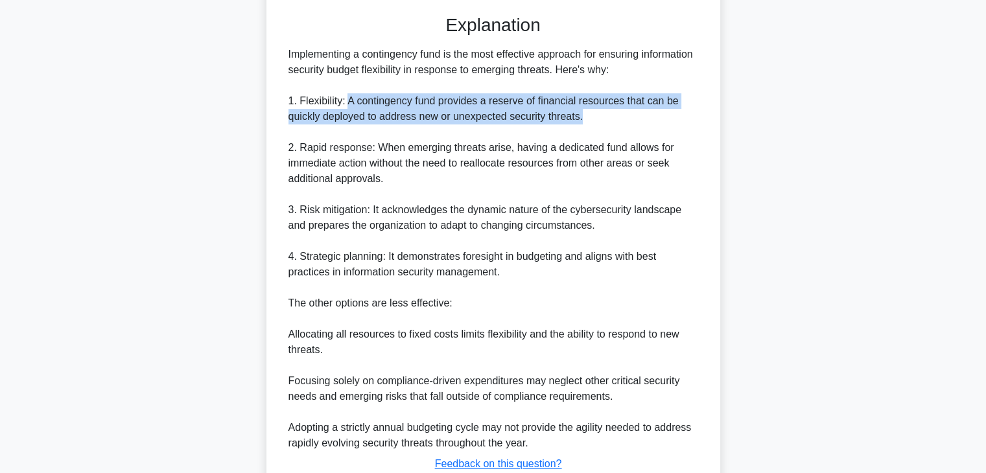
drag, startPoint x: 349, startPoint y: 100, endPoint x: 665, endPoint y: 116, distance: 316.7
click at [666, 115] on div "Implementing a contingency fund is the most effective approach for ensuring inf…" at bounding box center [493, 249] width 410 height 404
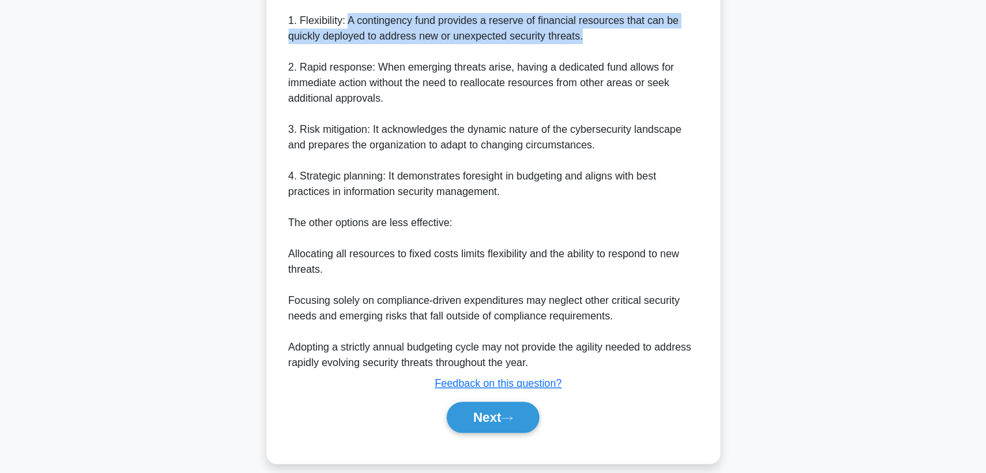
scroll to position [419, 0]
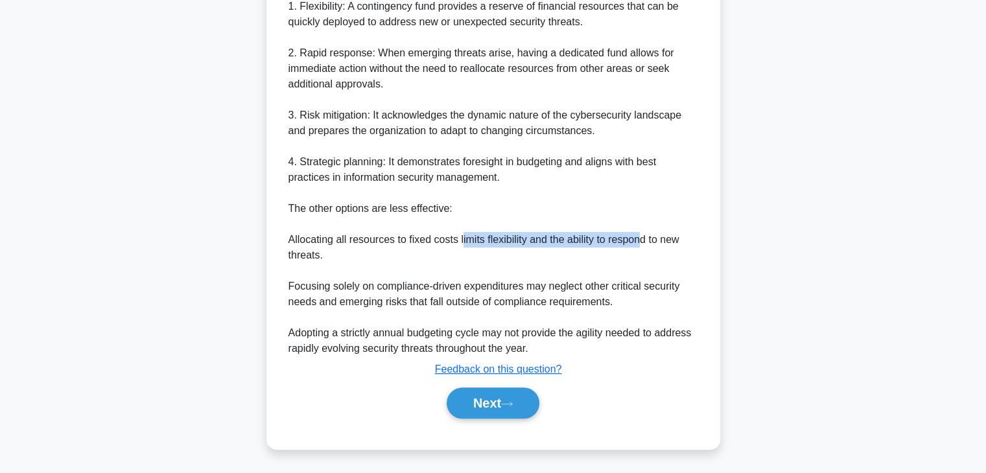
drag, startPoint x: 463, startPoint y: 240, endPoint x: 604, endPoint y: 252, distance: 141.9
click at [648, 241] on div "Implementing a contingency fund is the most effective approach for ensuring inf…" at bounding box center [493, 154] width 410 height 404
drag, startPoint x: 290, startPoint y: 302, endPoint x: 322, endPoint y: 302, distance: 31.1
click at [320, 302] on div "Implementing a contingency fund is the most effective approach for ensuring inf…" at bounding box center [493, 154] width 410 height 404
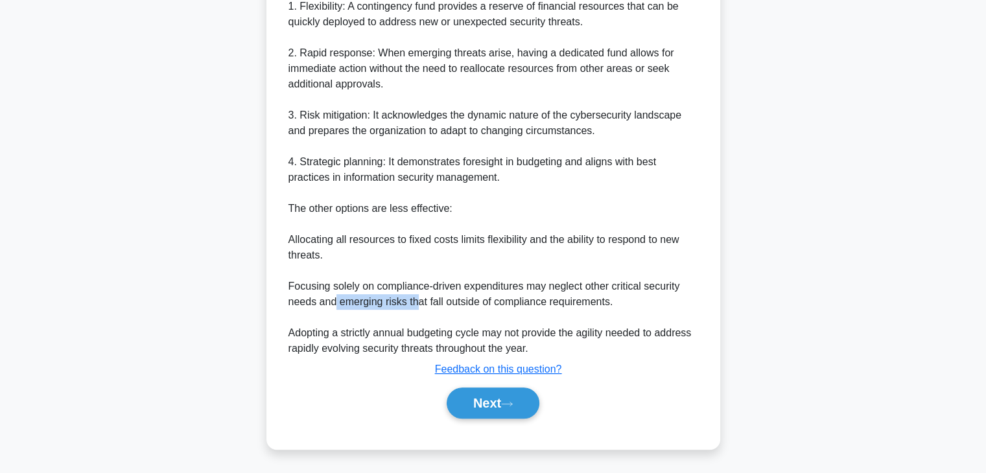
drag, startPoint x: 334, startPoint y: 301, endPoint x: 418, endPoint y: 301, distance: 83.6
click at [418, 301] on div "Implementing a contingency fund is the most effective approach for ensuring inf…" at bounding box center [493, 154] width 410 height 404
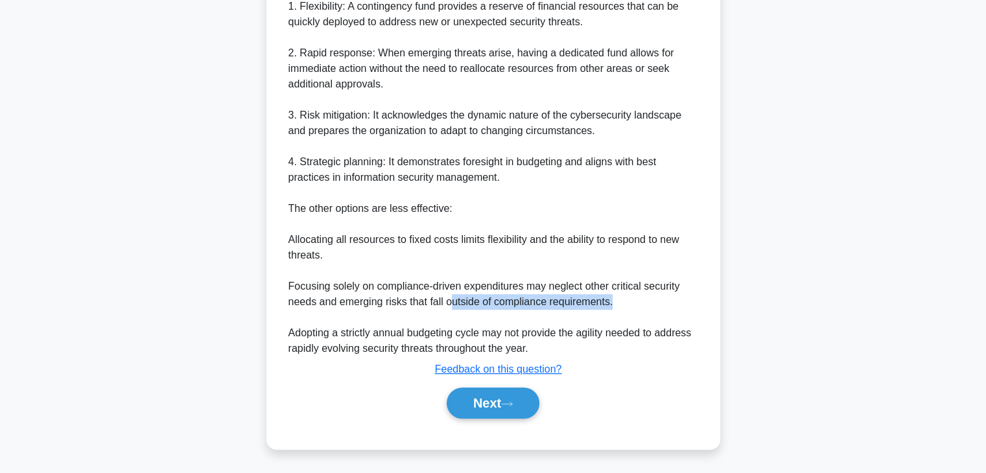
drag, startPoint x: 453, startPoint y: 301, endPoint x: 626, endPoint y: 302, distance: 173.1
click at [626, 302] on div "Implementing a contingency fund is the most effective approach for ensuring inf…" at bounding box center [493, 154] width 410 height 404
click at [485, 404] on button "Next" at bounding box center [493, 403] width 93 height 31
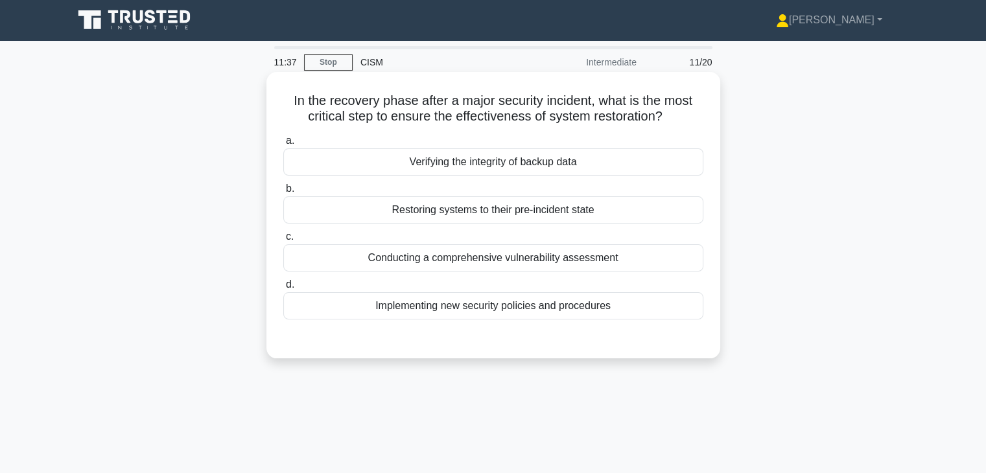
scroll to position [0, 0]
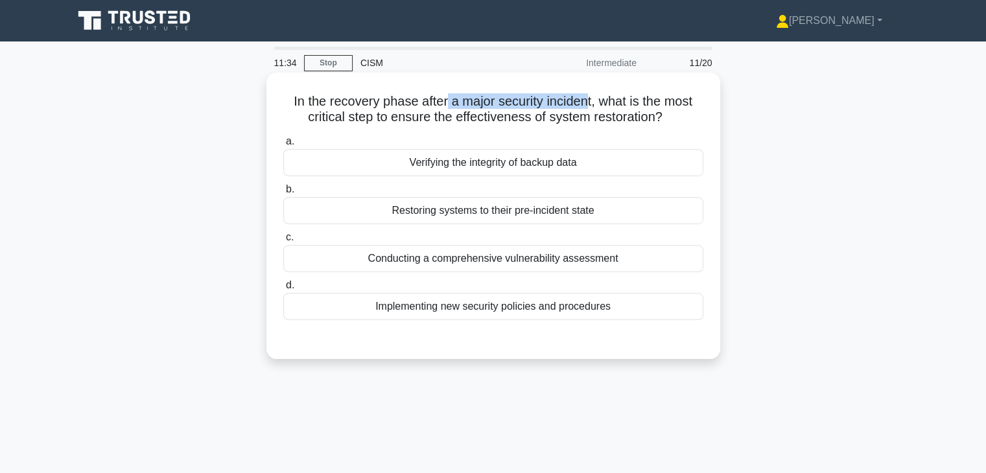
drag, startPoint x: 591, startPoint y: 102, endPoint x: 445, endPoint y: 102, distance: 145.9
click at [445, 102] on h5 "In the recovery phase after a major security incident, what is the most critica…" at bounding box center [493, 109] width 423 height 32
drag, startPoint x: 534, startPoint y: 117, endPoint x: 645, endPoint y: 123, distance: 111.0
click at [644, 123] on h5 "In the recovery phase after a major security incident, what is the most critica…" at bounding box center [493, 109] width 423 height 32
drag, startPoint x: 684, startPoint y: 122, endPoint x: 666, endPoint y: 119, distance: 17.8
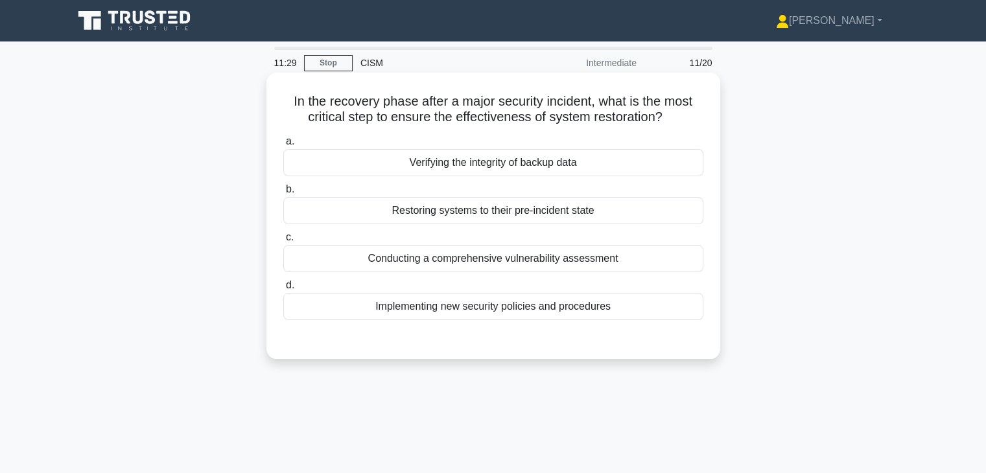
click at [670, 119] on h5 "In the recovery phase after a major security incident, what is the most critica…" at bounding box center [493, 109] width 423 height 32
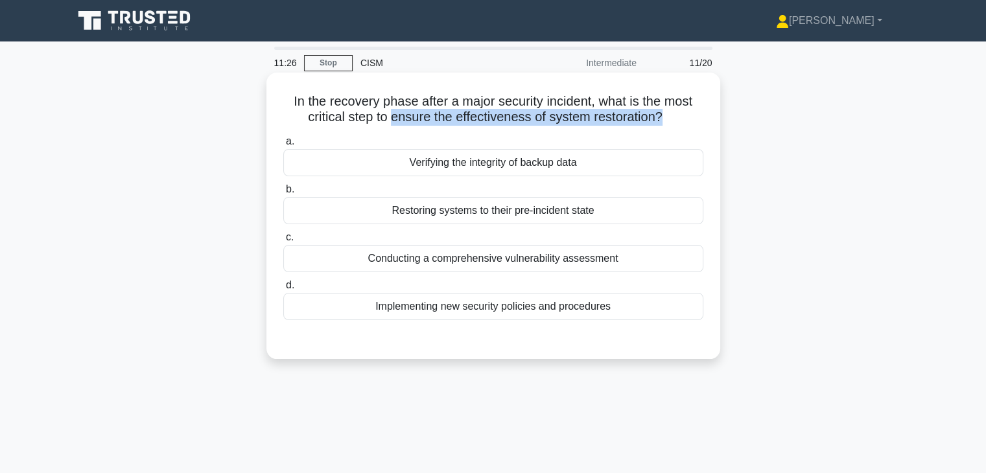
drag, startPoint x: 664, startPoint y: 118, endPoint x: 392, endPoint y: 126, distance: 272.4
click at [388, 125] on h5 "In the recovery phase after a major security incident, what is the most critica…" at bounding box center [493, 109] width 423 height 32
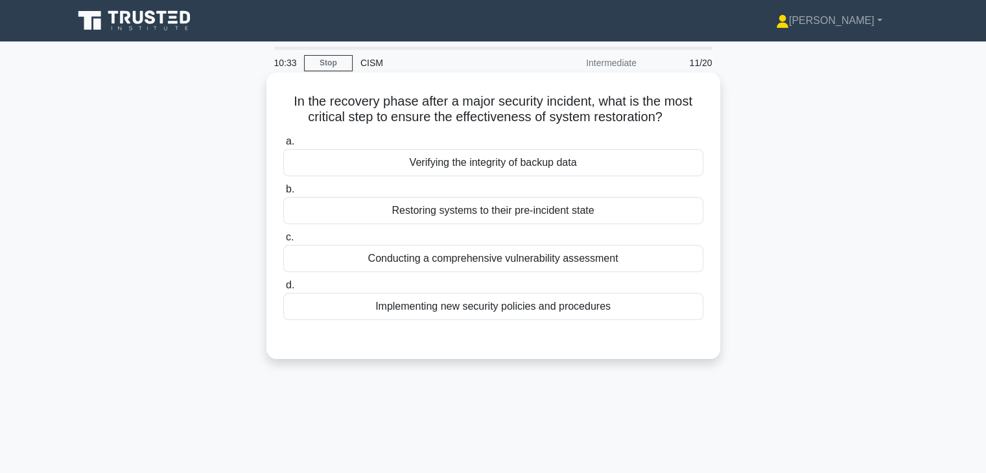
click at [538, 166] on div "Verifying the integrity of backup data" at bounding box center [493, 162] width 420 height 27
click at [283, 146] on input "a. Verifying the integrity of backup data" at bounding box center [283, 141] width 0 height 8
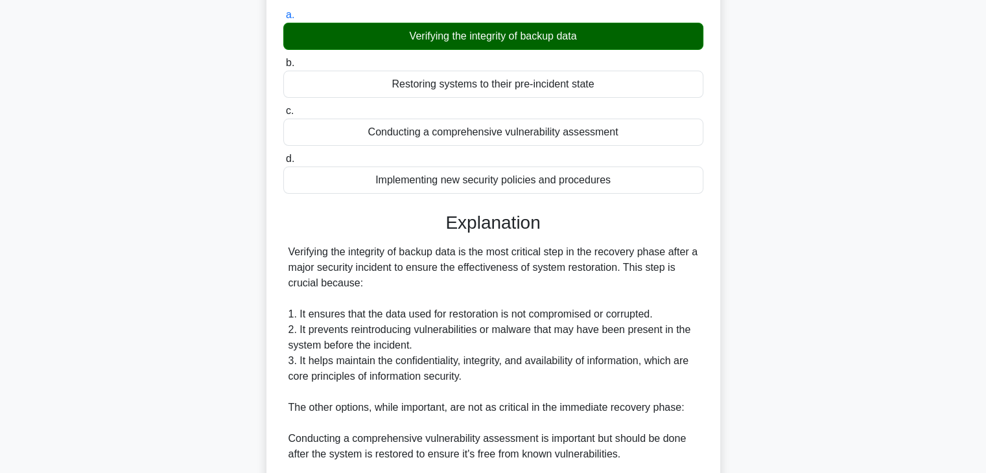
scroll to position [130, 0]
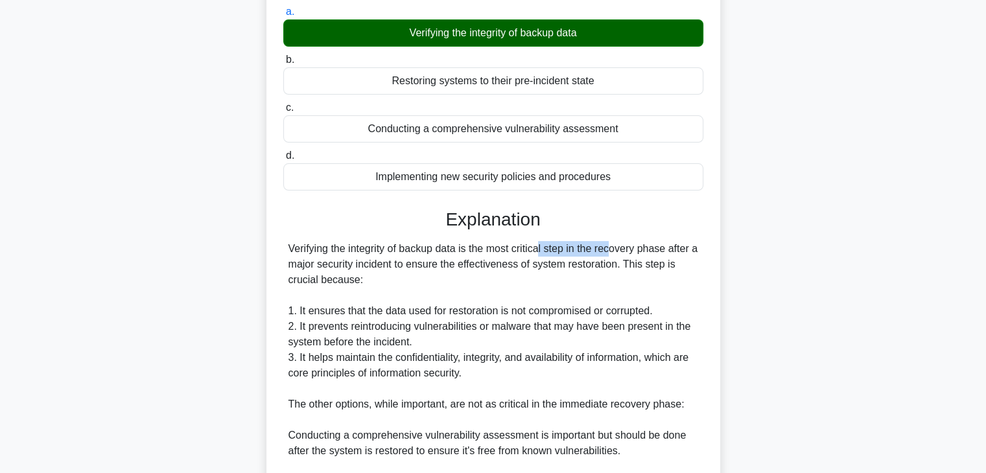
drag, startPoint x: 466, startPoint y: 250, endPoint x: 545, endPoint y: 250, distance: 78.4
click at [542, 250] on div "Verifying the integrity of backup data is the most critical step in the recover…" at bounding box center [493, 443] width 410 height 404
drag, startPoint x: 583, startPoint y: 250, endPoint x: 681, endPoint y: 254, distance: 98.0
click at [684, 253] on div "Verifying the integrity of backup data is the most critical step in the recover…" at bounding box center [493, 443] width 410 height 404
drag, startPoint x: 288, startPoint y: 264, endPoint x: 393, endPoint y: 264, distance: 105.7
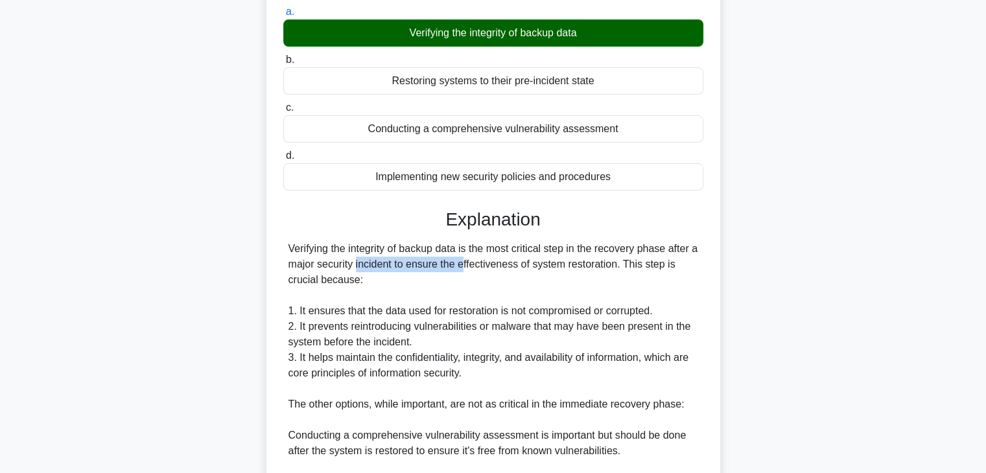
click at [393, 264] on div "Verifying the integrity of backup data is the most critical step in the recover…" at bounding box center [493, 443] width 410 height 404
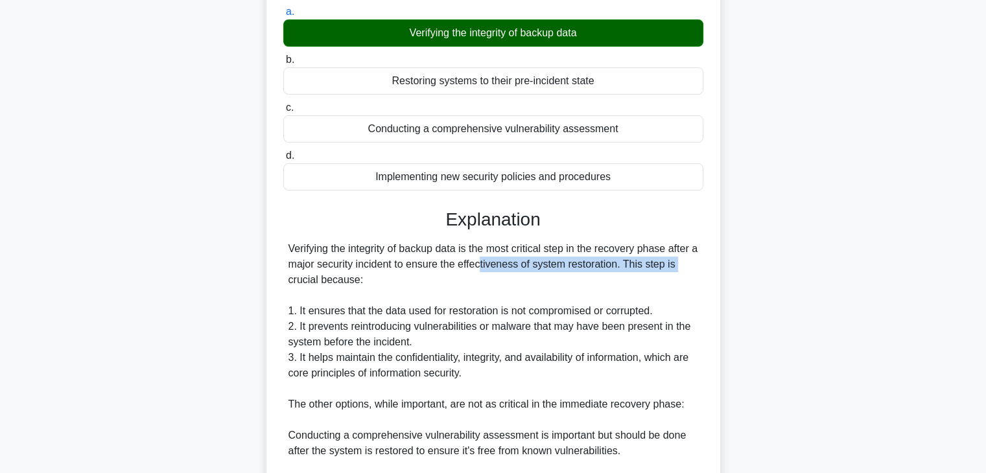
drag, startPoint x: 411, startPoint y: 264, endPoint x: 617, endPoint y: 266, distance: 206.1
click at [616, 266] on div "Verifying the integrity of backup data is the most critical step in the recover…" at bounding box center [493, 443] width 410 height 404
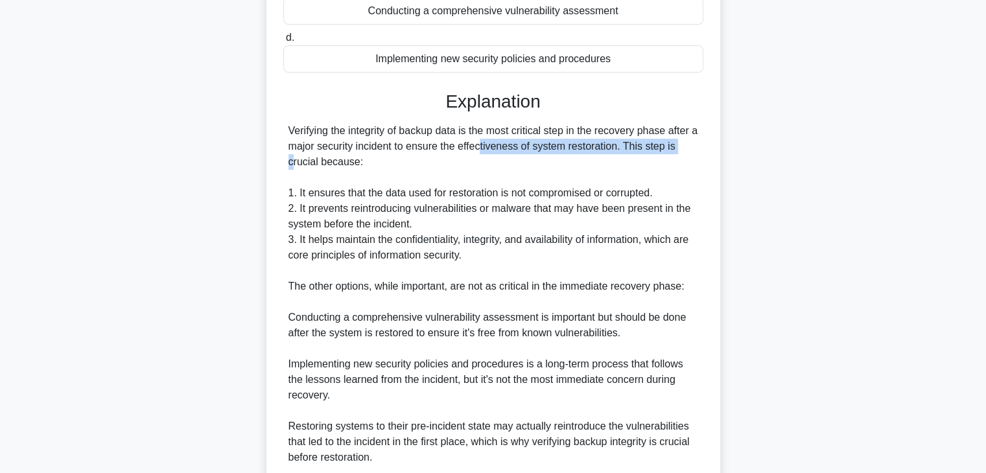
scroll to position [259, 0]
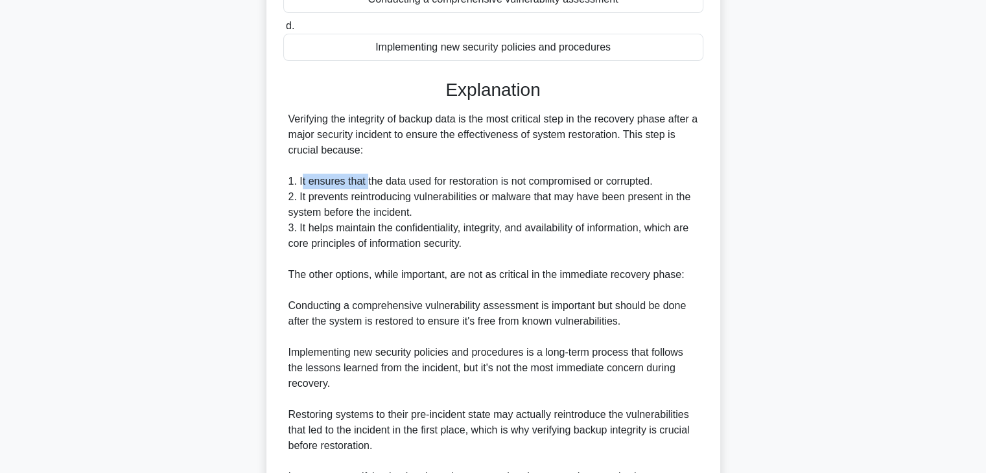
drag, startPoint x: 301, startPoint y: 179, endPoint x: 369, endPoint y: 191, distance: 69.1
click at [368, 185] on div "Verifying the integrity of backup data is the most critical step in the recover…" at bounding box center [493, 313] width 410 height 404
drag, startPoint x: 436, startPoint y: 183, endPoint x: 572, endPoint y: 186, distance: 136.8
click at [570, 186] on div "Verifying the integrity of backup data is the most critical step in the recover…" at bounding box center [493, 313] width 410 height 404
drag, startPoint x: 482, startPoint y: 195, endPoint x: 627, endPoint y: 198, distance: 145.9
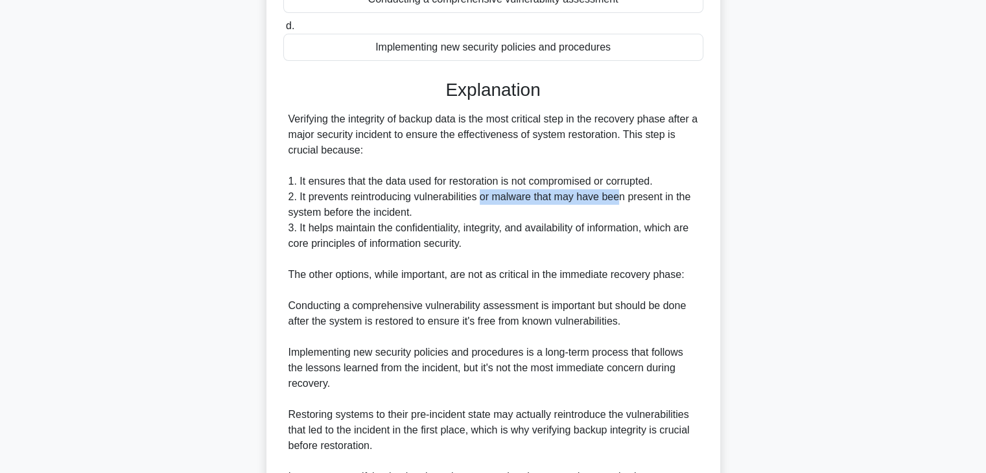
click at [626, 198] on div "Verifying the integrity of backup data is the most critical step in the recover…" at bounding box center [493, 313] width 410 height 404
drag, startPoint x: 290, startPoint y: 212, endPoint x: 411, endPoint y: 211, distance: 120.6
click at [411, 211] on div "Verifying the integrity of backup data is the most critical step in the recover…" at bounding box center [493, 313] width 410 height 404
drag, startPoint x: 301, startPoint y: 229, endPoint x: 412, endPoint y: 229, distance: 110.8
click at [401, 229] on div "Verifying the integrity of backup data is the most critical step in the recover…" at bounding box center [493, 313] width 410 height 404
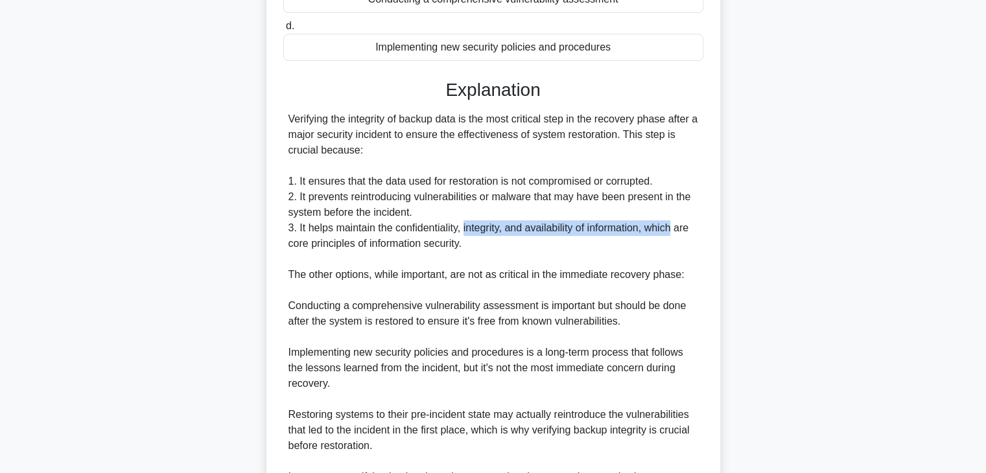
drag, startPoint x: 466, startPoint y: 228, endPoint x: 679, endPoint y: 231, distance: 213.3
click at [679, 231] on div "Verifying the integrity of backup data is the most critical step in the recover…" at bounding box center [493, 313] width 410 height 404
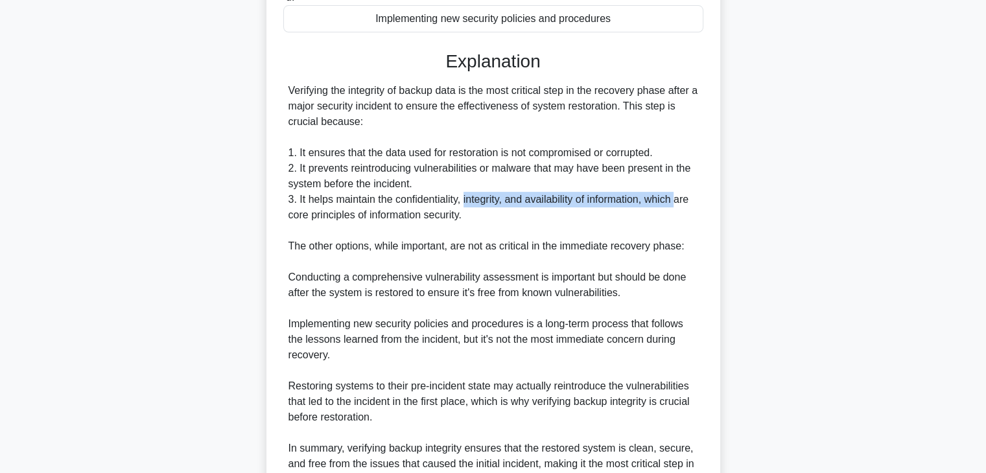
scroll to position [324, 0]
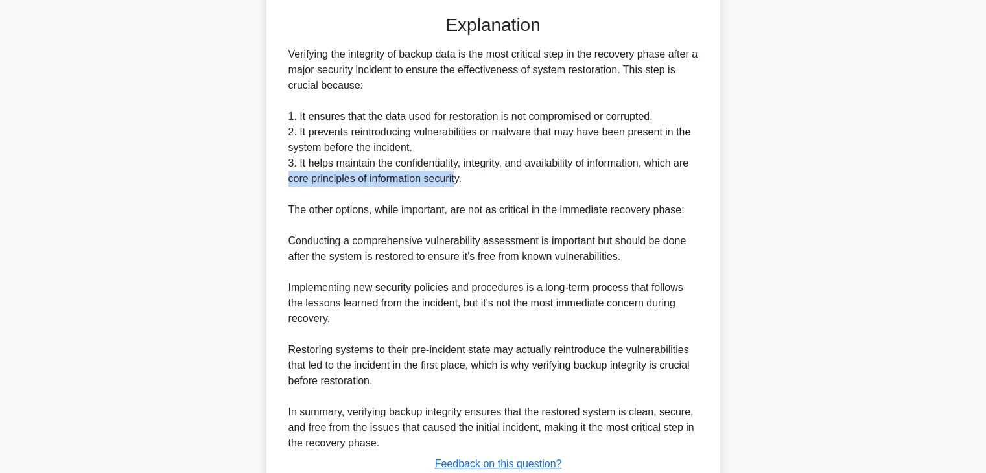
drag, startPoint x: 289, startPoint y: 178, endPoint x: 458, endPoint y: 180, distance: 169.2
click at [458, 180] on div "Verifying the integrity of backup data is the most critical step in the recover…" at bounding box center [493, 249] width 410 height 404
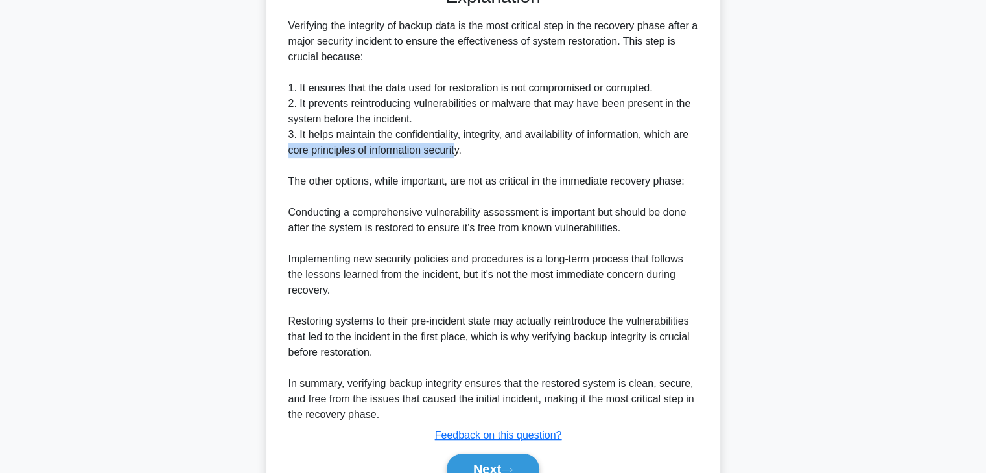
scroll to position [419, 0]
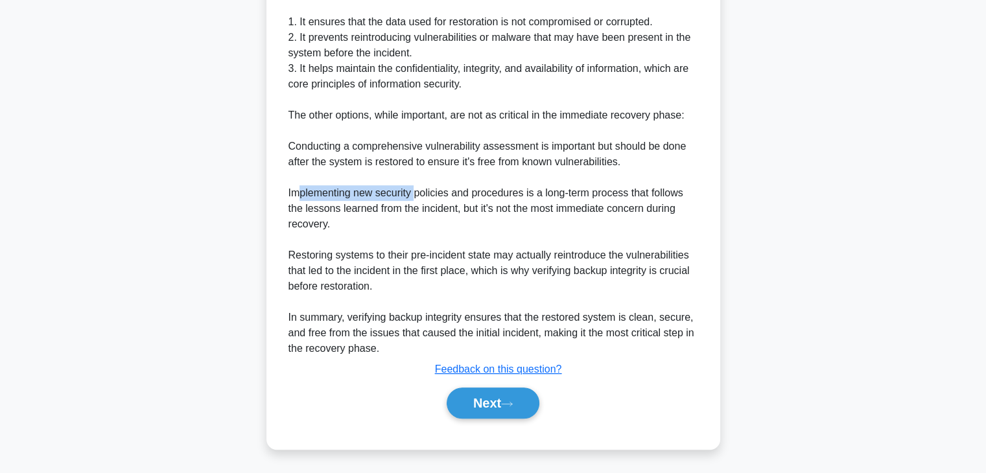
drag, startPoint x: 297, startPoint y: 193, endPoint x: 399, endPoint y: 211, distance: 104.0
click at [414, 194] on div "Verifying the integrity of backup data is the most critical step in the recover…" at bounding box center [493, 154] width 410 height 404
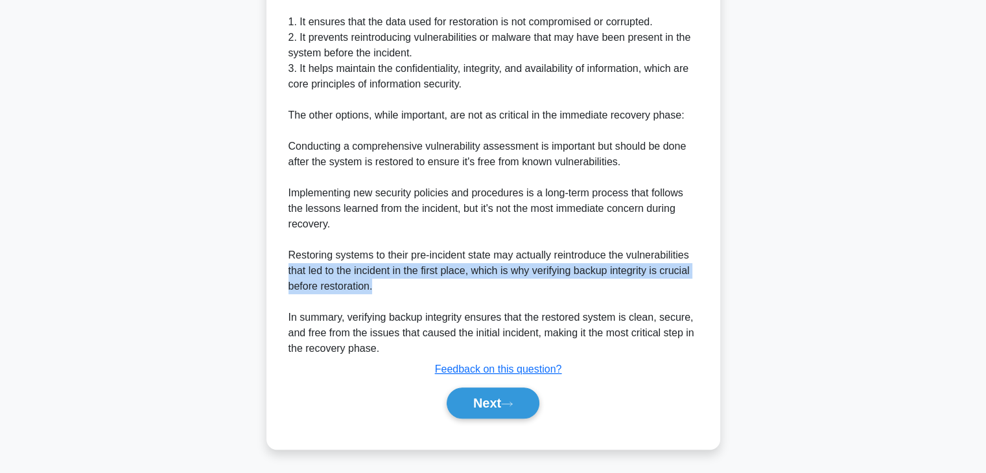
drag, startPoint x: 288, startPoint y: 271, endPoint x: 454, endPoint y: 281, distance: 165.6
click at [447, 281] on div "Verifying the integrity of backup data is the most critical step in the recover…" at bounding box center [493, 154] width 410 height 404
click at [469, 277] on div "Verifying the integrity of backup data is the most critical step in the recover…" at bounding box center [493, 154] width 410 height 404
click at [588, 274] on div "Verifying the integrity of backup data is the most critical step in the recover…" at bounding box center [493, 154] width 410 height 404
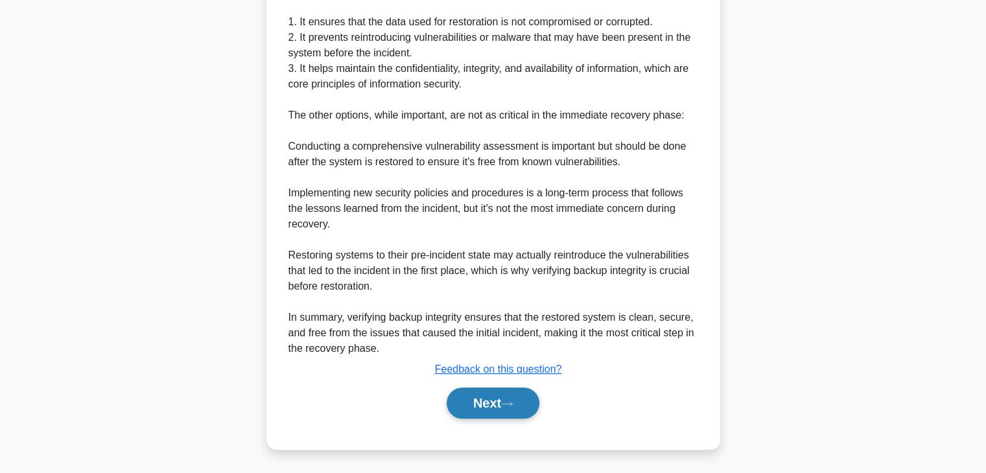
click at [502, 396] on button "Next" at bounding box center [493, 403] width 93 height 31
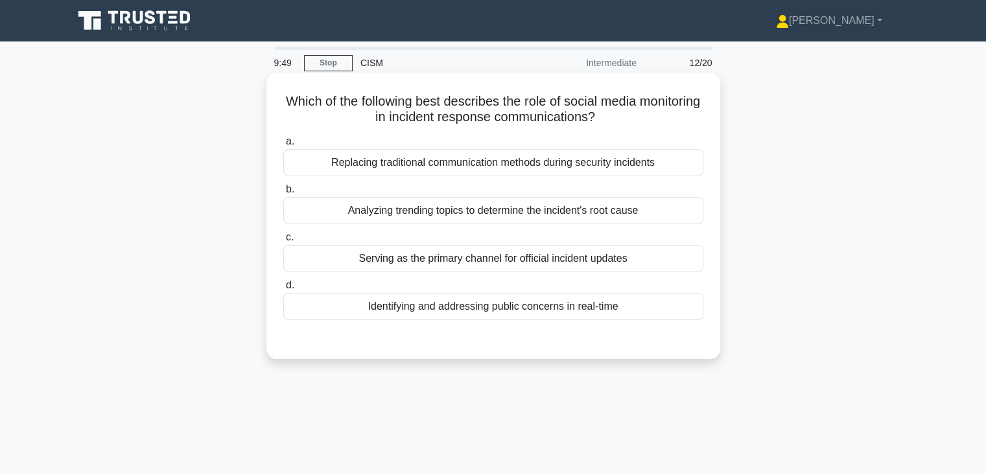
scroll to position [0, 0]
drag, startPoint x: 542, startPoint y: 105, endPoint x: 670, endPoint y: 106, distance: 128.4
click at [670, 106] on h5 "Which of the following best describes the role of social media monitoring in in…" at bounding box center [493, 109] width 423 height 32
drag, startPoint x: 407, startPoint y: 116, endPoint x: 630, endPoint y: 117, distance: 223.0
click at [630, 117] on h5 "Which of the following best describes the role of social media monitoring in in…" at bounding box center [493, 109] width 423 height 32
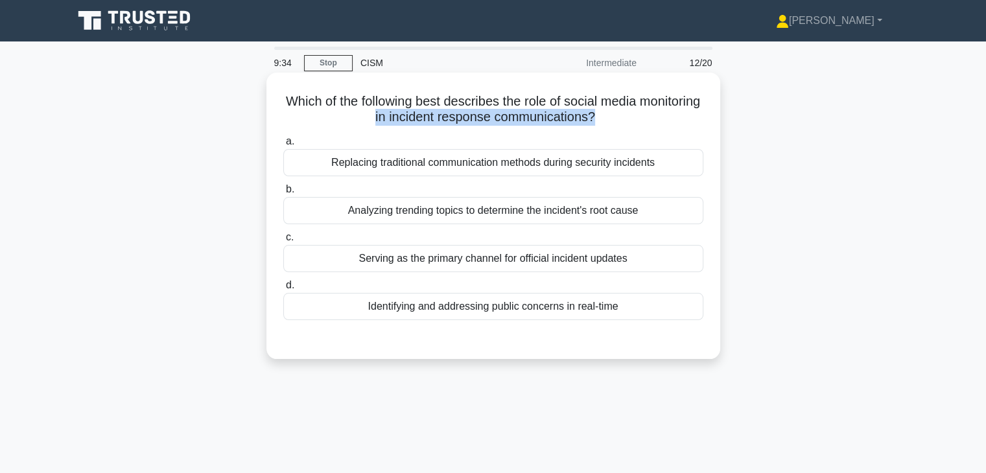
drag, startPoint x: 329, startPoint y: 161, endPoint x: 657, endPoint y: 172, distance: 327.5
click at [657, 172] on div "Replacing traditional communication methods during security incidents" at bounding box center [493, 162] width 420 height 27
drag, startPoint x: 345, startPoint y: 213, endPoint x: 639, endPoint y: 216, distance: 293.7
click at [639, 216] on div "Analyzing trending topics to determine the incident's root cause" at bounding box center [493, 210] width 420 height 27
drag, startPoint x: 363, startPoint y: 259, endPoint x: 623, endPoint y: 265, distance: 260.0
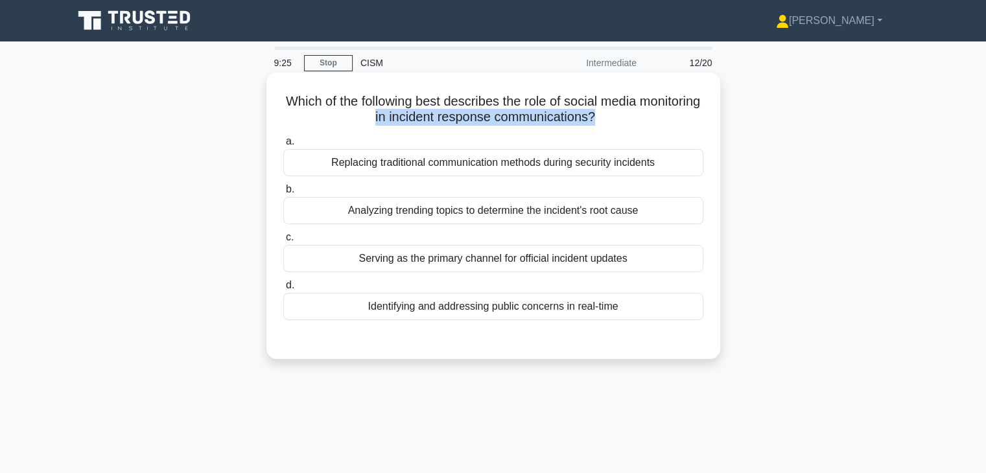
click at [623, 265] on div "Serving as the primary channel for official incident updates" at bounding box center [493, 258] width 420 height 27
drag, startPoint x: 585, startPoint y: 314, endPoint x: 596, endPoint y: 314, distance: 11.0
click at [589, 314] on div "Identifying and addressing public concerns in real-time" at bounding box center [493, 306] width 420 height 27
click at [283, 290] on input "d. Identifying and addressing public concerns in real-time" at bounding box center [283, 285] width 0 height 8
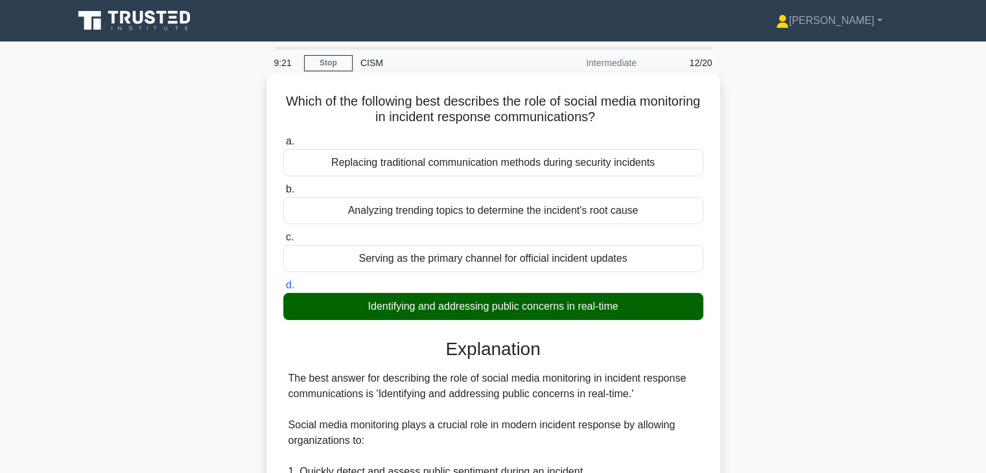
drag, startPoint x: 613, startPoint y: 312, endPoint x: 444, endPoint y: 307, distance: 169.3
click at [444, 307] on div "Identifying and addressing public concerns in real-time" at bounding box center [493, 306] width 420 height 27
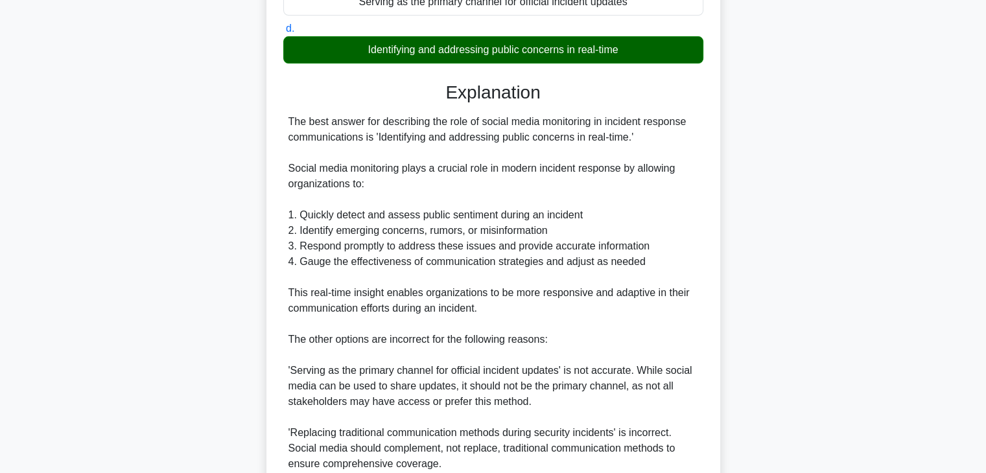
scroll to position [259, 0]
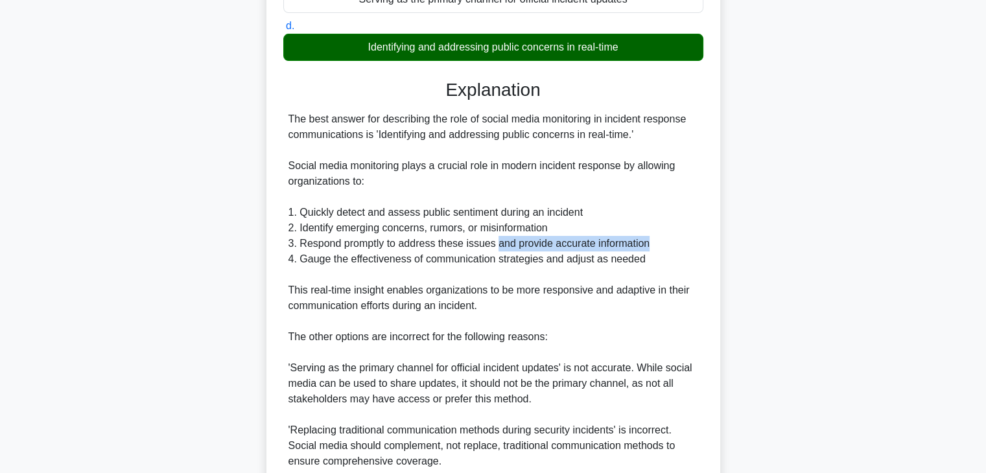
drag, startPoint x: 510, startPoint y: 242, endPoint x: 662, endPoint y: 246, distance: 151.7
click at [666, 245] on div "The best answer for describing the role of social media monitoring in incident …" at bounding box center [493, 321] width 410 height 420
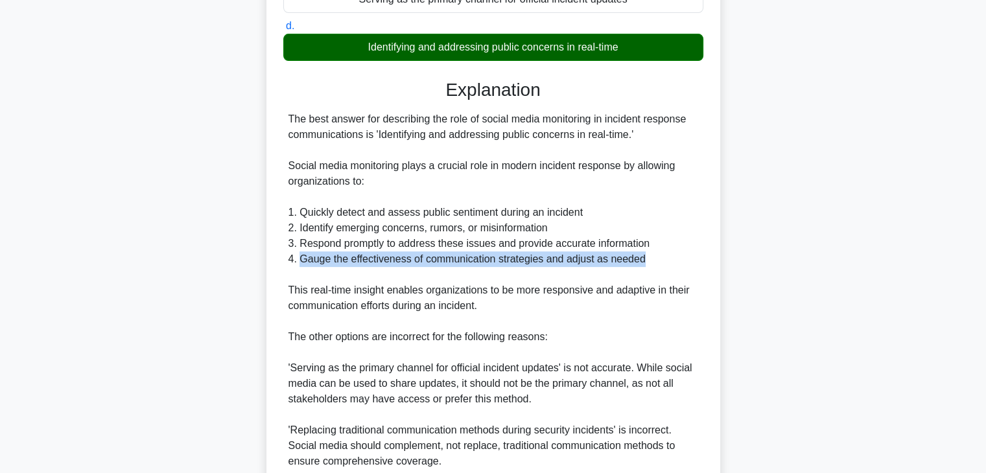
drag, startPoint x: 299, startPoint y: 261, endPoint x: 645, endPoint y: 261, distance: 345.5
click at [645, 261] on div "The best answer for describing the role of social media monitoring in incident …" at bounding box center [493, 321] width 410 height 420
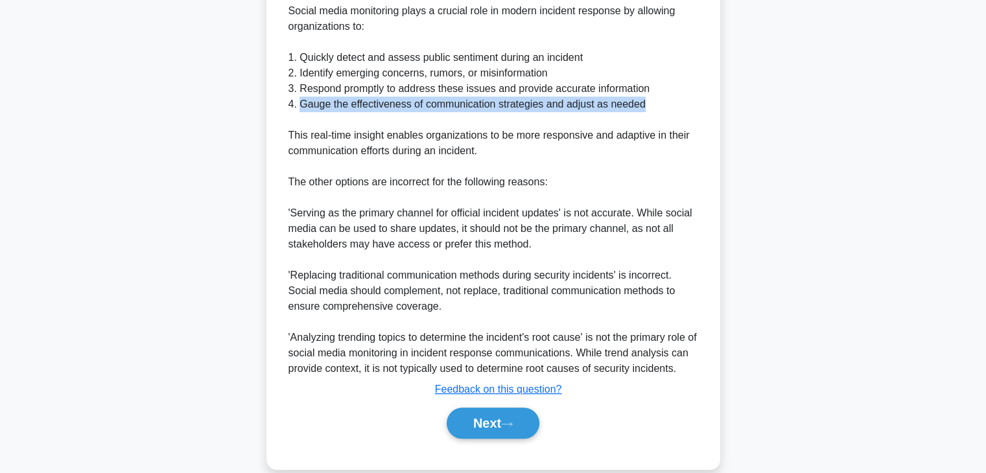
scroll to position [434, 0]
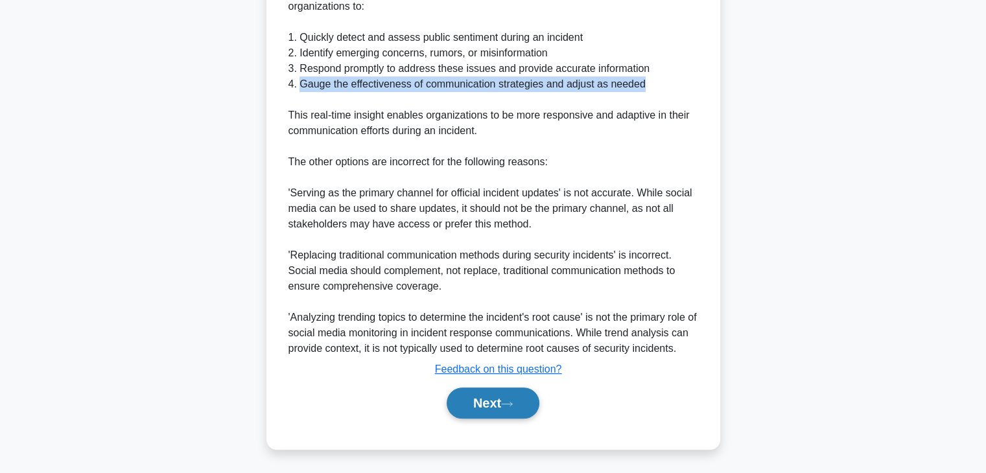
click at [485, 396] on button "Next" at bounding box center [493, 403] width 93 height 31
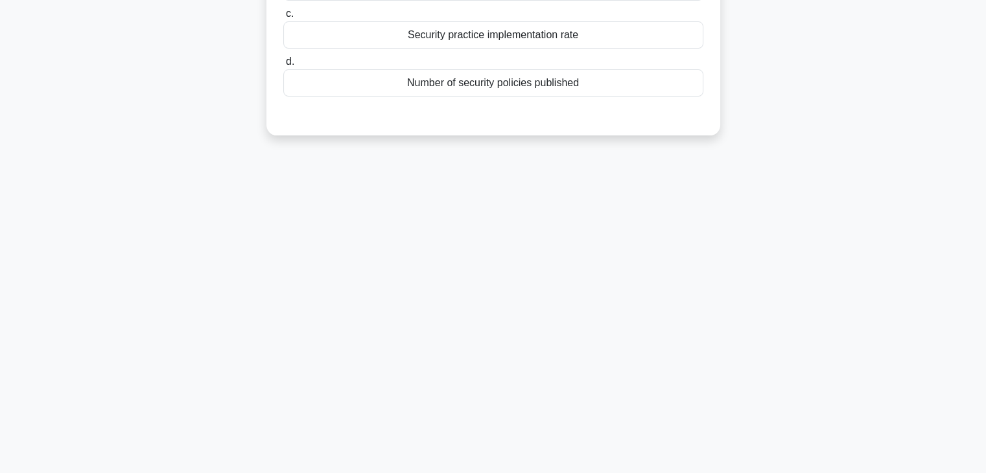
scroll to position [33, 0]
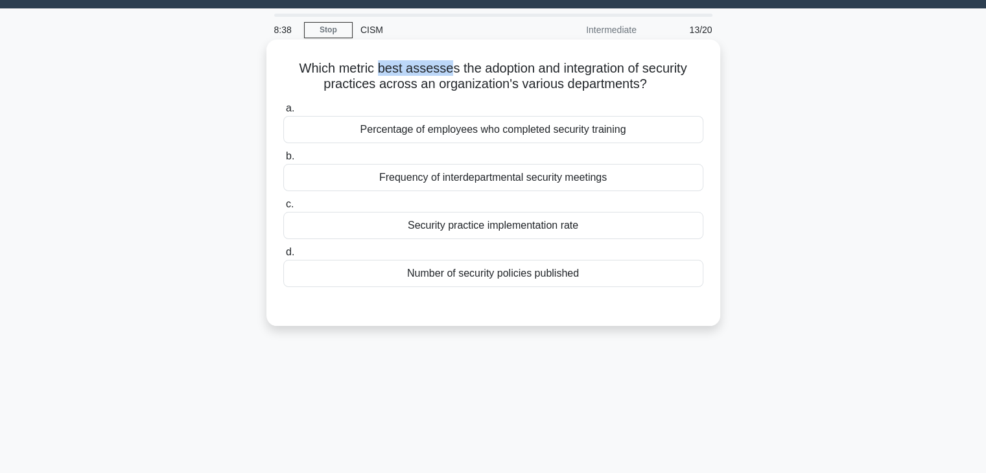
drag, startPoint x: 376, startPoint y: 64, endPoint x: 451, endPoint y: 63, distance: 74.5
click at [451, 63] on h5 "Which metric best assesses the adoption and integration of security practices a…" at bounding box center [493, 76] width 423 height 32
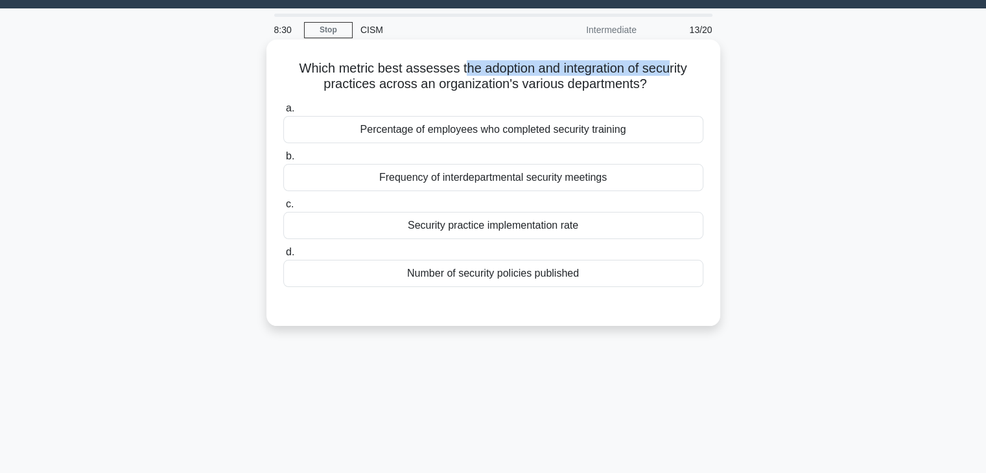
drag, startPoint x: 459, startPoint y: 69, endPoint x: 677, endPoint y: 72, distance: 217.8
click at [677, 72] on h5 "Which metric best assesses the adoption and integration of security practices a…" at bounding box center [493, 76] width 423 height 32
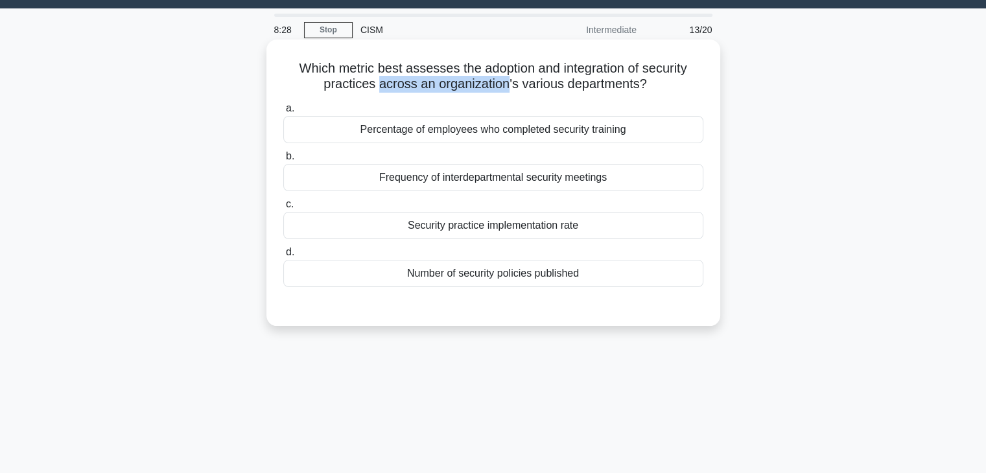
drag, startPoint x: 377, startPoint y: 84, endPoint x: 506, endPoint y: 84, distance: 128.4
click at [506, 84] on h5 "Which metric best assesses the adoption and integration of security practices a…" at bounding box center [493, 76] width 423 height 32
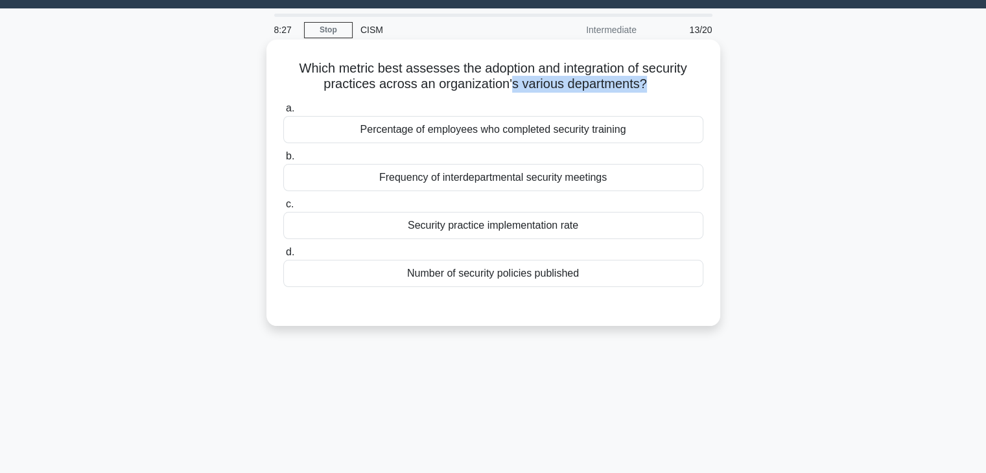
drag, startPoint x: 511, startPoint y: 81, endPoint x: 644, endPoint y: 85, distance: 132.9
click at [644, 85] on h5 "Which metric best assesses the adoption and integration of security practices a…" at bounding box center [493, 76] width 423 height 32
click at [546, 130] on div "Percentage of employees who completed security training" at bounding box center [493, 129] width 420 height 27
click at [283, 113] on input "a. Percentage of employees who completed security training" at bounding box center [283, 108] width 0 height 8
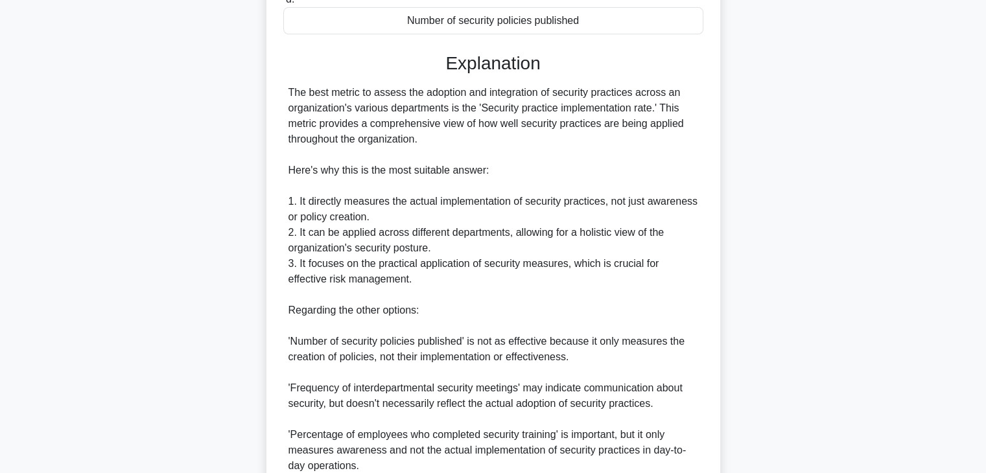
scroll to position [292, 0]
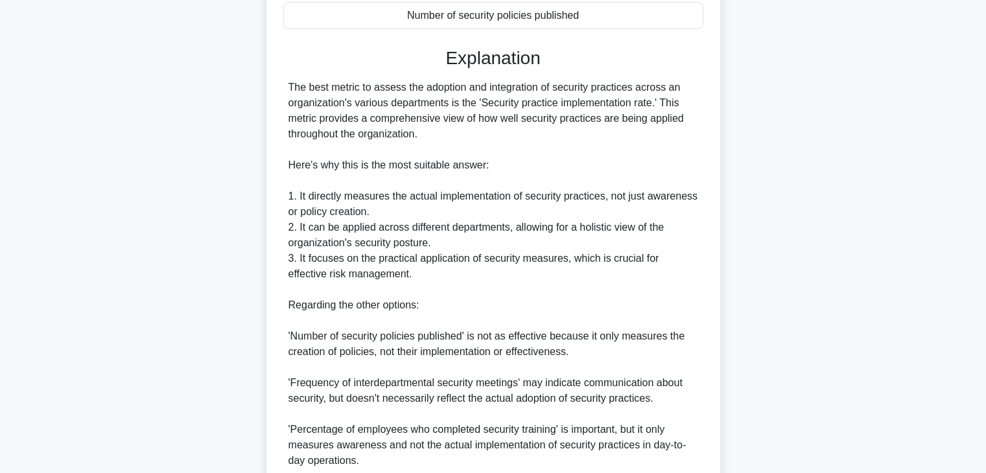
drag, startPoint x: 285, startPoint y: 132, endPoint x: 428, endPoint y: 134, distance: 142.6
click at [428, 134] on div "The best metric to assess the adoption and integration of security practices ac…" at bounding box center [493, 305] width 420 height 451
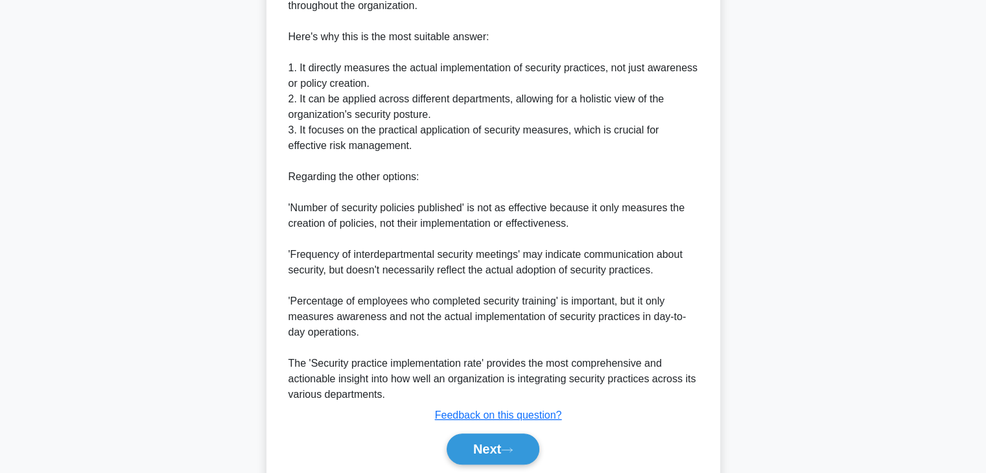
scroll to position [422, 0]
drag, startPoint x: 305, startPoint y: 82, endPoint x: 368, endPoint y: 84, distance: 62.9
click at [364, 83] on div "The best metric to assess the adoption and integration of security practices ac…" at bounding box center [493, 175] width 410 height 451
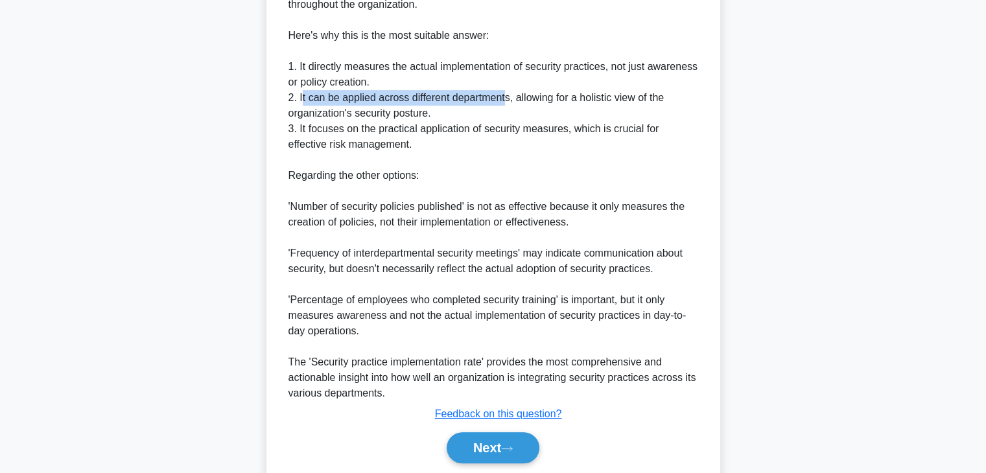
drag, startPoint x: 300, startPoint y: 100, endPoint x: 506, endPoint y: 100, distance: 206.1
click at [506, 100] on div "The best metric to assess the adoption and integration of security practices ac…" at bounding box center [493, 175] width 410 height 451
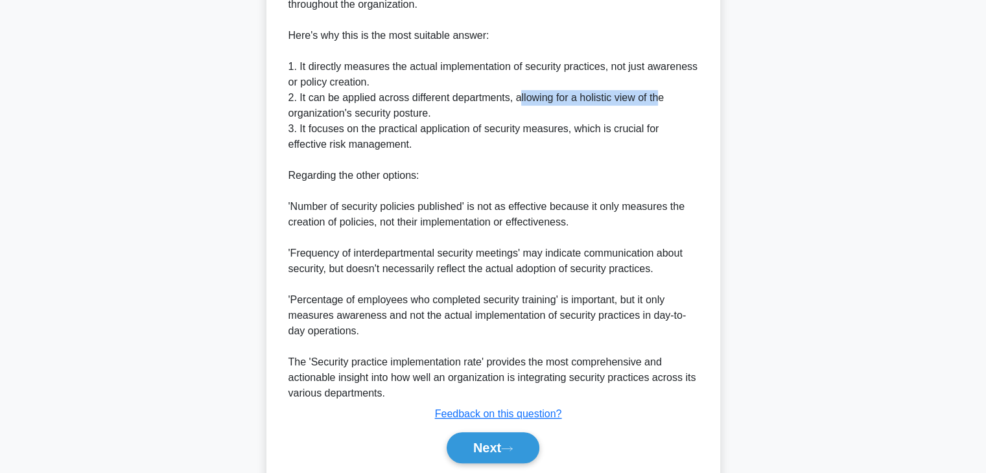
drag, startPoint x: 519, startPoint y: 99, endPoint x: 659, endPoint y: 101, distance: 140.0
click at [659, 101] on div "The best metric to assess the adoption and integration of security practices ac…" at bounding box center [493, 175] width 410 height 451
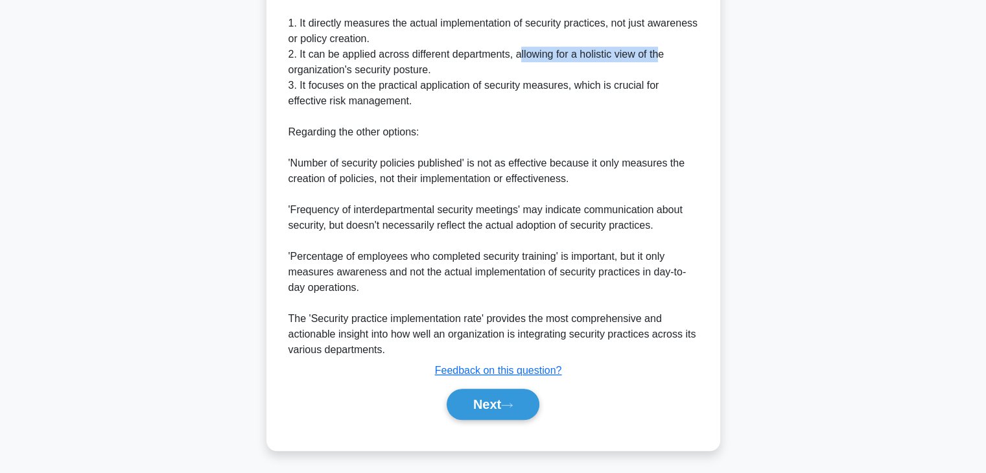
scroll to position [467, 0]
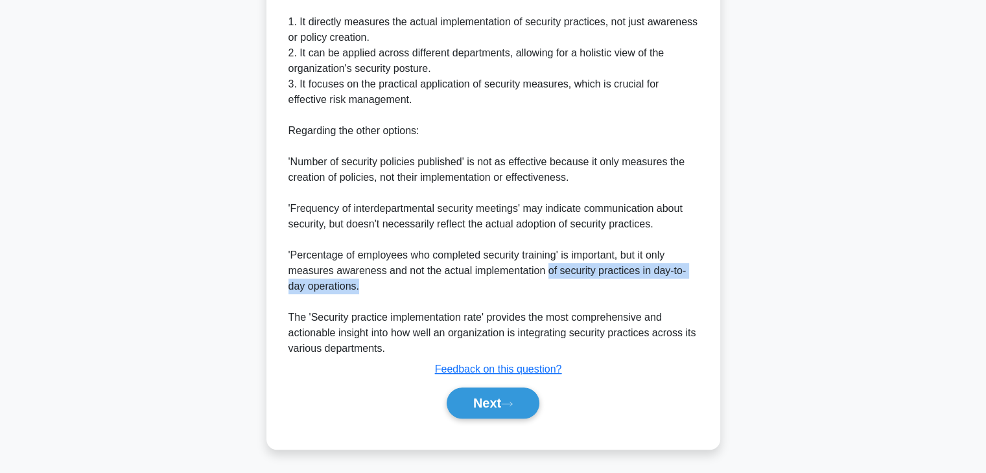
drag, startPoint x: 546, startPoint y: 275, endPoint x: 684, endPoint y: 296, distance: 139.6
click at [685, 296] on div "The best metric to assess the adoption and integration of security practices ac…" at bounding box center [493, 130] width 410 height 451
click at [497, 404] on button "Next" at bounding box center [493, 403] width 93 height 31
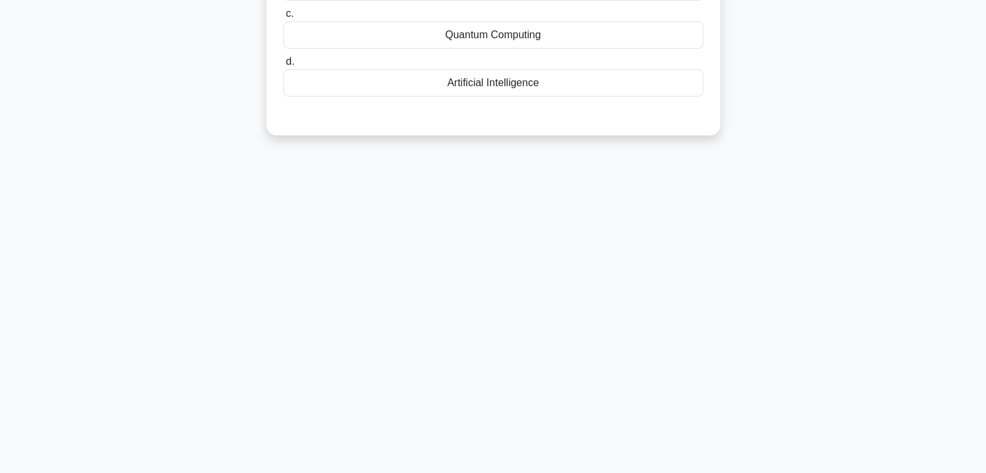
scroll to position [0, 0]
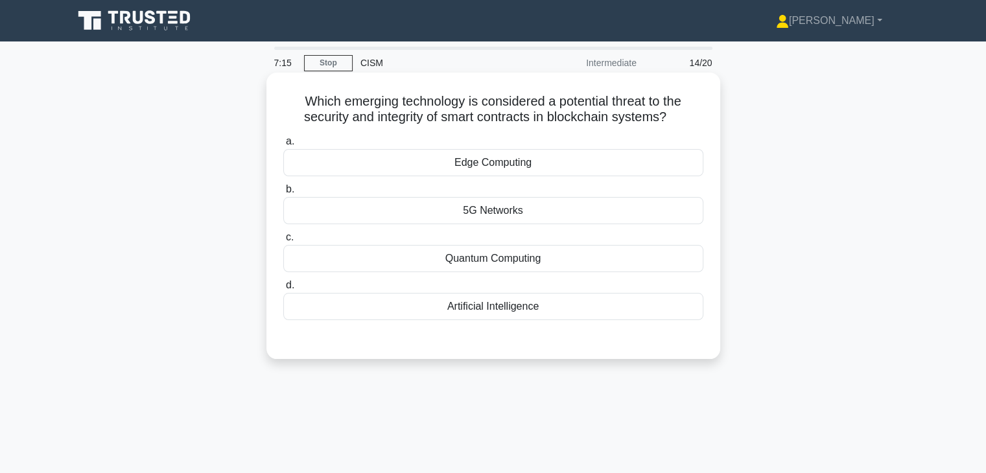
click at [519, 257] on div "Quantum Computing" at bounding box center [493, 258] width 420 height 27
click at [283, 242] on input "c. Quantum Computing" at bounding box center [283, 237] width 0 height 8
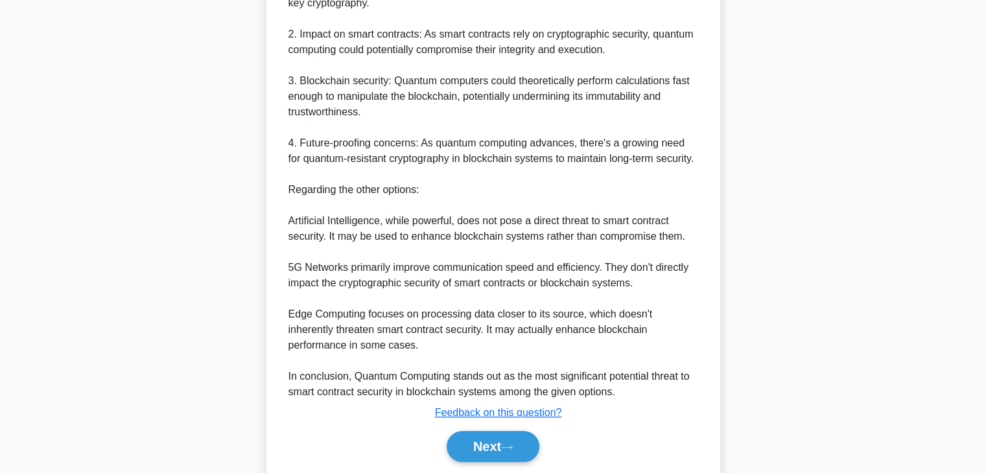
scroll to position [454, 0]
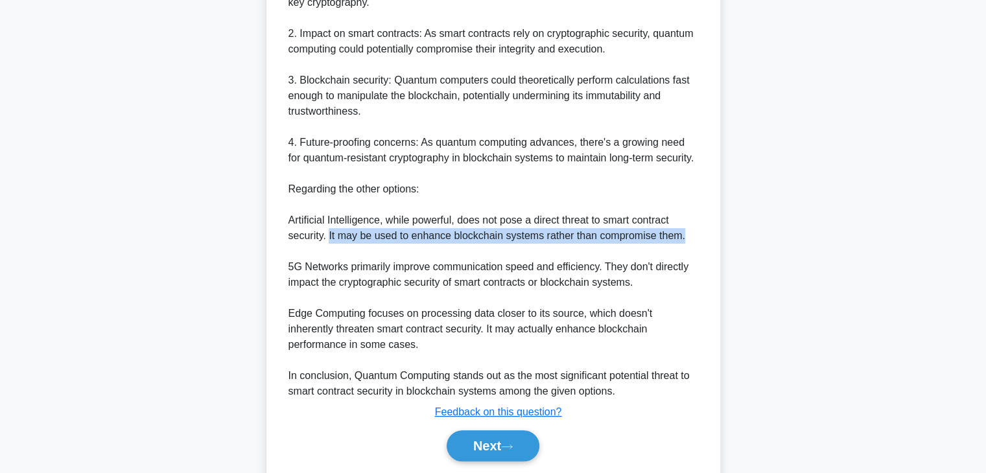
drag, startPoint x: 327, startPoint y: 250, endPoint x: 685, endPoint y: 257, distance: 357.9
click at [685, 257] on div "Quantum Computing is considered a potential threat to the security and integrit…" at bounding box center [493, 158] width 410 height 482
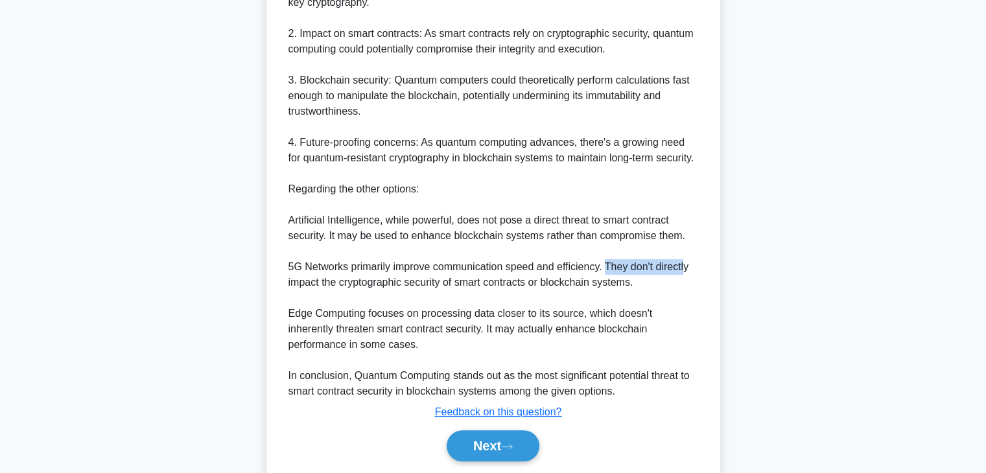
drag, startPoint x: 606, startPoint y: 283, endPoint x: 686, endPoint y: 281, distance: 80.4
click at [688, 281] on div "Quantum Computing is considered a potential threat to the security and integrit…" at bounding box center [493, 158] width 410 height 482
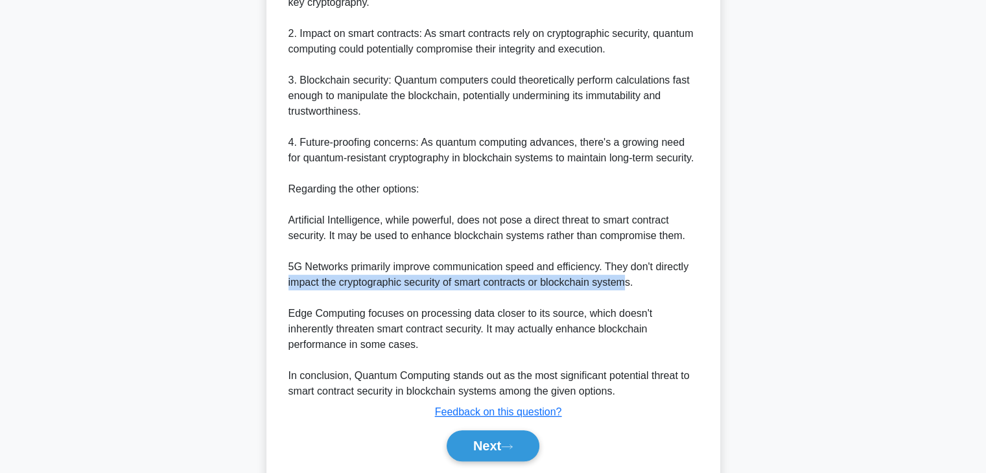
drag, startPoint x: 287, startPoint y: 301, endPoint x: 627, endPoint y: 299, distance: 340.3
click at [626, 299] on div "Quantum Computing is considered a potential threat to the security and integrit…" at bounding box center [493, 158] width 420 height 482
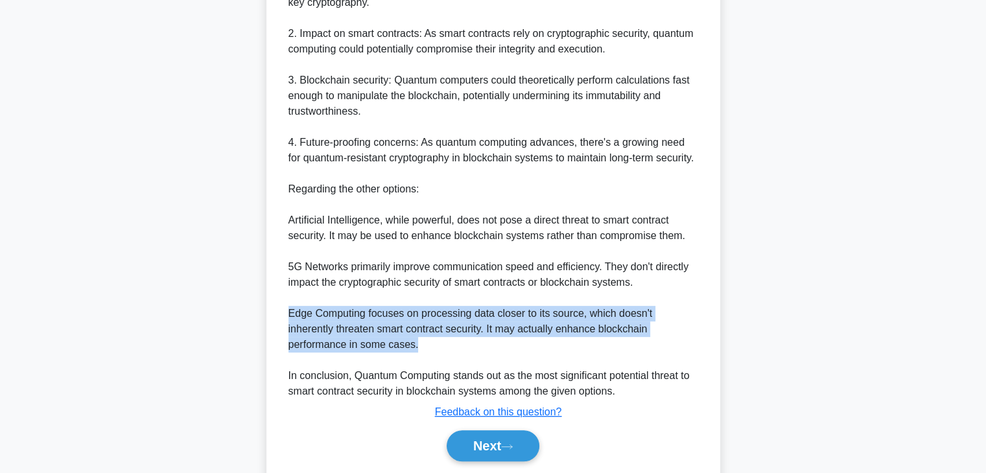
drag, startPoint x: 289, startPoint y: 329, endPoint x: 477, endPoint y: 379, distance: 194.3
click at [487, 360] on div "Quantum Computing is considered a potential threat to the security and integrit…" at bounding box center [493, 158] width 410 height 482
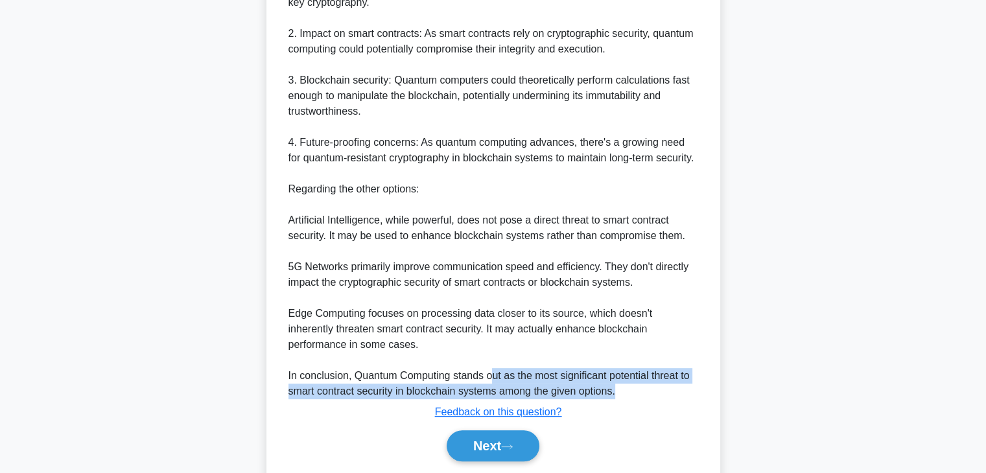
drag, startPoint x: 489, startPoint y: 394, endPoint x: 649, endPoint y: 400, distance: 159.6
click at [649, 399] on div "Quantum Computing is considered a potential threat to the security and integrit…" at bounding box center [493, 158] width 410 height 482
click at [650, 399] on div "Quantum Computing is considered a potential threat to the security and integrit…" at bounding box center [493, 158] width 410 height 482
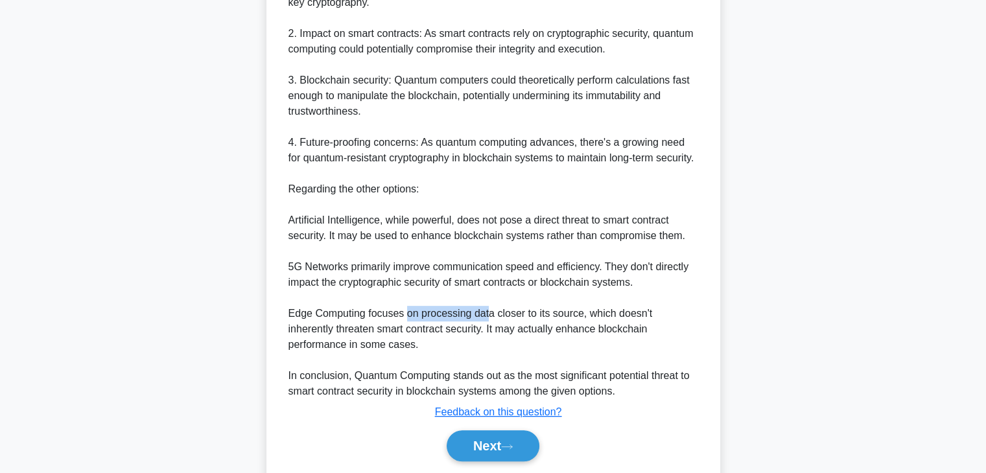
drag, startPoint x: 407, startPoint y: 327, endPoint x: 487, endPoint y: 327, distance: 80.4
click at [487, 327] on div "Quantum Computing is considered a potential threat to the security and integrit…" at bounding box center [493, 158] width 410 height 482
drag, startPoint x: 526, startPoint y: 329, endPoint x: 576, endPoint y: 330, distance: 49.3
click at [575, 330] on div "Quantum Computing is considered a potential threat to the security and integrit…" at bounding box center [493, 158] width 410 height 482
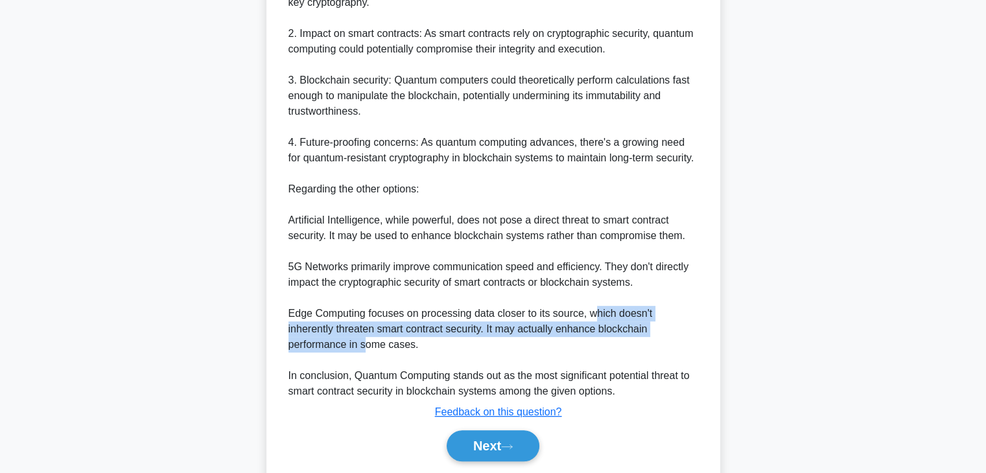
drag, startPoint x: 589, startPoint y: 331, endPoint x: 677, endPoint y: 337, distance: 88.4
click at [677, 337] on div "Quantum Computing is considered a potential threat to the security and integrit…" at bounding box center [493, 158] width 410 height 482
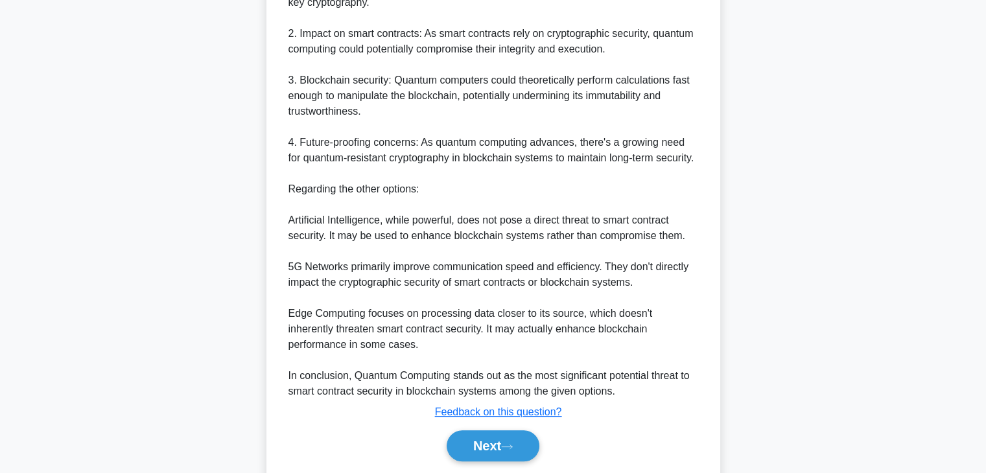
click at [612, 353] on div "Quantum Computing is considered a potential threat to the security and integrit…" at bounding box center [493, 158] width 410 height 482
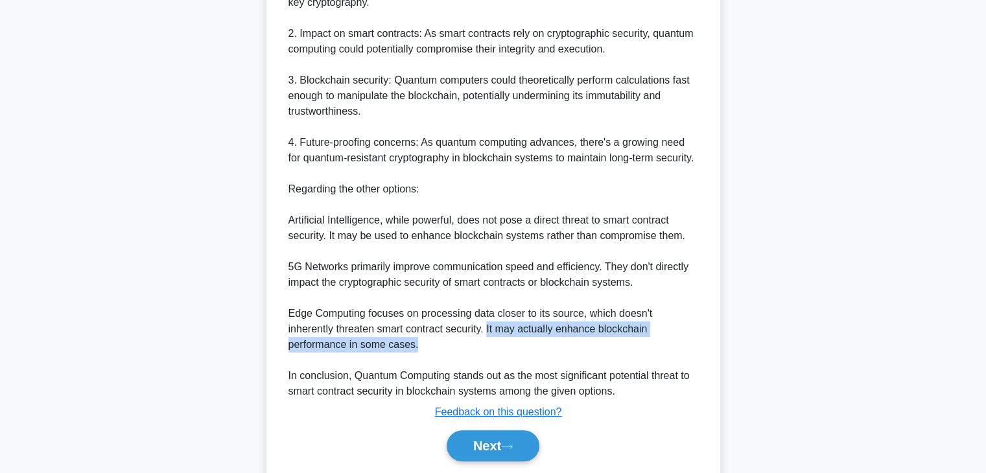
drag, startPoint x: 438, startPoint y: 345, endPoint x: 694, endPoint y: 356, distance: 255.6
click at [694, 356] on div "Quantum Computing is considered a potential threat to the security and integrit…" at bounding box center [493, 158] width 410 height 482
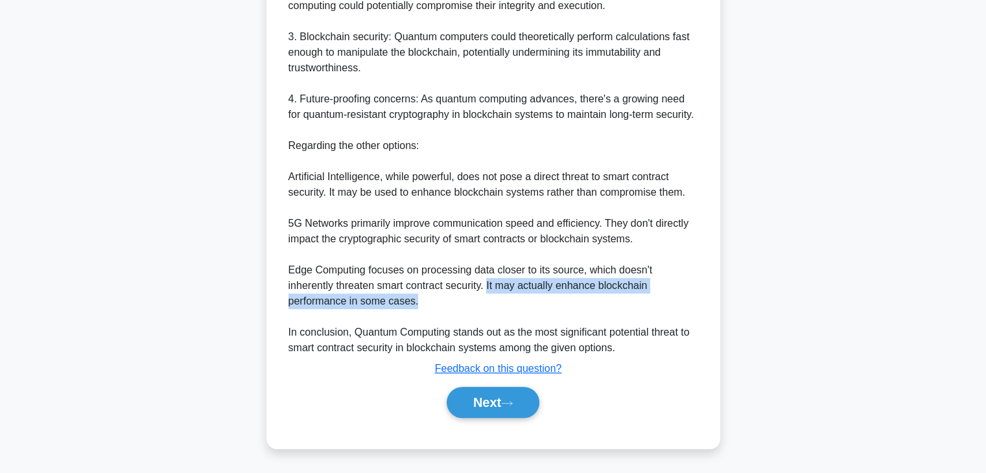
scroll to position [512, 0]
click at [511, 405] on icon at bounding box center [507, 403] width 12 height 7
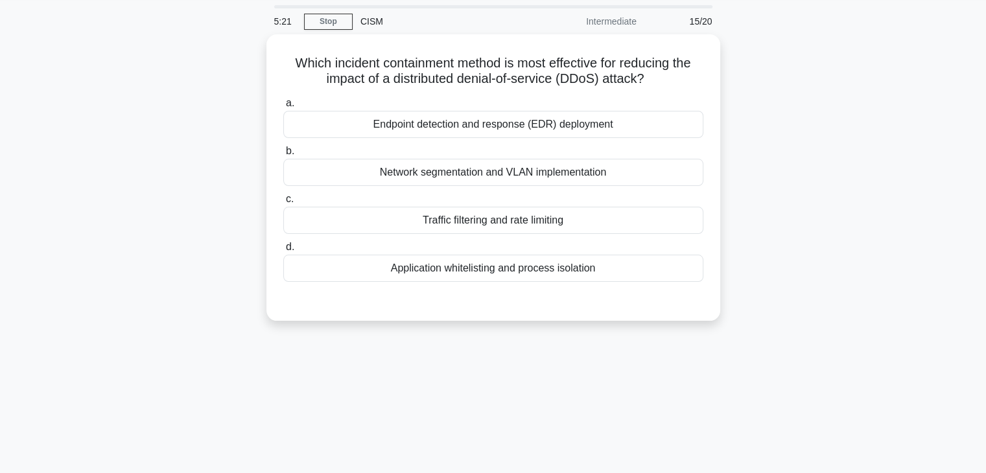
scroll to position [33, 0]
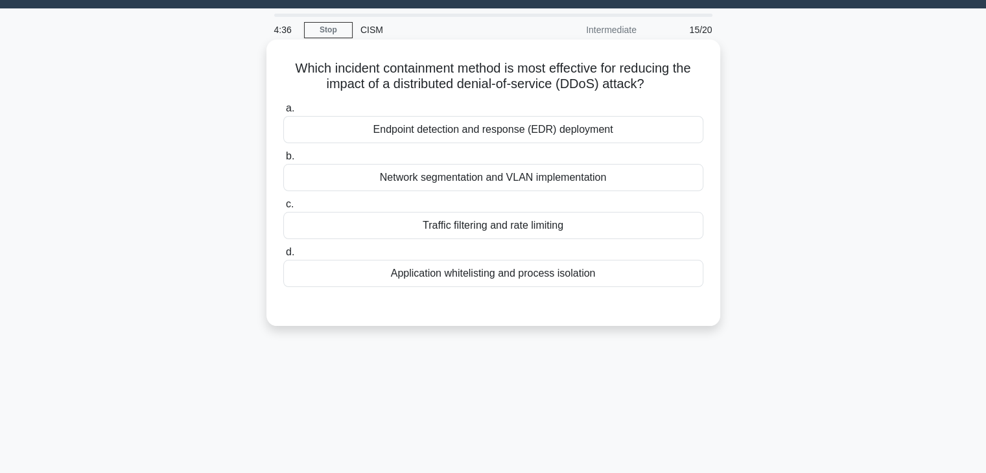
click at [516, 180] on div "Network segmentation and VLAN implementation" at bounding box center [493, 177] width 420 height 27
click at [283, 161] on input "b. Network segmentation and VLAN implementation" at bounding box center [283, 156] width 0 height 8
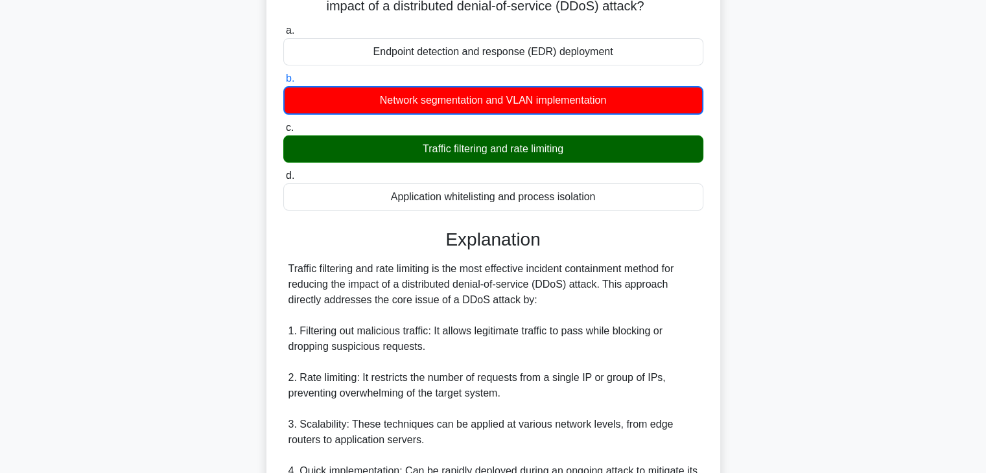
scroll to position [228, 0]
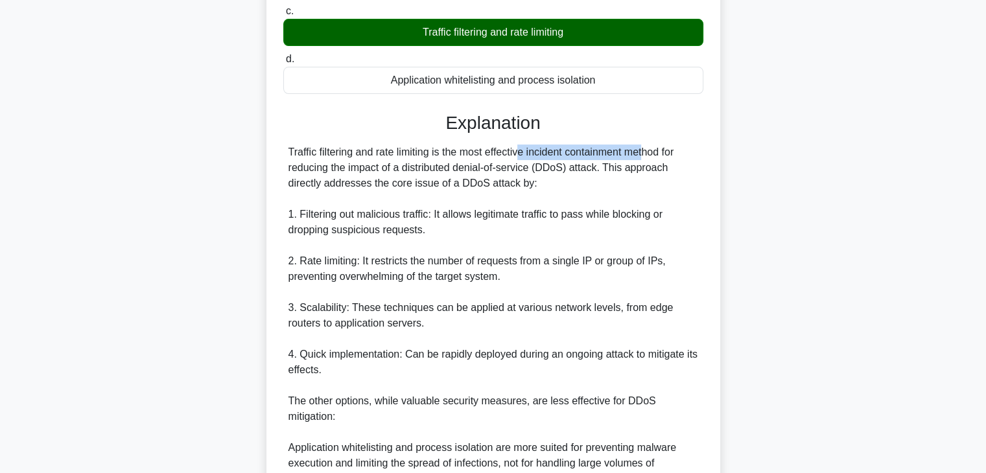
drag, startPoint x: 443, startPoint y: 154, endPoint x: 563, endPoint y: 154, distance: 119.3
click at [563, 154] on div "Traffic filtering and rate limiting is the most effective incident containment …" at bounding box center [493, 370] width 410 height 451
drag, startPoint x: 593, startPoint y: 154, endPoint x: 653, endPoint y: 154, distance: 60.3
click at [653, 154] on div "Traffic filtering and rate limiting is the most effective incident containment …" at bounding box center [493, 370] width 410 height 451
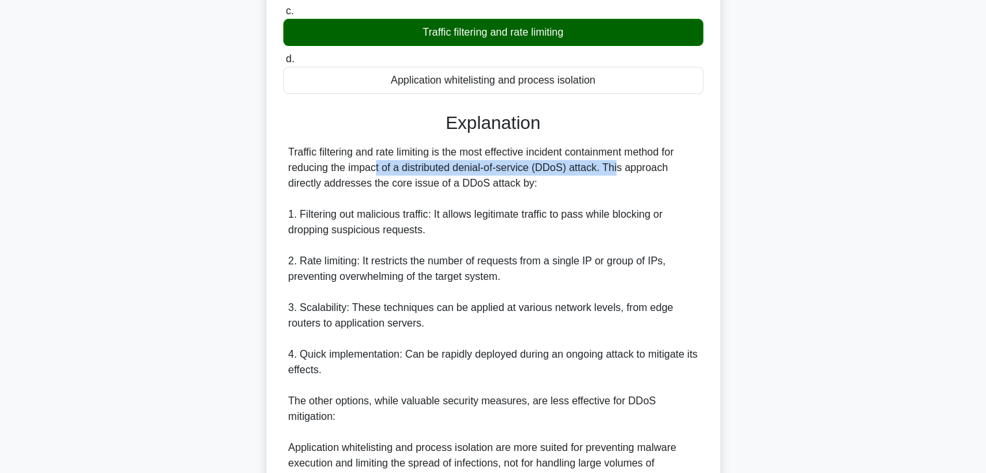
drag, startPoint x: 290, startPoint y: 169, endPoint x: 542, endPoint y: 167, distance: 252.2
click at [542, 167] on div "Traffic filtering and rate limiting is the most effective incident containment …" at bounding box center [493, 370] width 410 height 451
drag, startPoint x: 285, startPoint y: 183, endPoint x: 534, endPoint y: 183, distance: 249.6
click at [533, 183] on div "Traffic filtering and rate limiting is the most effective incident containment …" at bounding box center [493, 370] width 420 height 451
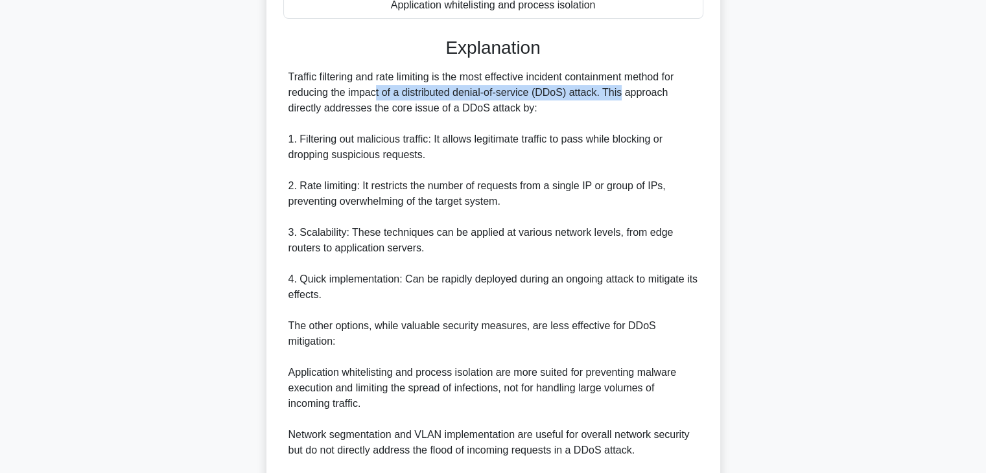
scroll to position [292, 0]
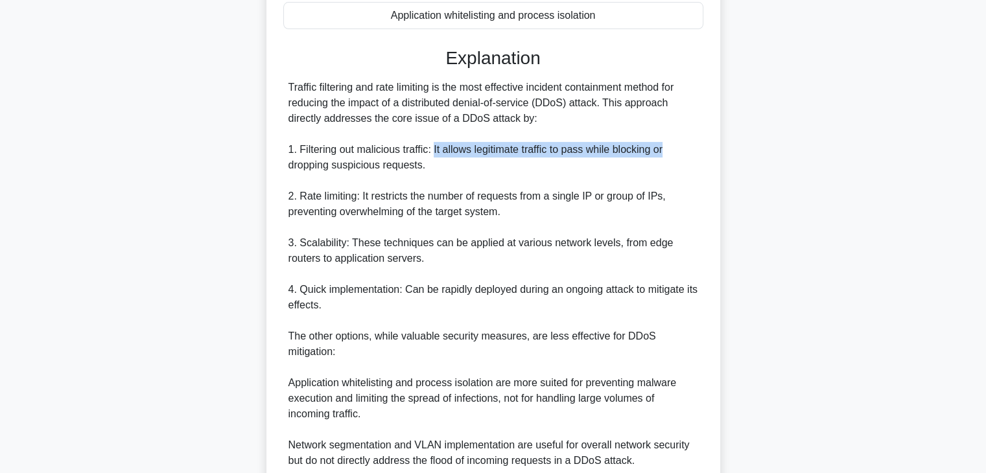
drag, startPoint x: 435, startPoint y: 150, endPoint x: 666, endPoint y: 156, distance: 231.5
click at [666, 156] on div "Traffic filtering and rate limiting is the most effective incident containment …" at bounding box center [493, 305] width 410 height 451
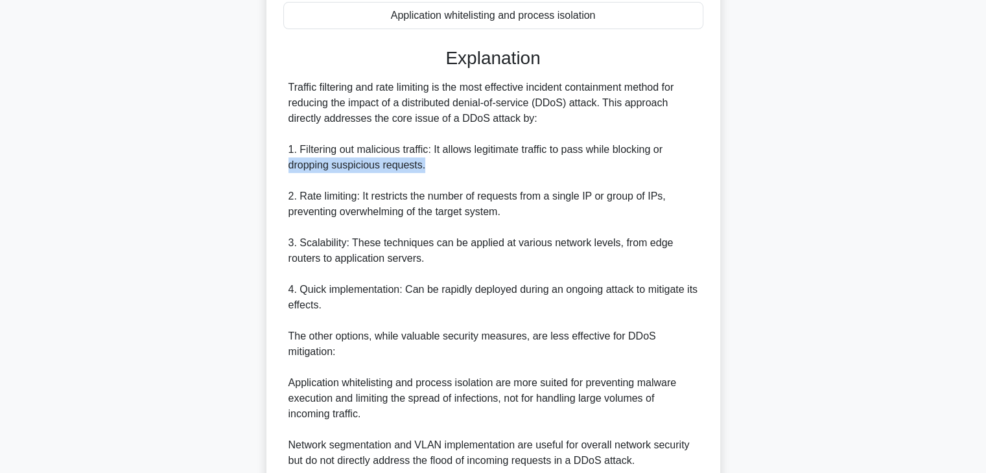
drag, startPoint x: 287, startPoint y: 164, endPoint x: 441, endPoint y: 165, distance: 154.3
click at [441, 165] on div "Traffic filtering and rate limiting is the most effective incident containment …" at bounding box center [493, 305] width 420 height 451
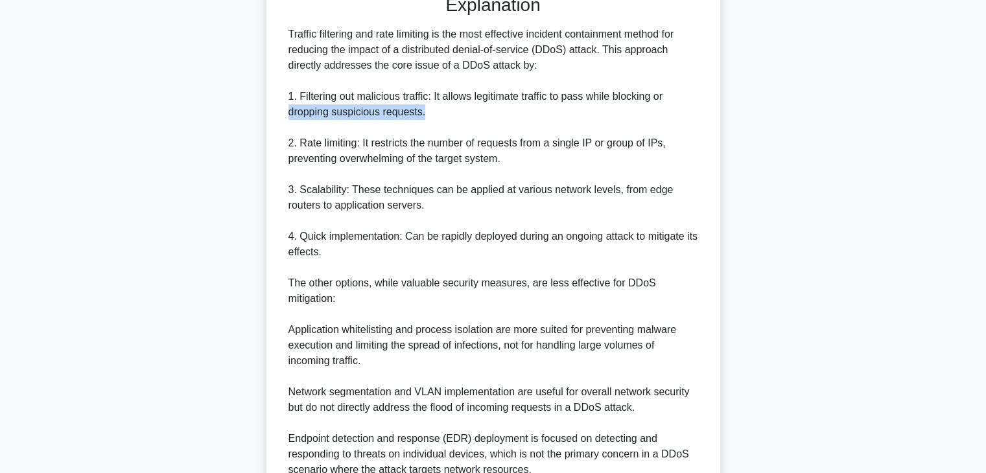
scroll to position [422, 0]
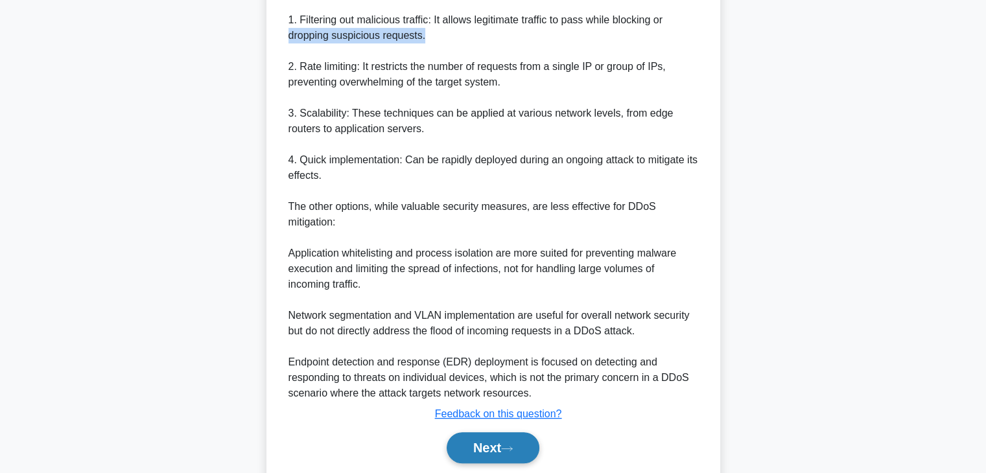
click at [503, 445] on button "Next" at bounding box center [493, 447] width 93 height 31
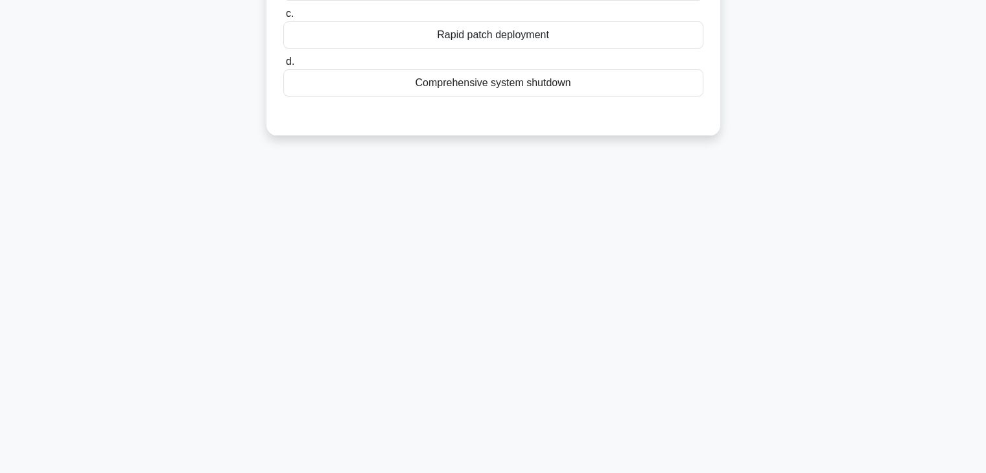
scroll to position [0, 0]
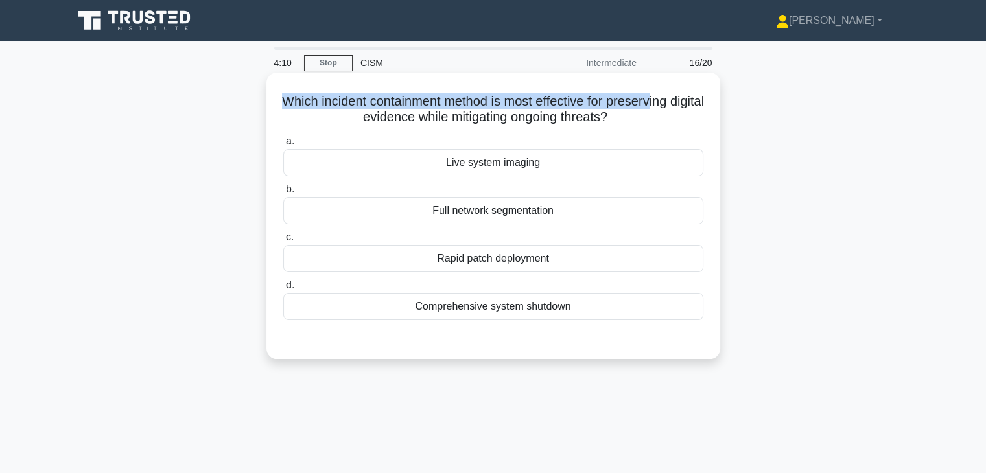
drag, startPoint x: 292, startPoint y: 102, endPoint x: 675, endPoint y: 104, distance: 383.8
click at [675, 104] on h5 "Which incident containment method is most effective for preserving digital evid…" at bounding box center [493, 109] width 423 height 32
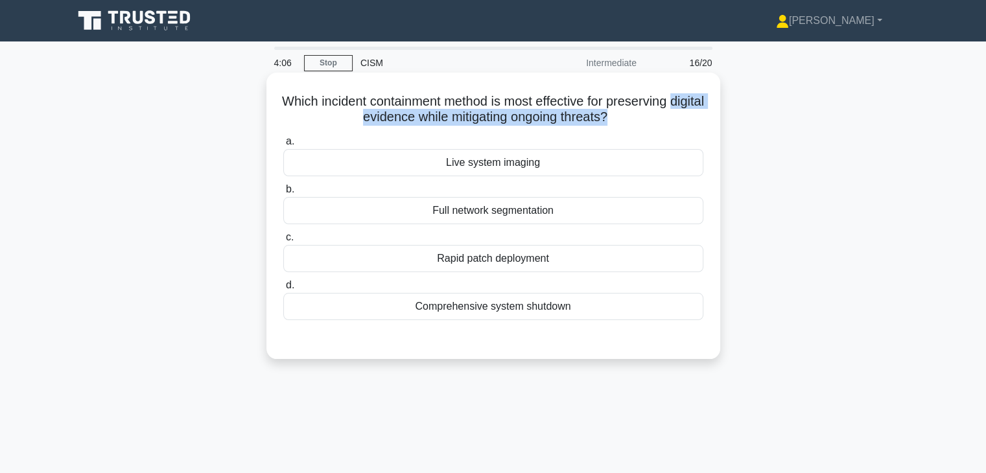
drag, startPoint x: 336, startPoint y: 123, endPoint x: 629, endPoint y: 124, distance: 293.0
click at [629, 125] on h5 "Which incident containment method is most effective for preserving digital evid…" at bounding box center [493, 109] width 423 height 32
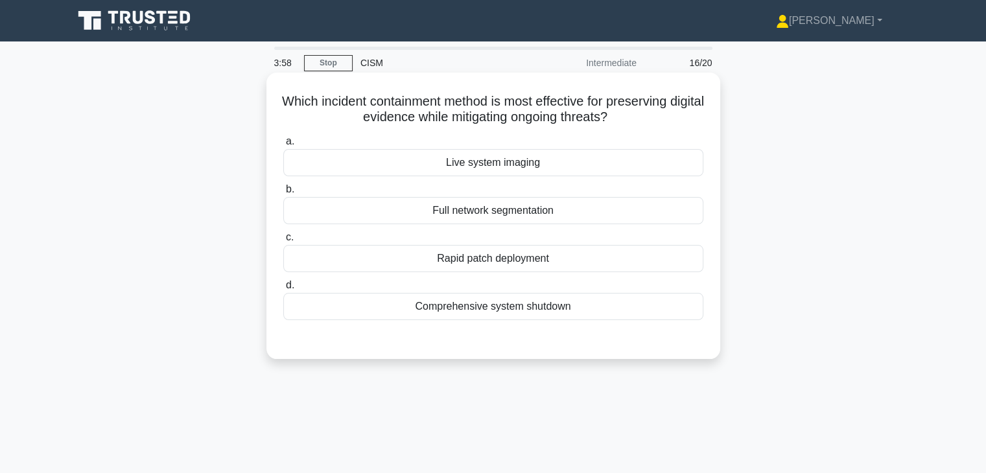
click at [677, 121] on h5 "Which incident containment method is most effective for preserving digital evid…" at bounding box center [493, 109] width 423 height 32
click at [563, 169] on div "Live system imaging" at bounding box center [493, 162] width 420 height 27
click at [283, 146] on input "a. Live system imaging" at bounding box center [283, 141] width 0 height 8
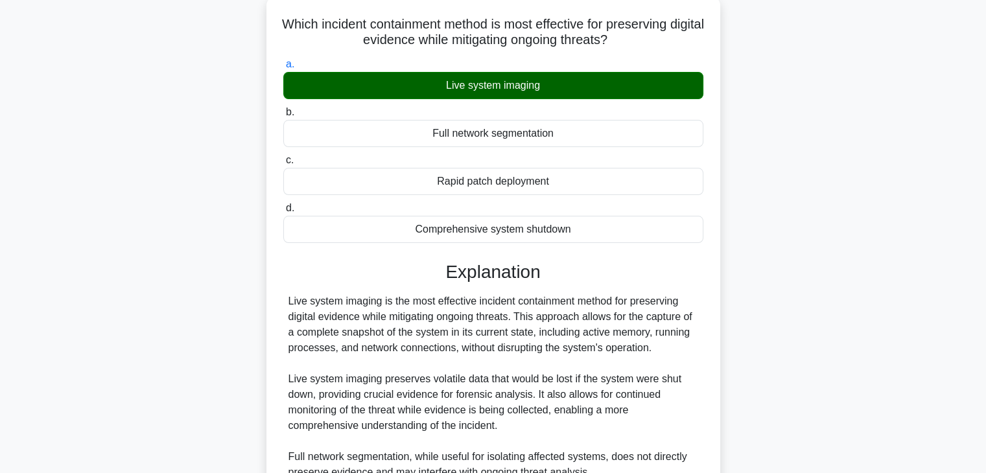
scroll to position [194, 0]
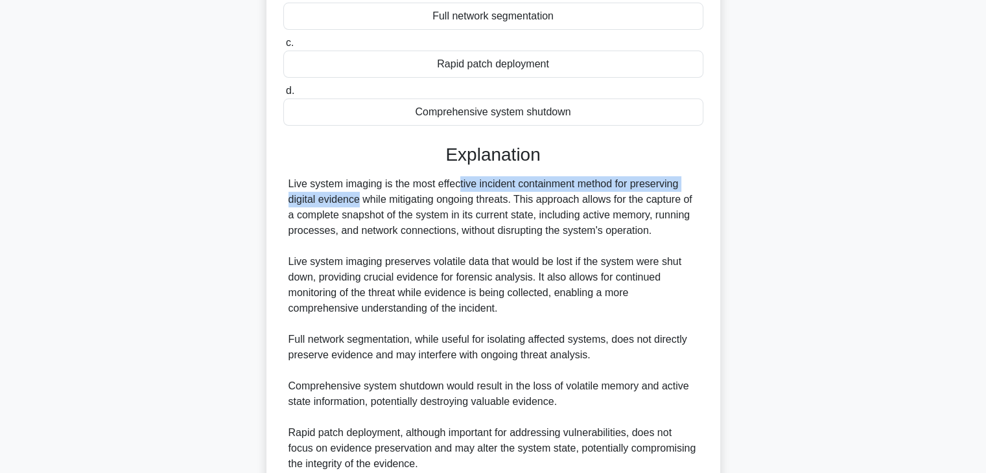
drag, startPoint x: 383, startPoint y: 189, endPoint x: 679, endPoint y: 191, distance: 296.3
click at [681, 191] on div "Live system imaging is the most effective incident containment method for prese…" at bounding box center [493, 347] width 410 height 342
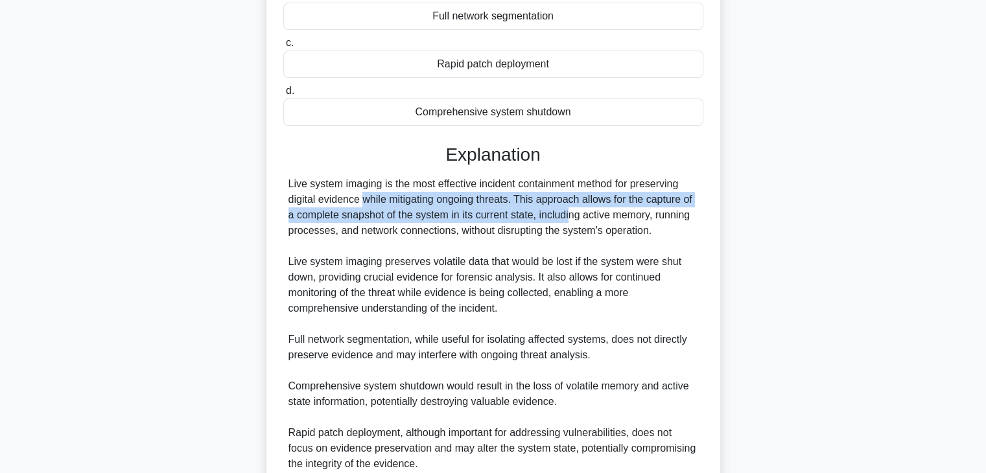
drag, startPoint x: 287, startPoint y: 202, endPoint x: 520, endPoint y: 208, distance: 232.8
click at [504, 209] on div "Live system imaging is the most effective incident containment method for prese…" at bounding box center [493, 347] width 420 height 342
click at [533, 203] on div "Live system imaging is the most effective incident containment method for prese…" at bounding box center [493, 347] width 410 height 342
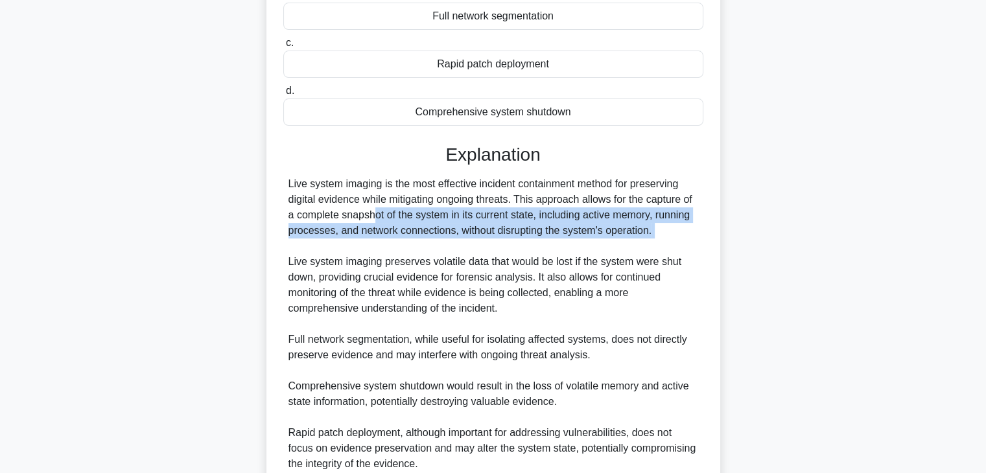
drag, startPoint x: 287, startPoint y: 216, endPoint x: 653, endPoint y: 239, distance: 367.6
click at [656, 239] on div "Live system imaging is the most effective incident containment method for prese…" at bounding box center [493, 347] width 420 height 342
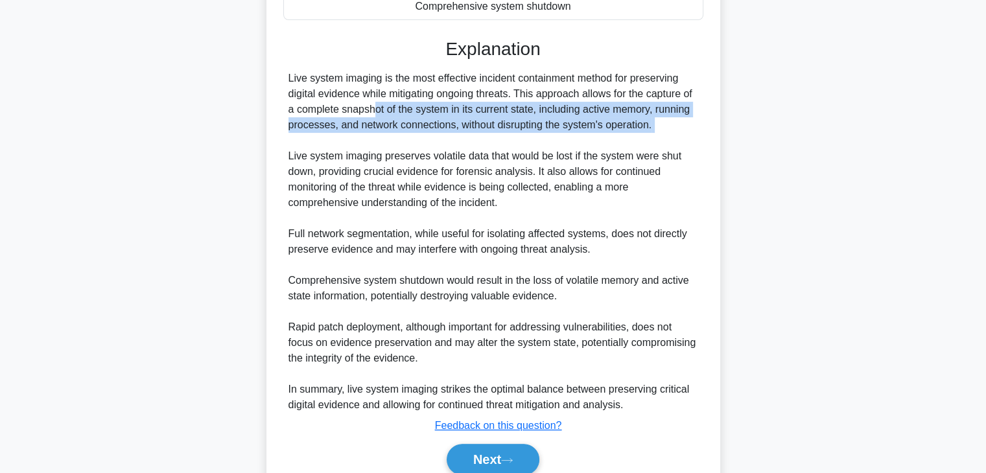
scroll to position [324, 0]
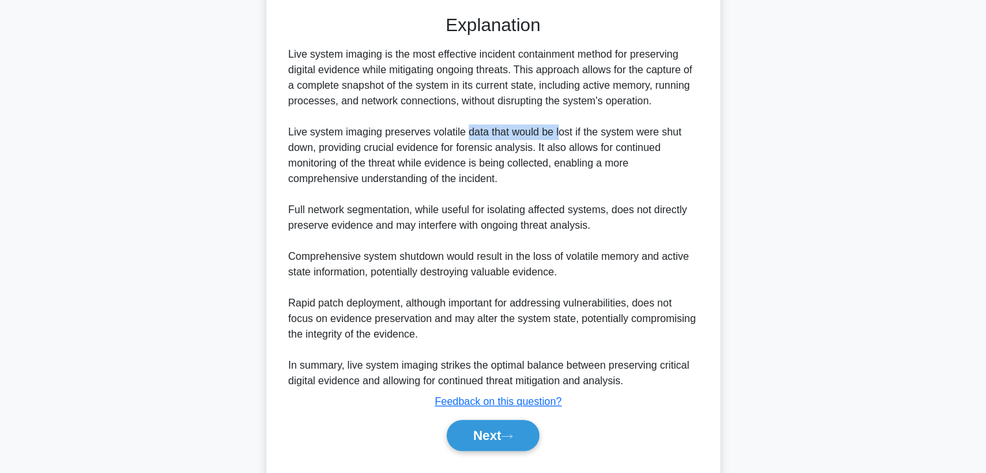
drag, startPoint x: 464, startPoint y: 132, endPoint x: 561, endPoint y: 135, distance: 97.3
click at [560, 135] on div "Live system imaging is the most effective incident containment method for prese…" at bounding box center [493, 218] width 410 height 342
drag, startPoint x: 319, startPoint y: 148, endPoint x: 441, endPoint y: 150, distance: 122.5
click at [441, 150] on div "Live system imaging is the most effective incident containment method for prese…" at bounding box center [493, 218] width 410 height 342
drag, startPoint x: 537, startPoint y: 146, endPoint x: 668, endPoint y: 151, distance: 131.0
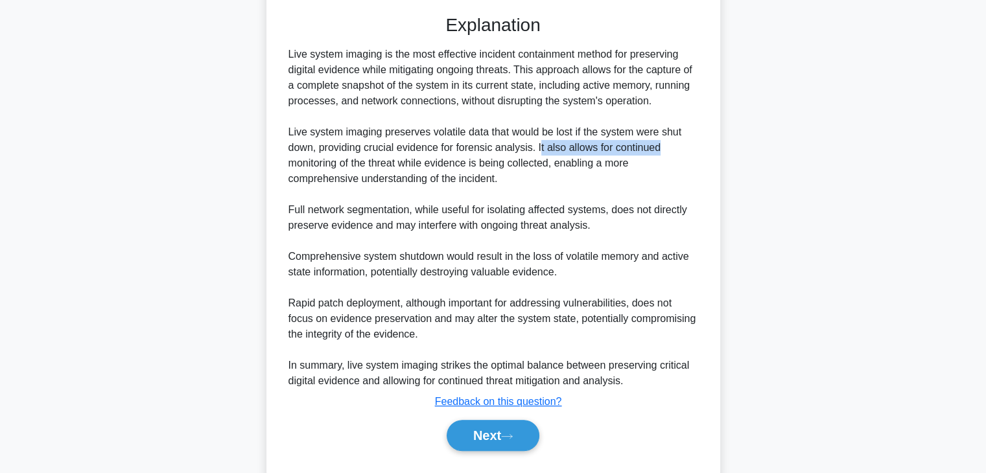
click at [668, 151] on div "Live system imaging is the most effective incident containment method for prese…" at bounding box center [493, 218] width 410 height 342
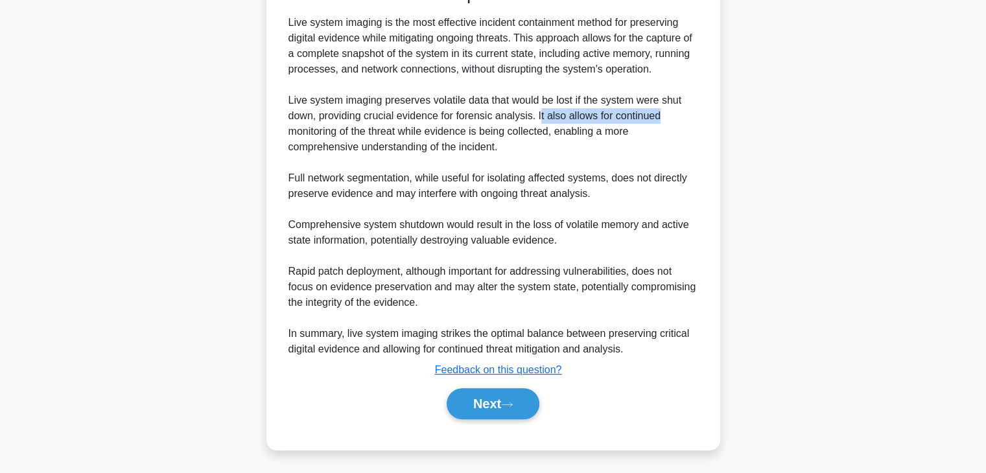
scroll to position [357, 0]
drag, startPoint x: 612, startPoint y: 177, endPoint x: 689, endPoint y: 182, distance: 77.3
click at [694, 179] on div "Live system imaging is the most effective incident containment method for prese…" at bounding box center [493, 185] width 410 height 342
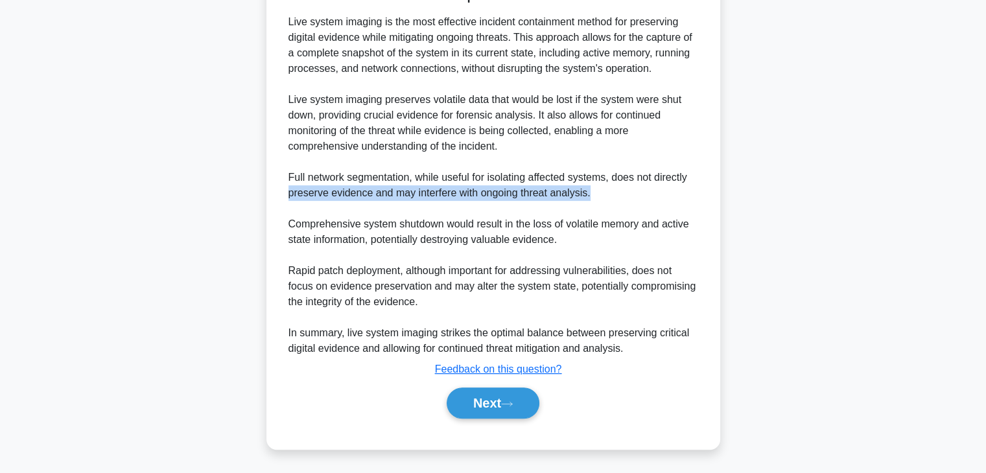
drag, startPoint x: 292, startPoint y: 191, endPoint x: 589, endPoint y: 200, distance: 297.1
click at [589, 200] on div "Live system imaging is the most effective incident containment method for prese…" at bounding box center [493, 185] width 420 height 342
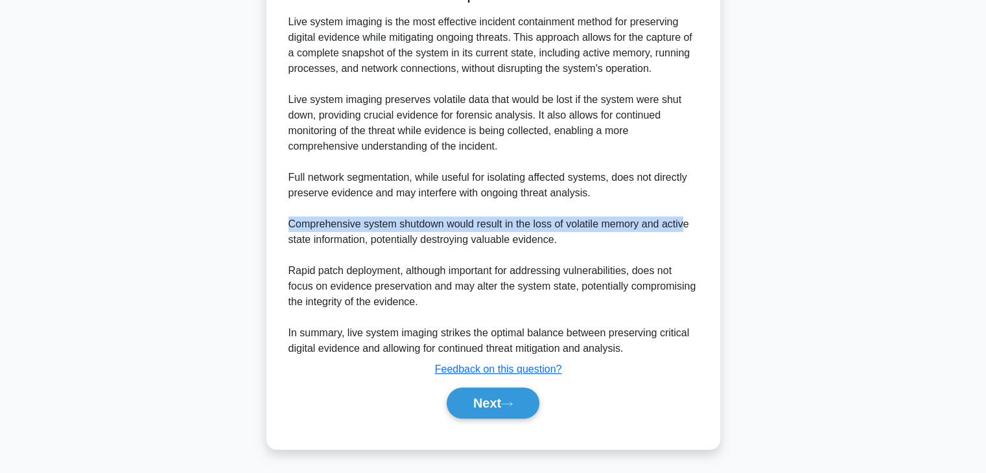
drag, startPoint x: 290, startPoint y: 222, endPoint x: 670, endPoint y: 228, distance: 380.5
click at [684, 224] on div "Live system imaging is the most effective incident containment method for prese…" at bounding box center [493, 185] width 420 height 342
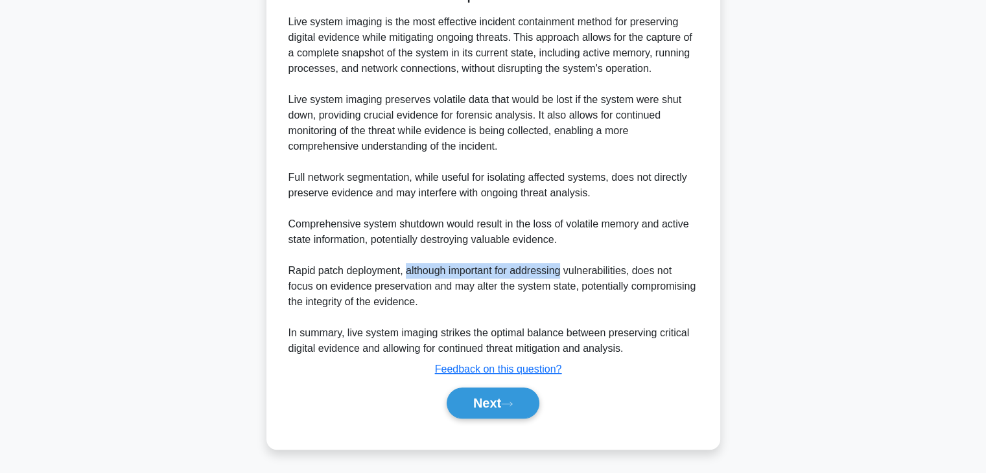
drag, startPoint x: 407, startPoint y: 270, endPoint x: 565, endPoint y: 277, distance: 158.3
click at [563, 277] on div "Live system imaging is the most effective incident containment method for prese…" at bounding box center [493, 185] width 410 height 342
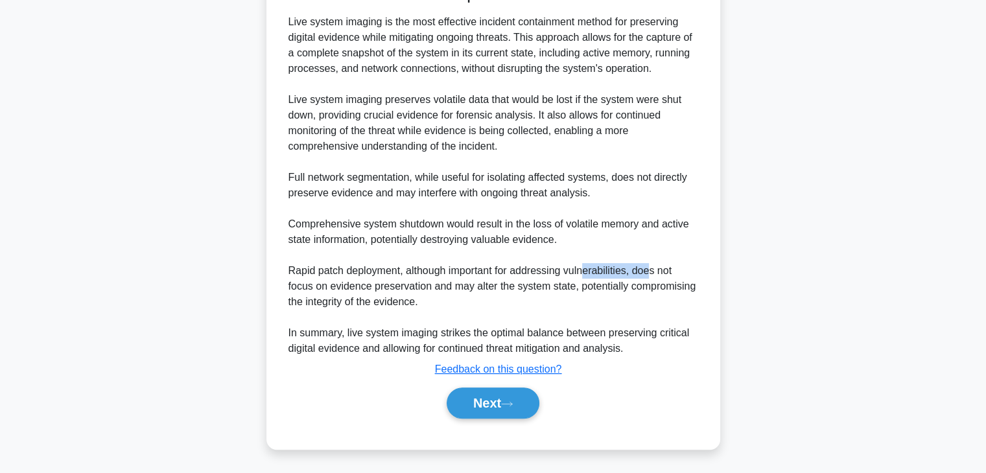
drag, startPoint x: 584, startPoint y: 275, endPoint x: 671, endPoint y: 279, distance: 86.9
click at [660, 277] on div "Live system imaging is the most effective incident containment method for prese…" at bounding box center [493, 185] width 410 height 342
drag, startPoint x: 288, startPoint y: 289, endPoint x: 417, endPoint y: 293, distance: 129.7
click at [417, 293] on div "Live system imaging is the most effective incident containment method for prese…" at bounding box center [493, 185] width 410 height 342
drag, startPoint x: 436, startPoint y: 292, endPoint x: 609, endPoint y: 291, distance: 173.7
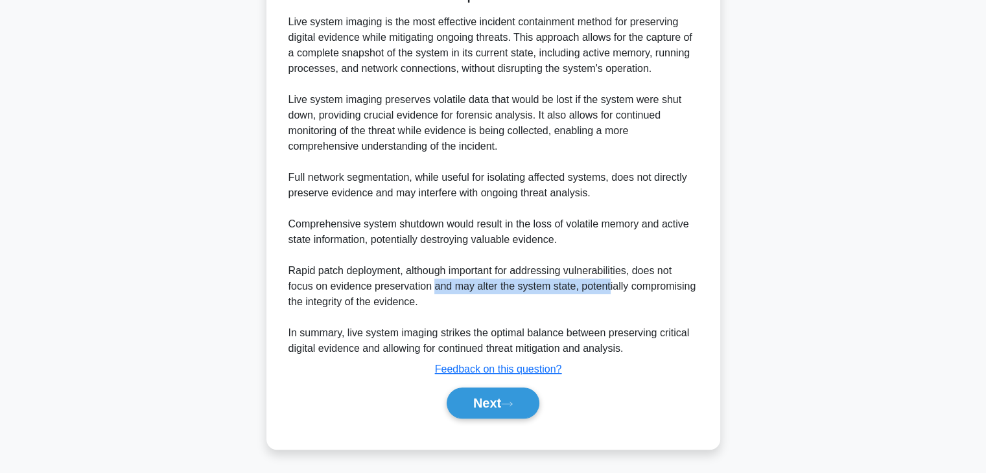
click at [609, 291] on div "Live system imaging is the most effective incident containment method for prese…" at bounding box center [493, 185] width 410 height 342
click at [508, 404] on icon at bounding box center [507, 404] width 12 height 7
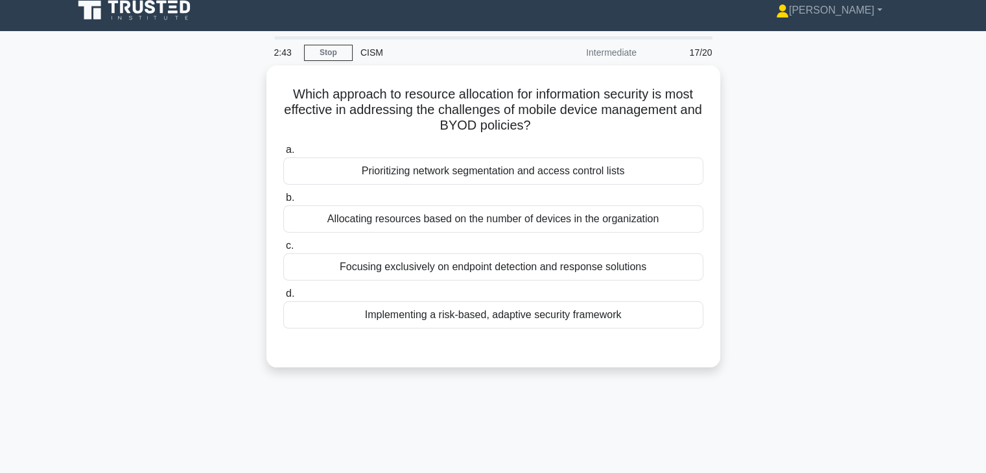
scroll to position [0, 0]
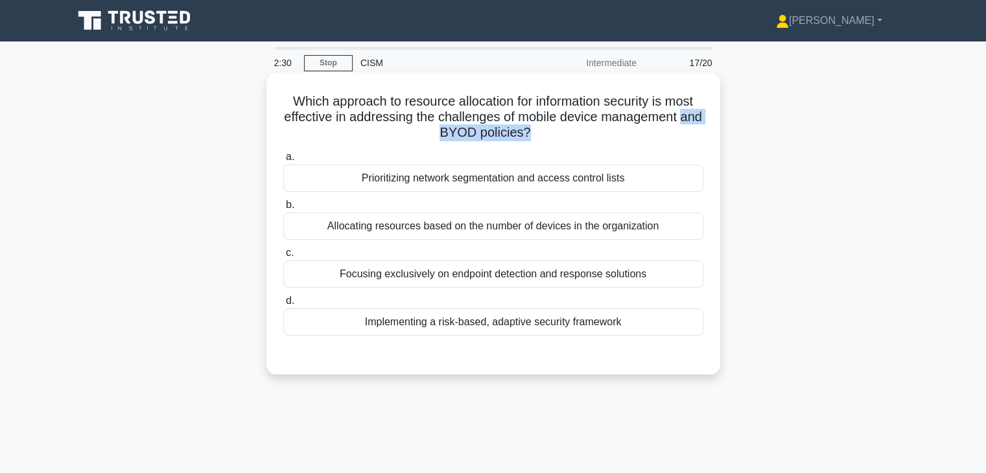
drag, startPoint x: 429, startPoint y: 133, endPoint x: 539, endPoint y: 135, distance: 110.2
click at [539, 135] on h5 "Which approach to resource allocation for information security is most effectiv…" at bounding box center [493, 117] width 423 height 48
click at [454, 229] on div "Allocating resources based on the number of devices in the organization" at bounding box center [493, 226] width 420 height 27
click at [283, 209] on input "b. Allocating resources based on the number of devices in the organization" at bounding box center [283, 205] width 0 height 8
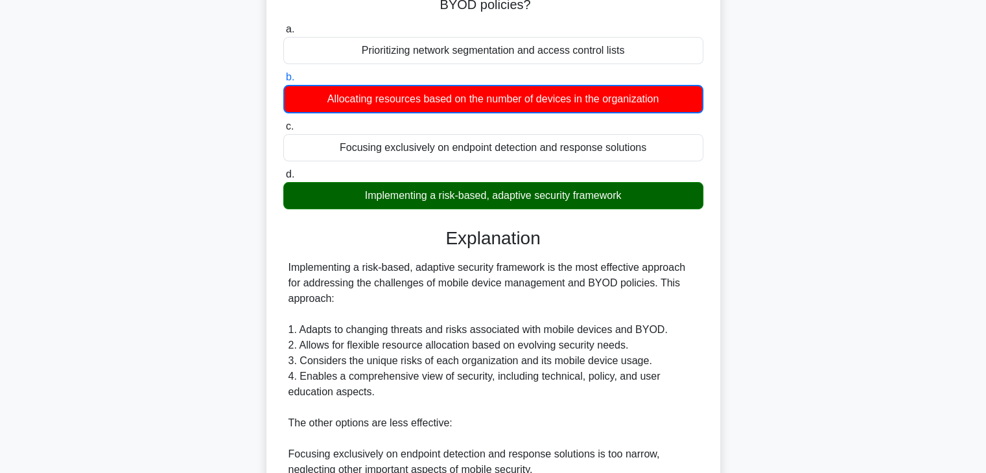
scroll to position [130, 0]
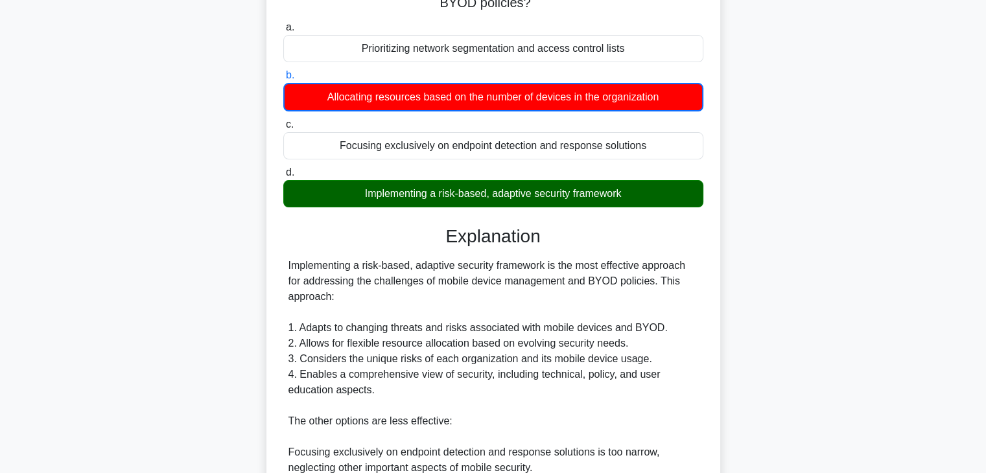
drag, startPoint x: 290, startPoint y: 282, endPoint x: 677, endPoint y: 305, distance: 387.0
click at [681, 296] on div "Implementing a risk-based, adaptive security framework is the most effective ap…" at bounding box center [493, 437] width 410 height 358
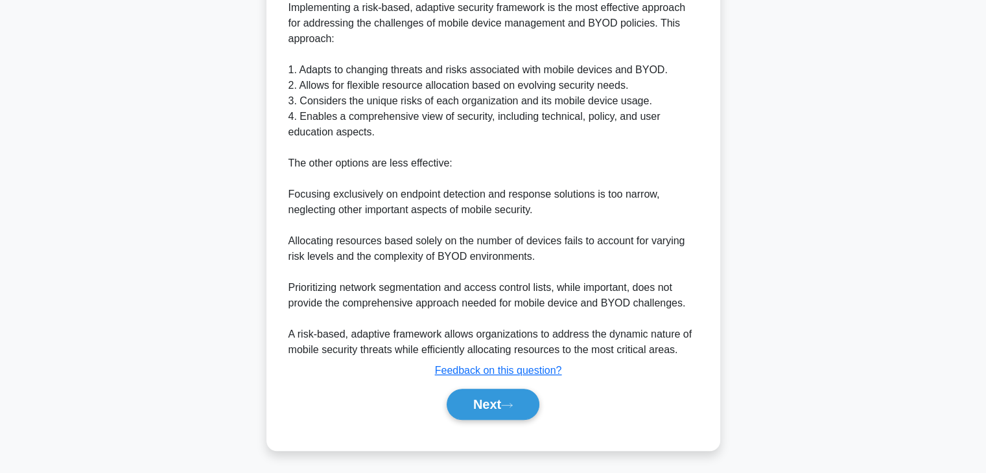
scroll to position [389, 0]
click at [505, 407] on button "Next" at bounding box center [493, 403] width 93 height 31
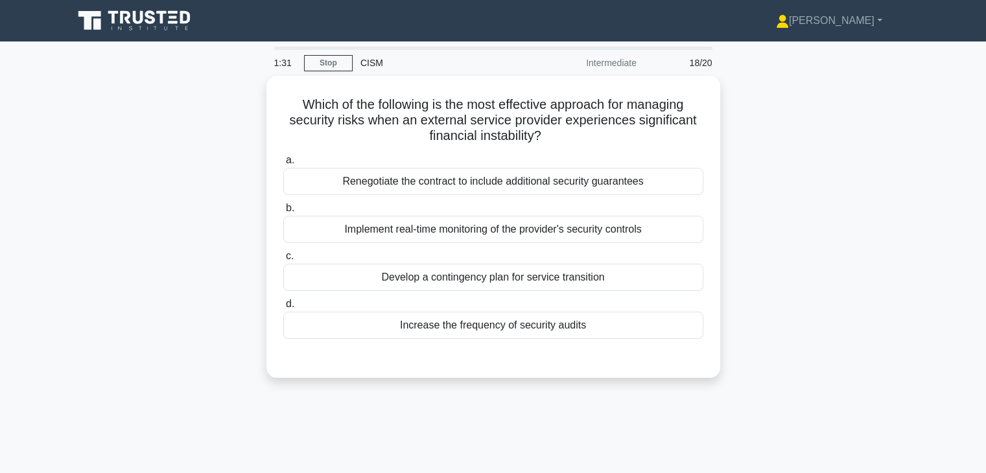
scroll to position [0, 0]
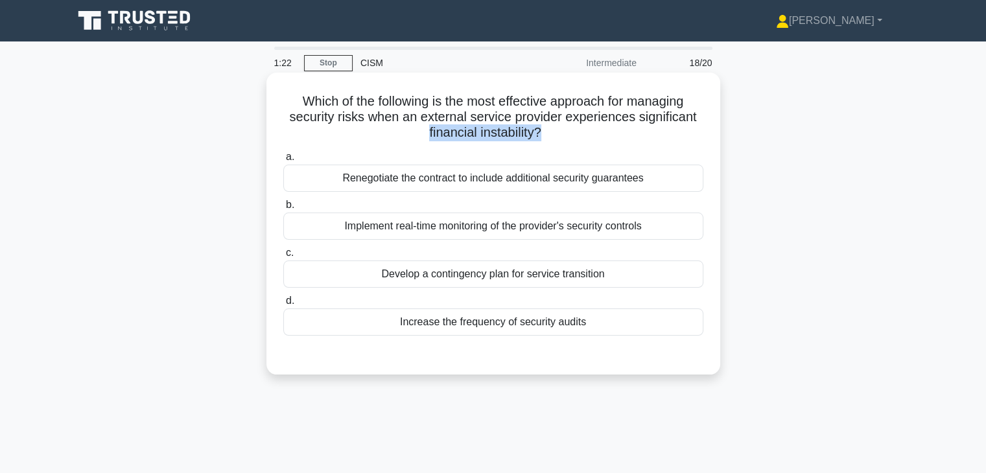
drag, startPoint x: 424, startPoint y: 134, endPoint x: 541, endPoint y: 135, distance: 117.3
click at [541, 135] on h5 "Which of the following is the most effective approach for managing security ris…" at bounding box center [493, 117] width 423 height 48
drag, startPoint x: 375, startPoint y: 117, endPoint x: 707, endPoint y: 143, distance: 332.9
click at [707, 143] on div "Which of the following is the most effective approach for managing security ris…" at bounding box center [493, 224] width 443 height 292
click at [543, 148] on div "a. Renegotiate the contract to include additional security guarantees b. Implem…" at bounding box center [493, 243] width 436 height 192
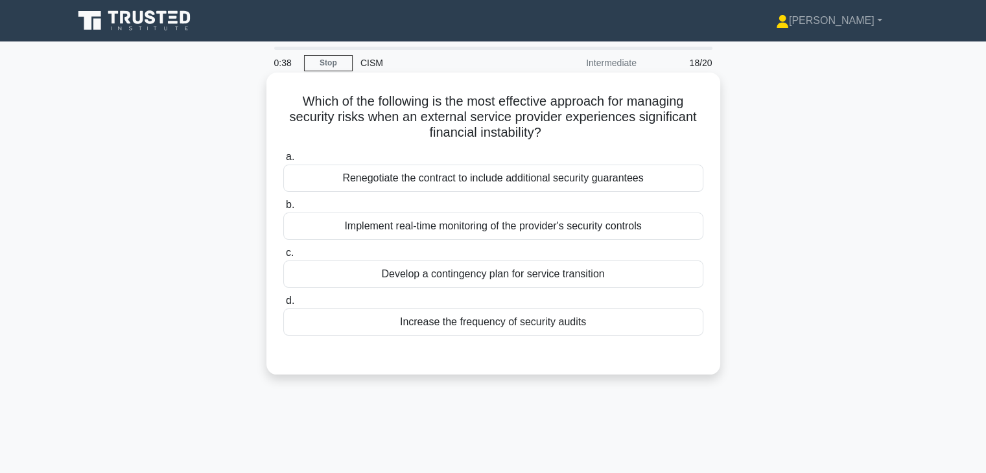
drag, startPoint x: 345, startPoint y: 185, endPoint x: 445, endPoint y: 182, distance: 100.5
click at [445, 182] on div "Renegotiate the contract to include additional security guarantees" at bounding box center [493, 178] width 420 height 27
click at [447, 229] on div "Implement real-time monitoring of the provider's security controls" at bounding box center [493, 226] width 420 height 27
click at [283, 209] on input "b. Implement real-time monitoring of the provider's security controls" at bounding box center [283, 205] width 0 height 8
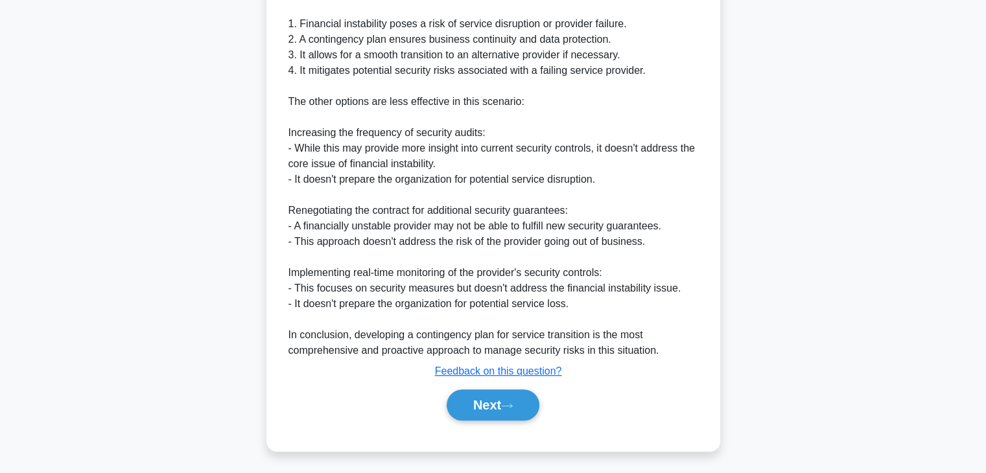
scroll to position [436, 0]
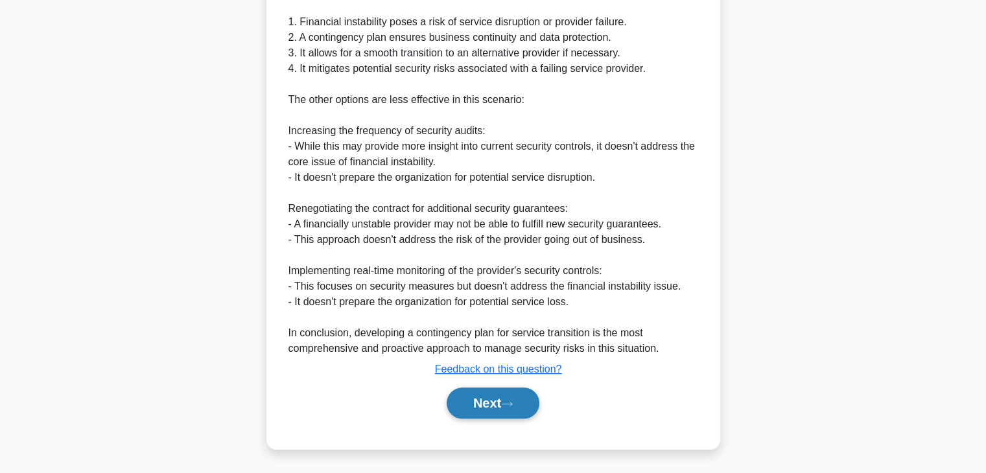
drag, startPoint x: 494, startPoint y: 403, endPoint x: 469, endPoint y: 263, distance: 142.8
click at [493, 403] on button "Next" at bounding box center [493, 403] width 93 height 31
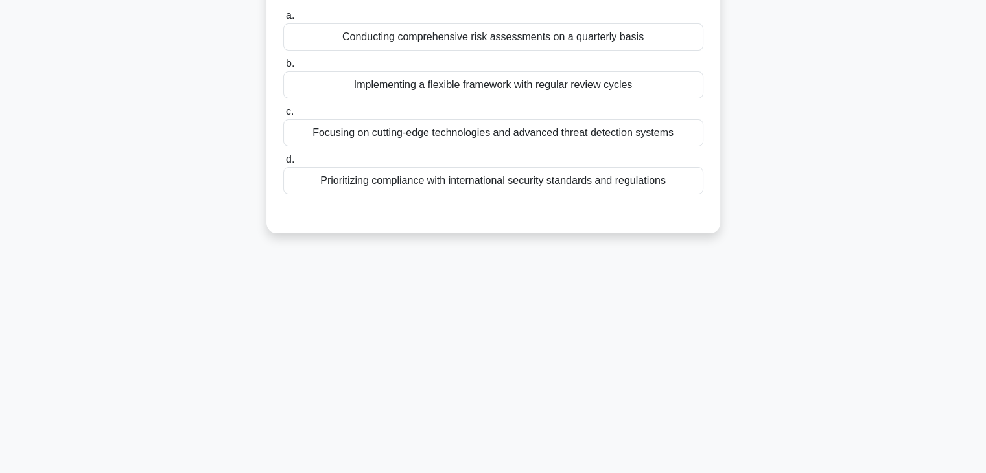
scroll to position [0, 0]
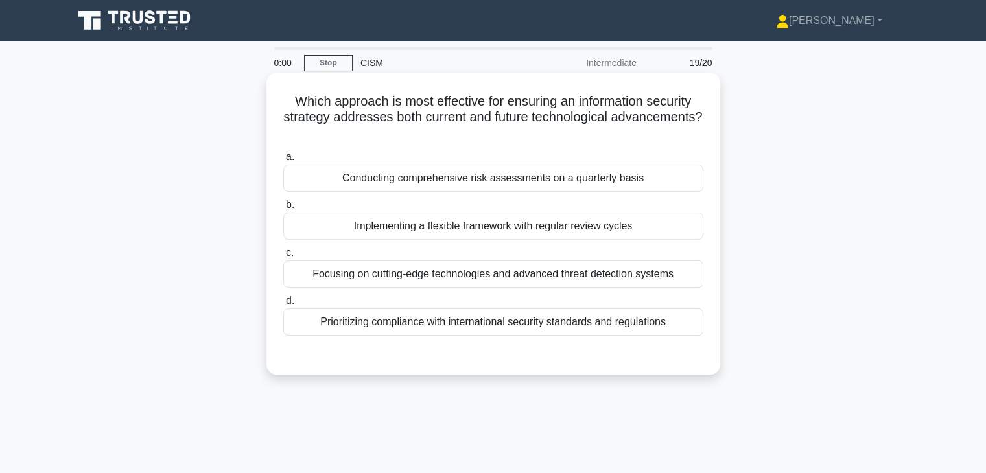
click at [473, 179] on div "Conducting comprehensive risk assessments on a quarterly basis" at bounding box center [493, 178] width 420 height 27
click at [283, 161] on input "a. Conducting comprehensive risk assessments on a quarterly basis" at bounding box center [283, 157] width 0 height 8
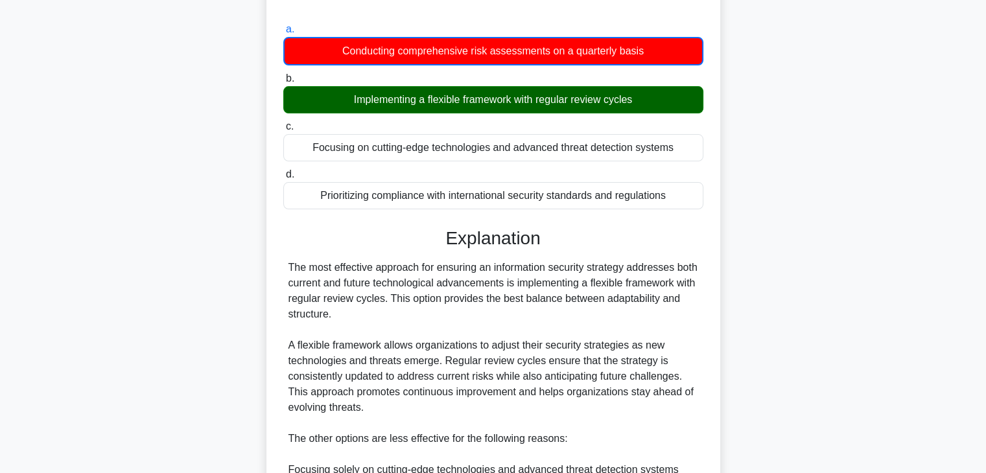
scroll to position [130, 0]
